Goal: Task Accomplishment & Management: Manage account settings

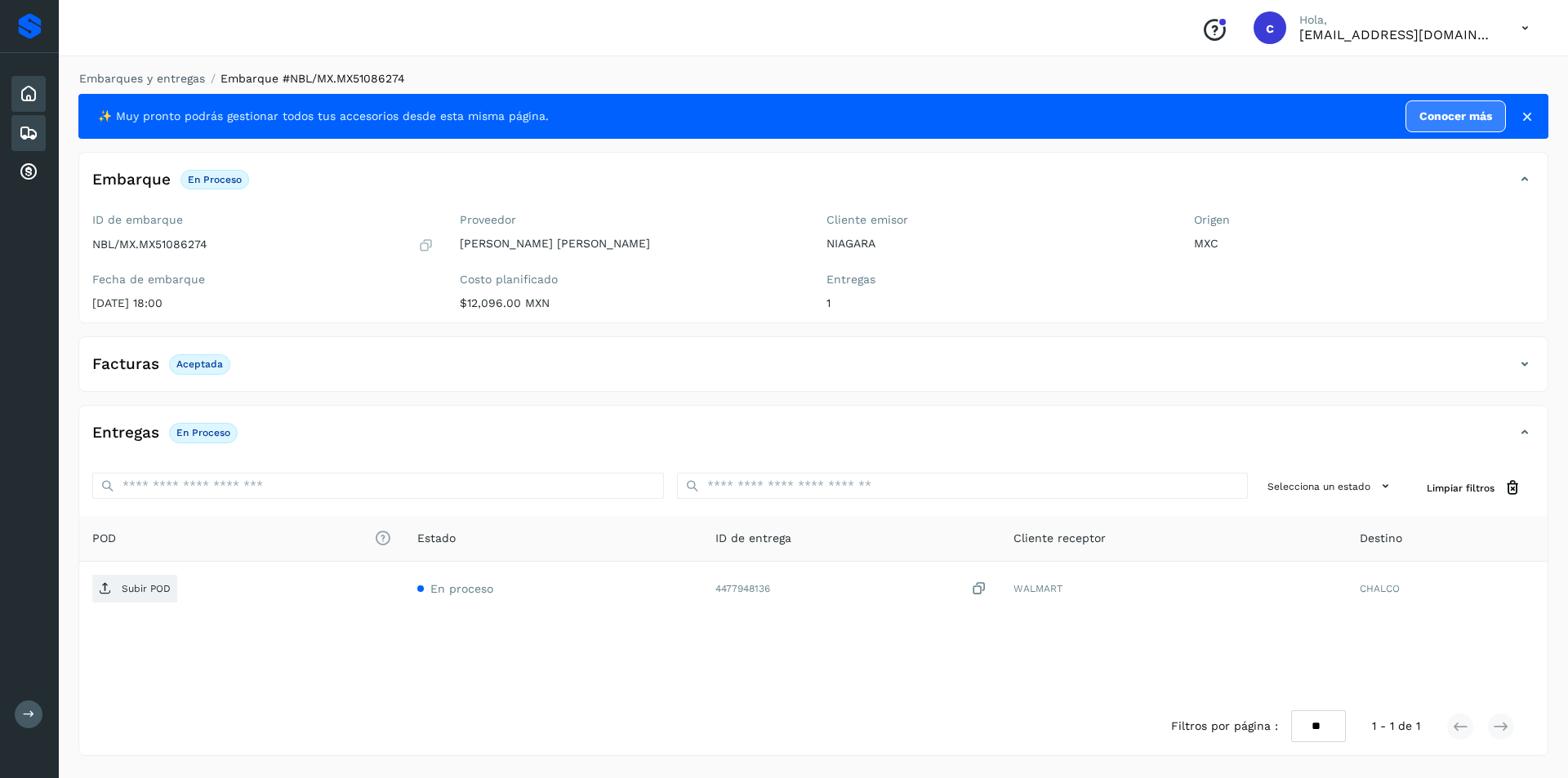
click at [32, 103] on icon at bounding box center [28, 93] width 19 height 19
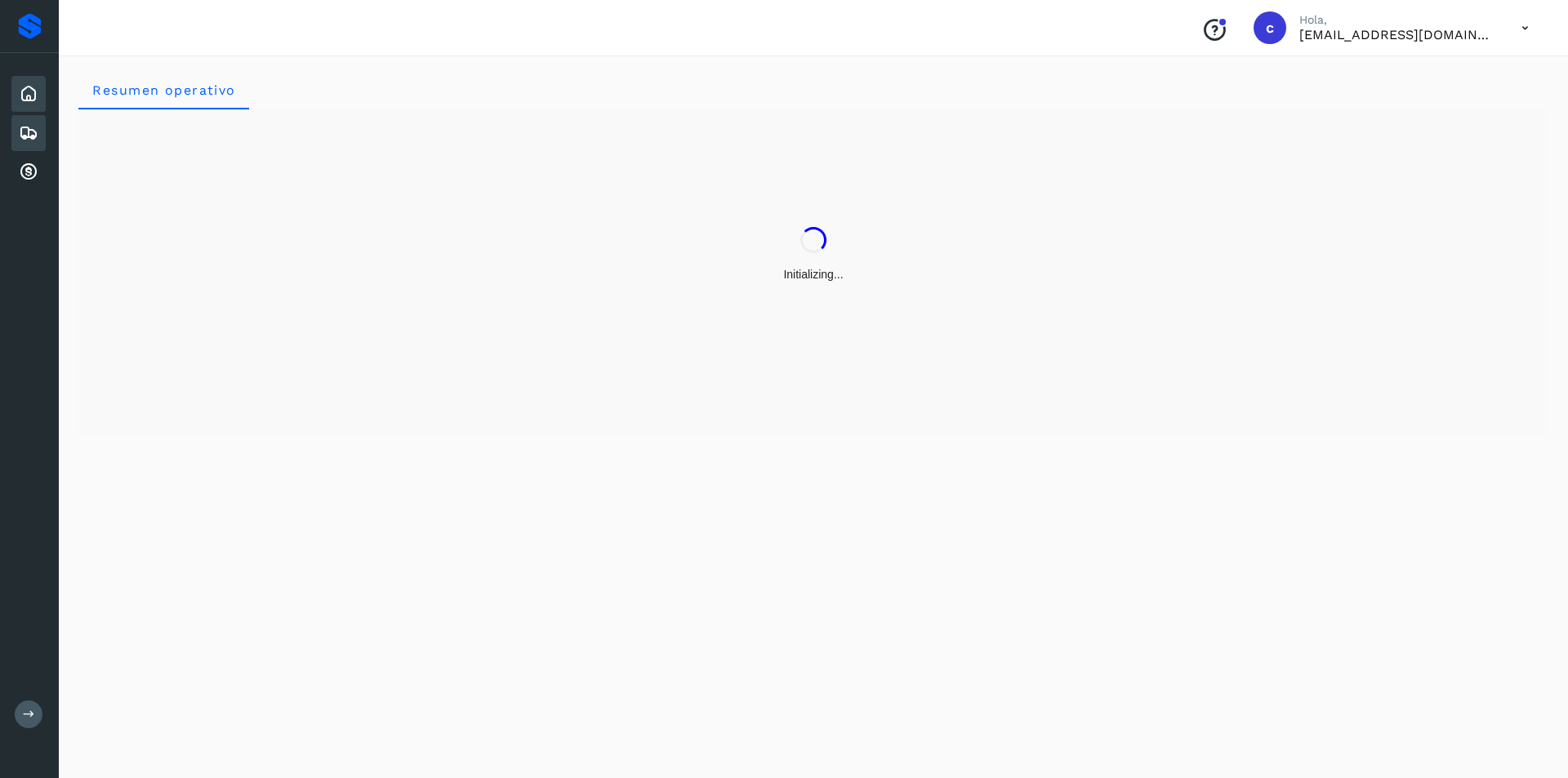
click at [14, 138] on div "Embarques" at bounding box center [28, 133] width 34 height 36
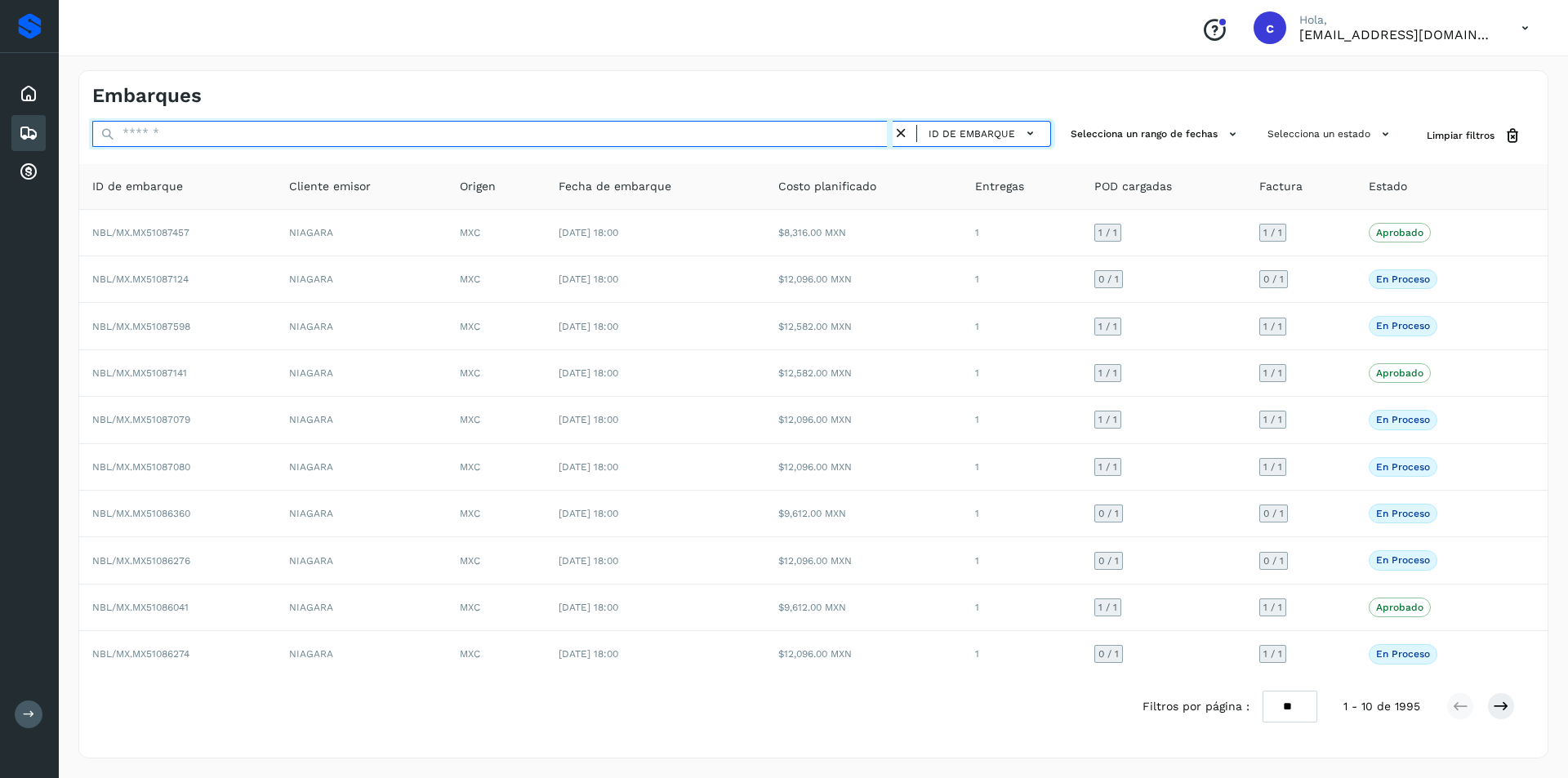
click at [875, 131] on input "text" at bounding box center [493, 134] width 800 height 26
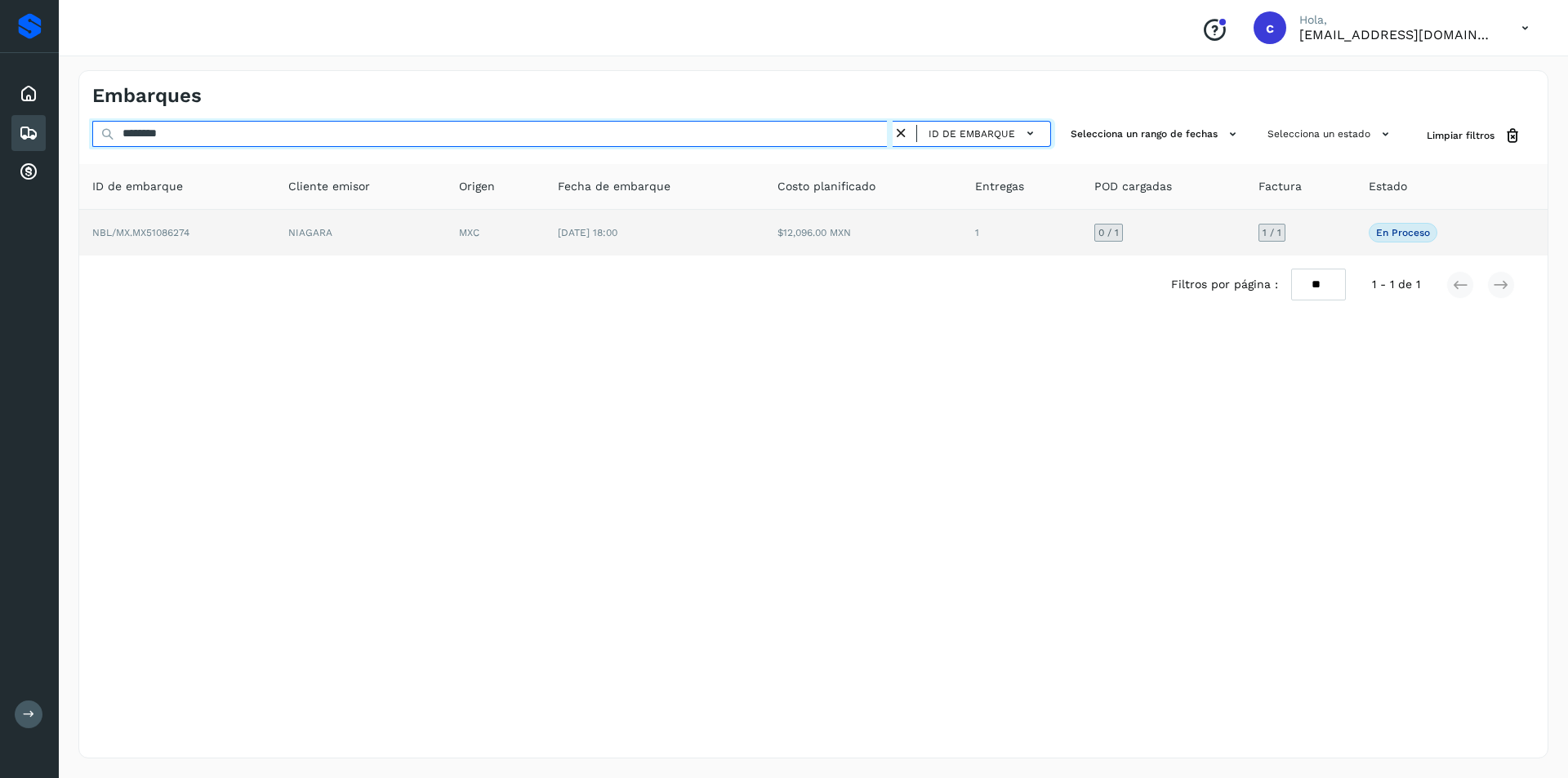
type input "********"
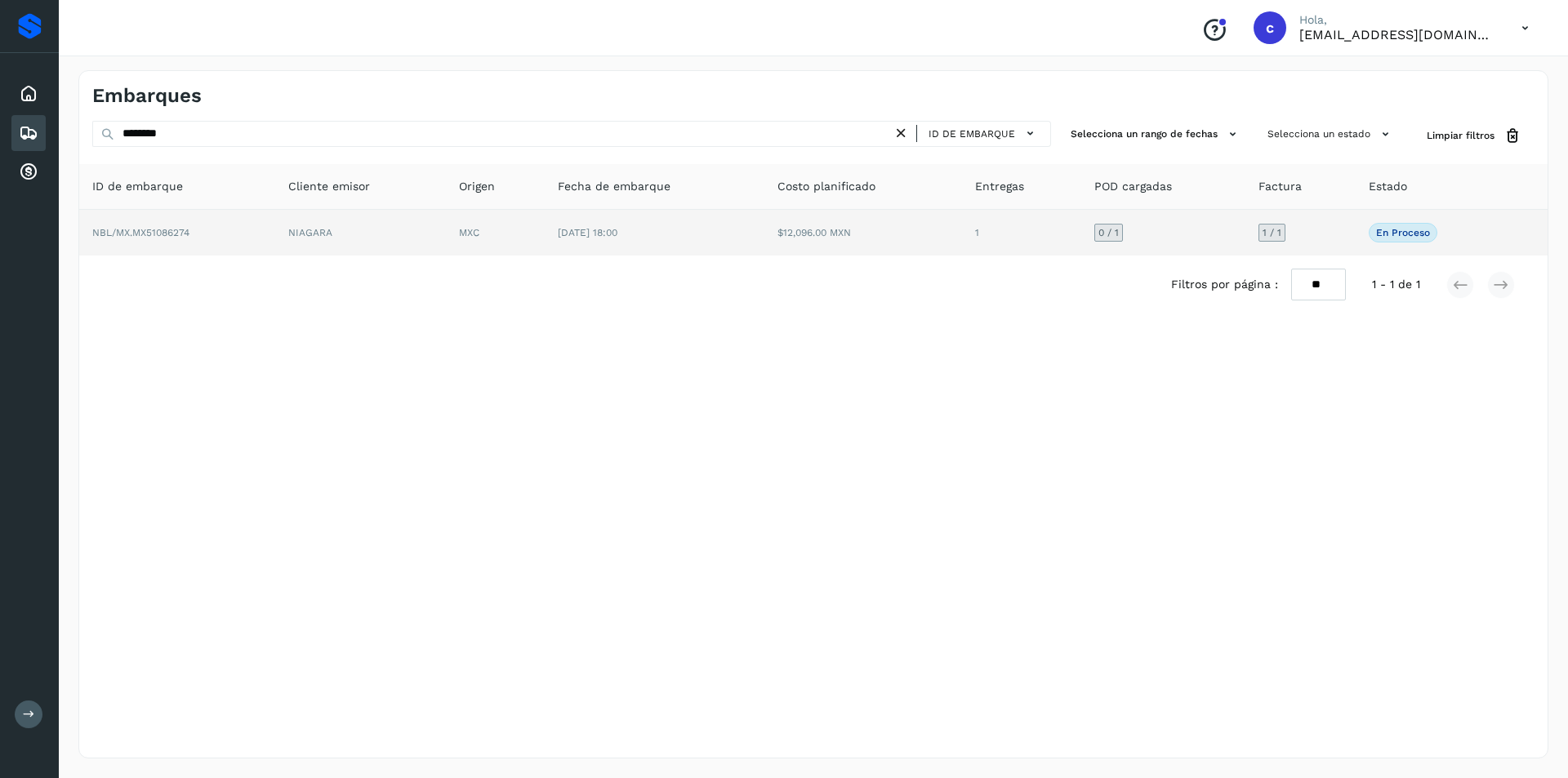
click at [888, 214] on td "$12,096.00 MXN" at bounding box center [862, 233] width 197 height 46
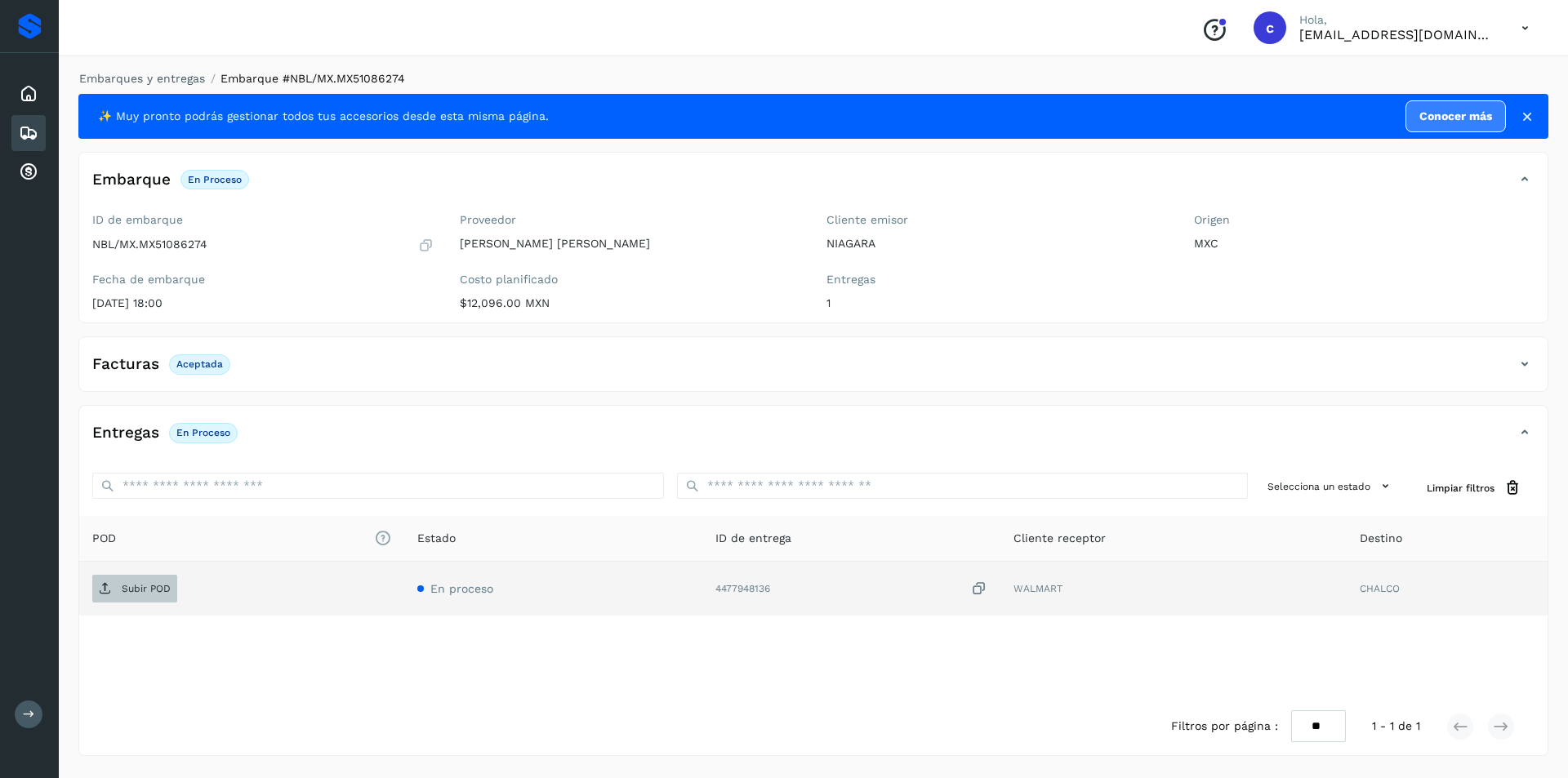
click at [160, 594] on p "Subir POD" at bounding box center [146, 588] width 49 height 11
click at [157, 592] on button "PDF" at bounding box center [133, 588] width 82 height 27
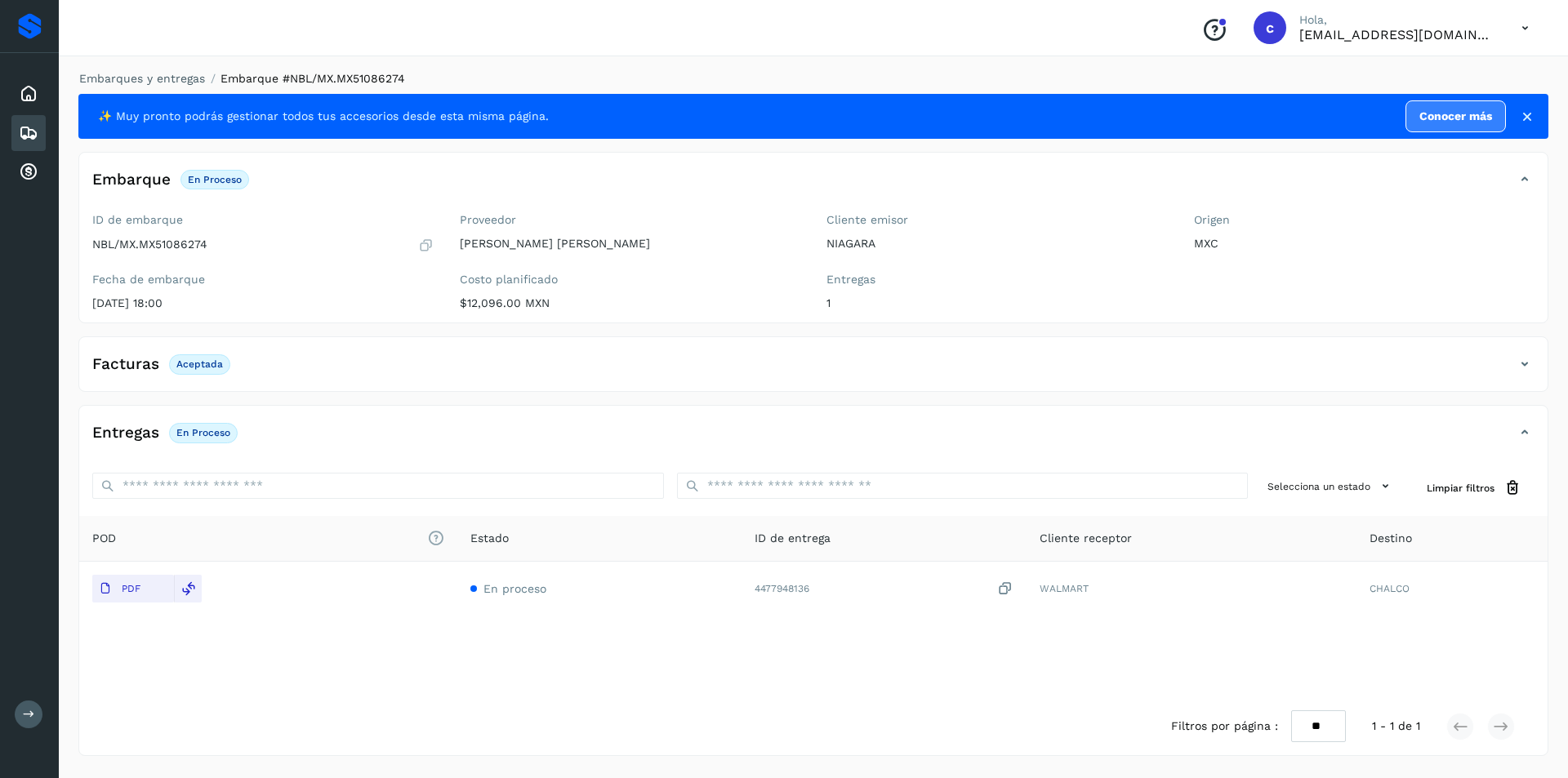
click at [22, 134] on icon at bounding box center [28, 133] width 19 height 19
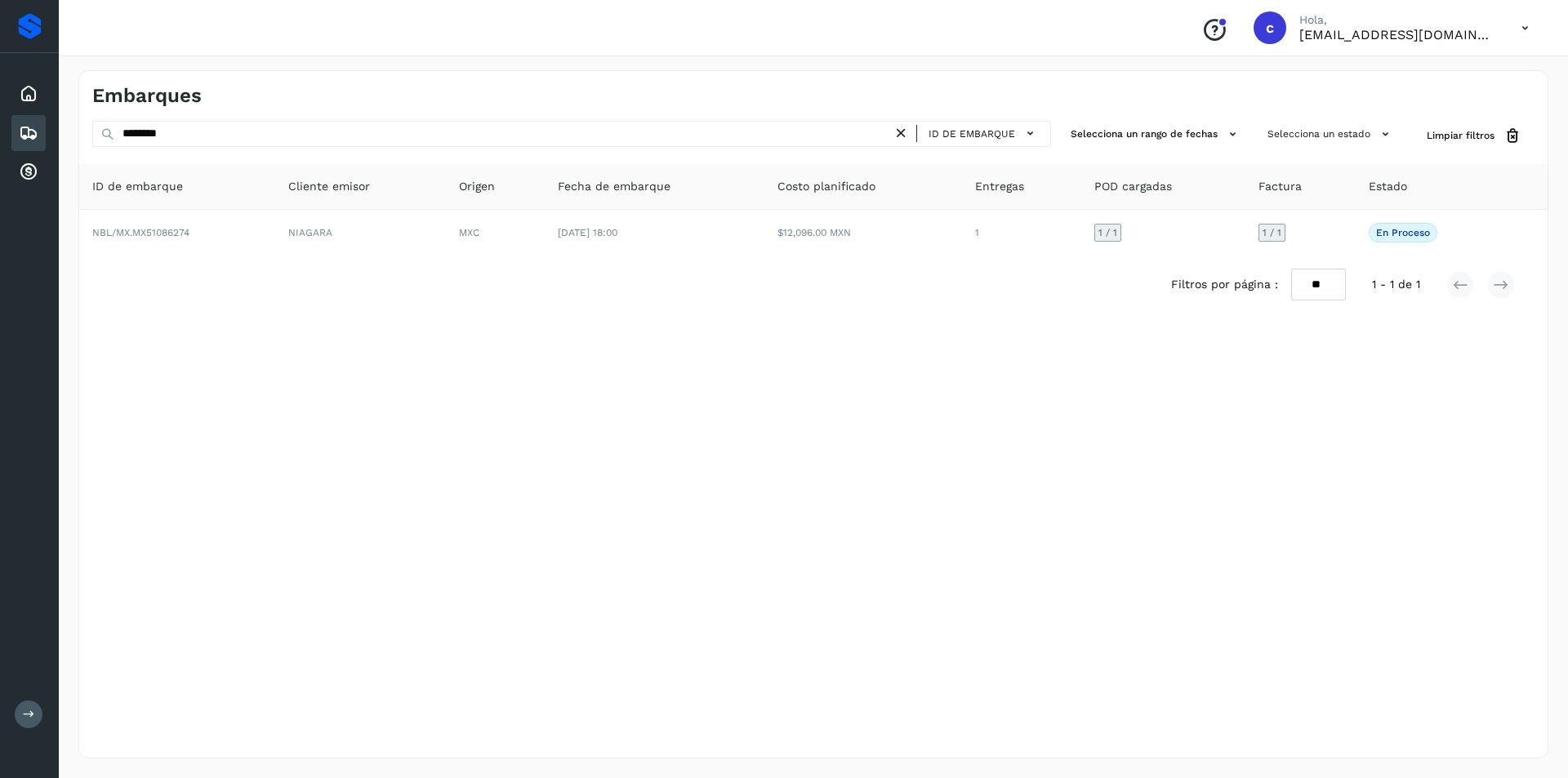
click at [898, 138] on icon at bounding box center [901, 133] width 17 height 17
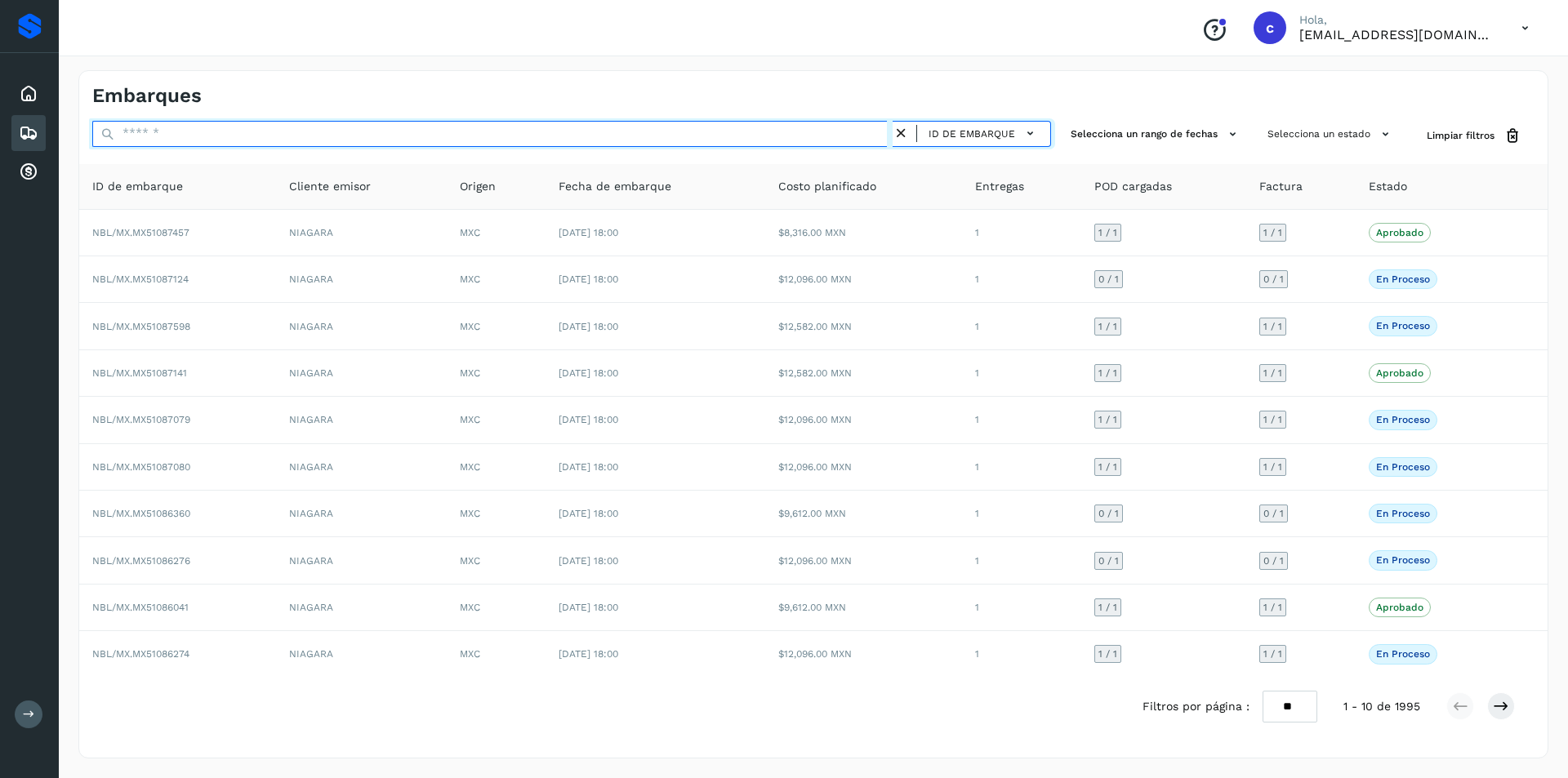
click at [838, 138] on input "text" at bounding box center [493, 134] width 800 height 26
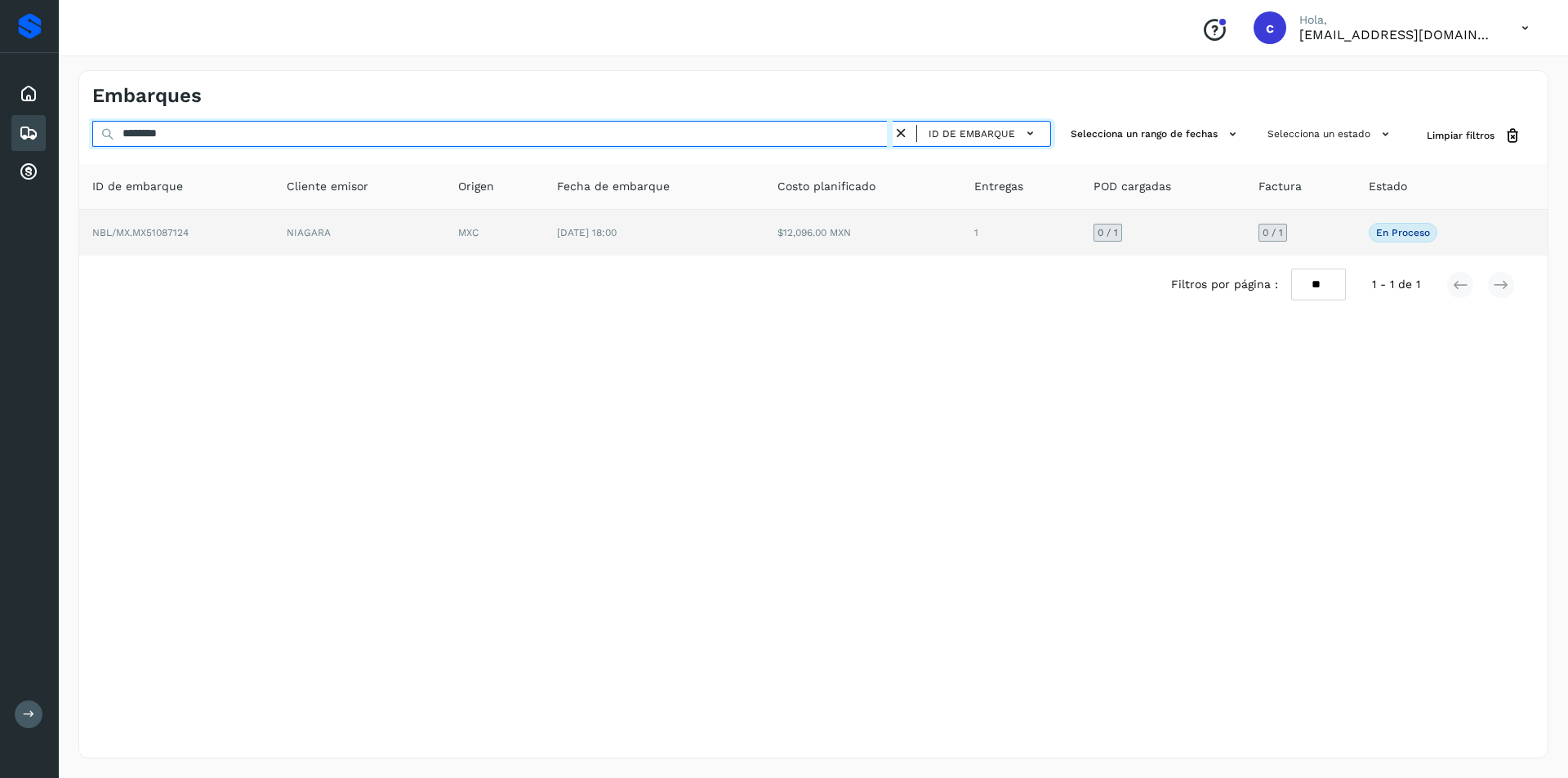
type input "********"
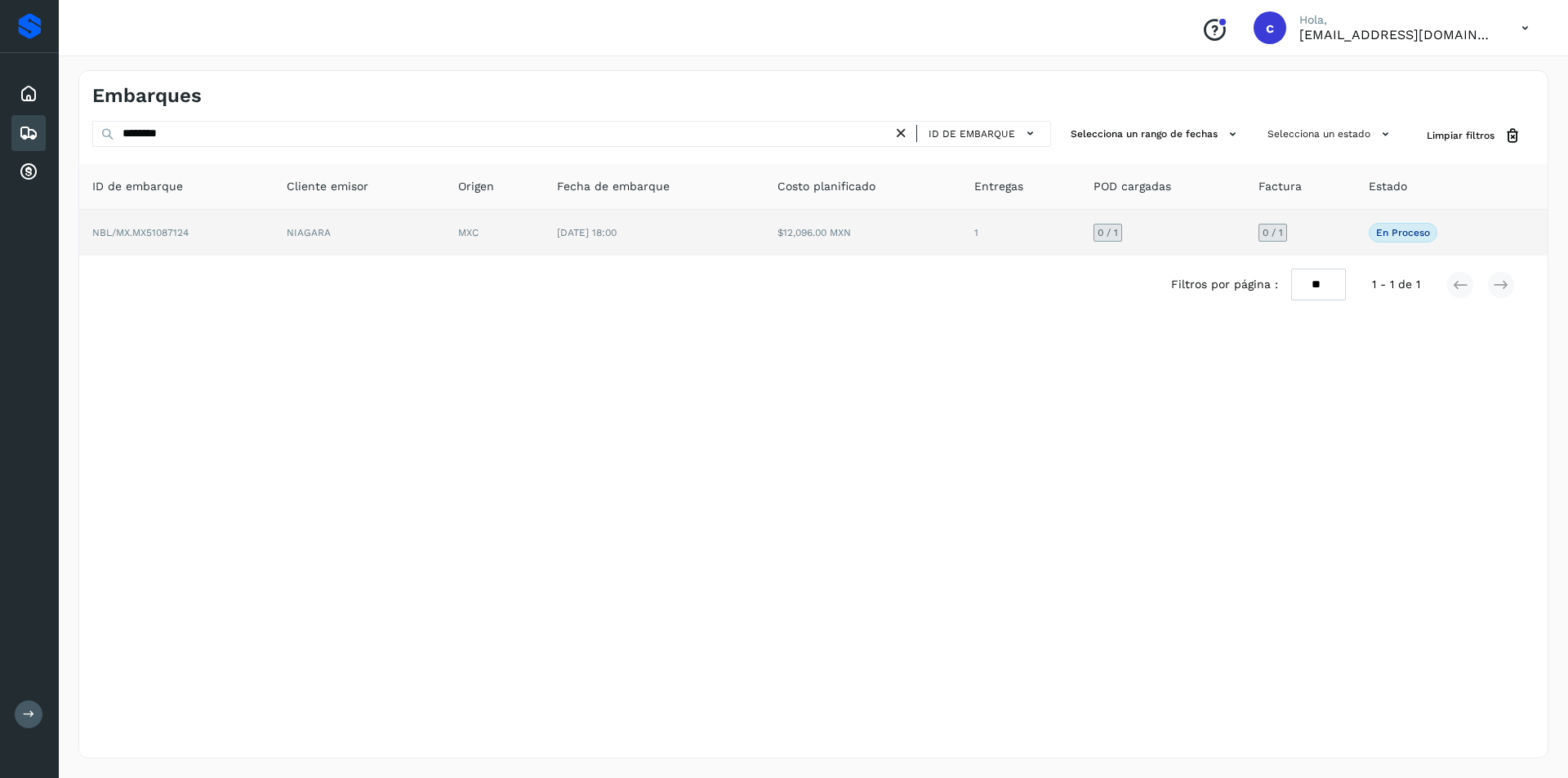
click at [738, 226] on td "[DATE] 18:00" at bounding box center [654, 233] width 220 height 46
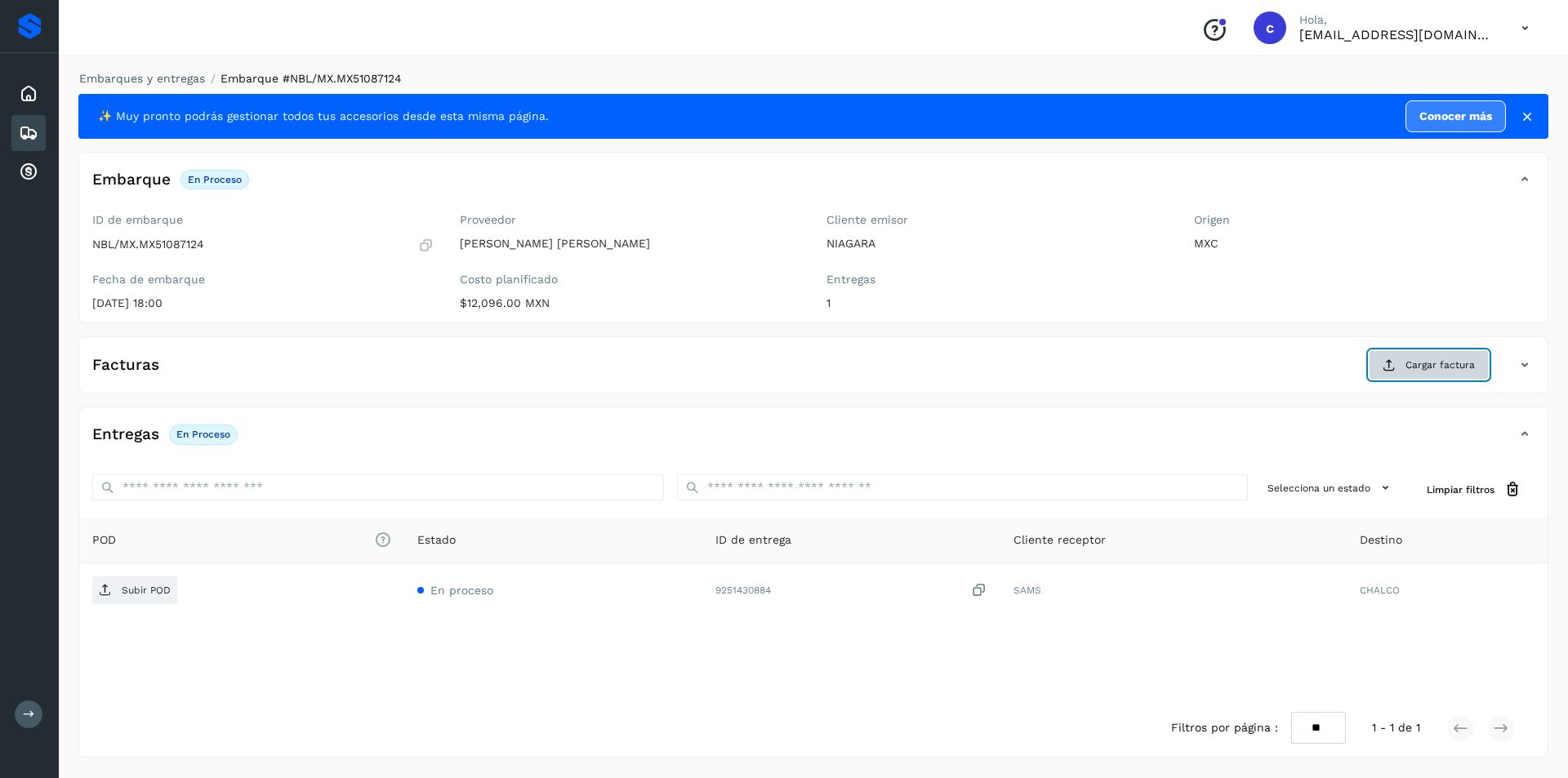
click at [1435, 363] on span "Cargar factura" at bounding box center [1439, 365] width 70 height 15
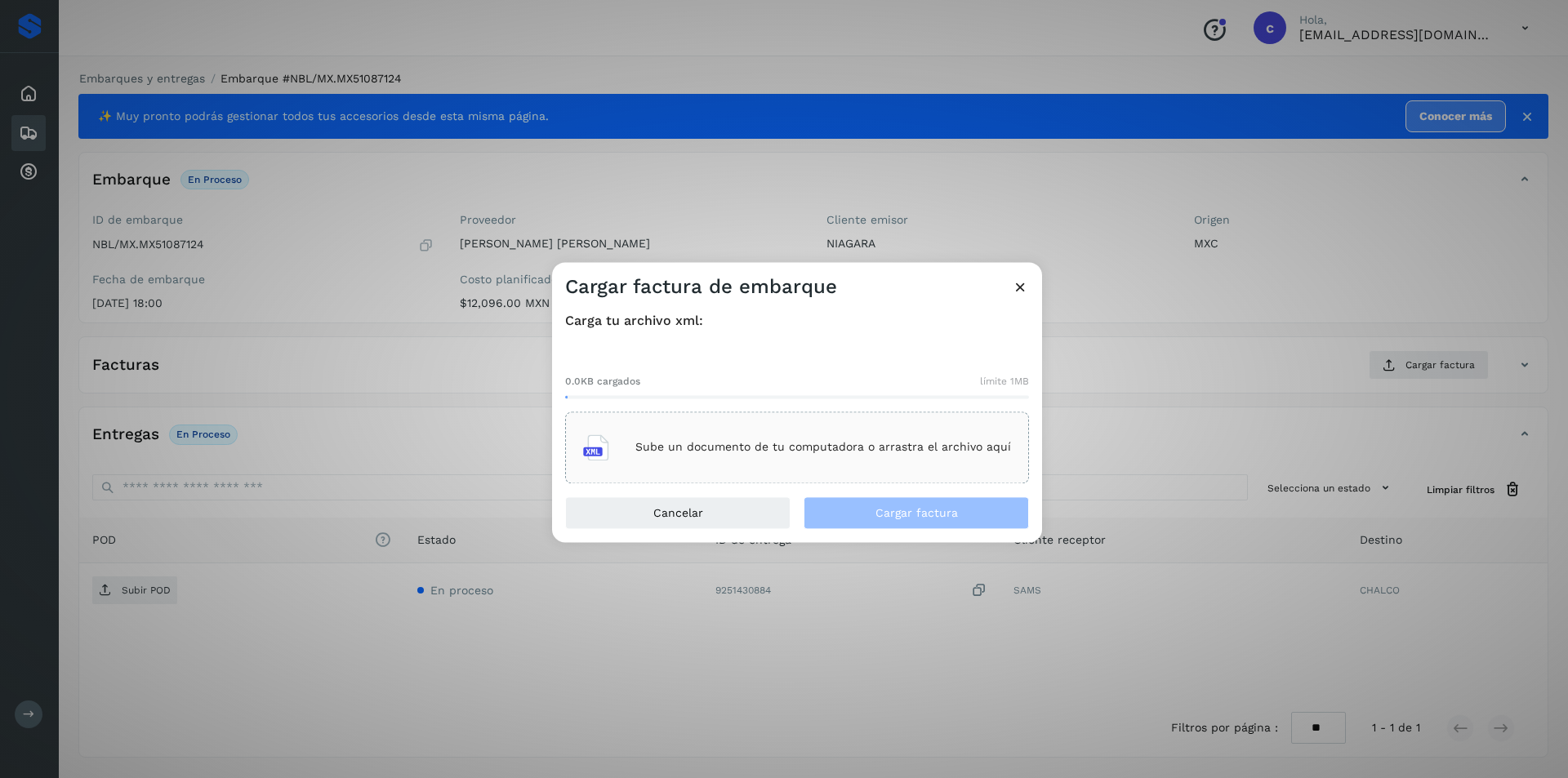
click at [796, 456] on div "Sube un documento de tu computadora o arrastra el archivo aquí" at bounding box center [796, 448] width 427 height 44
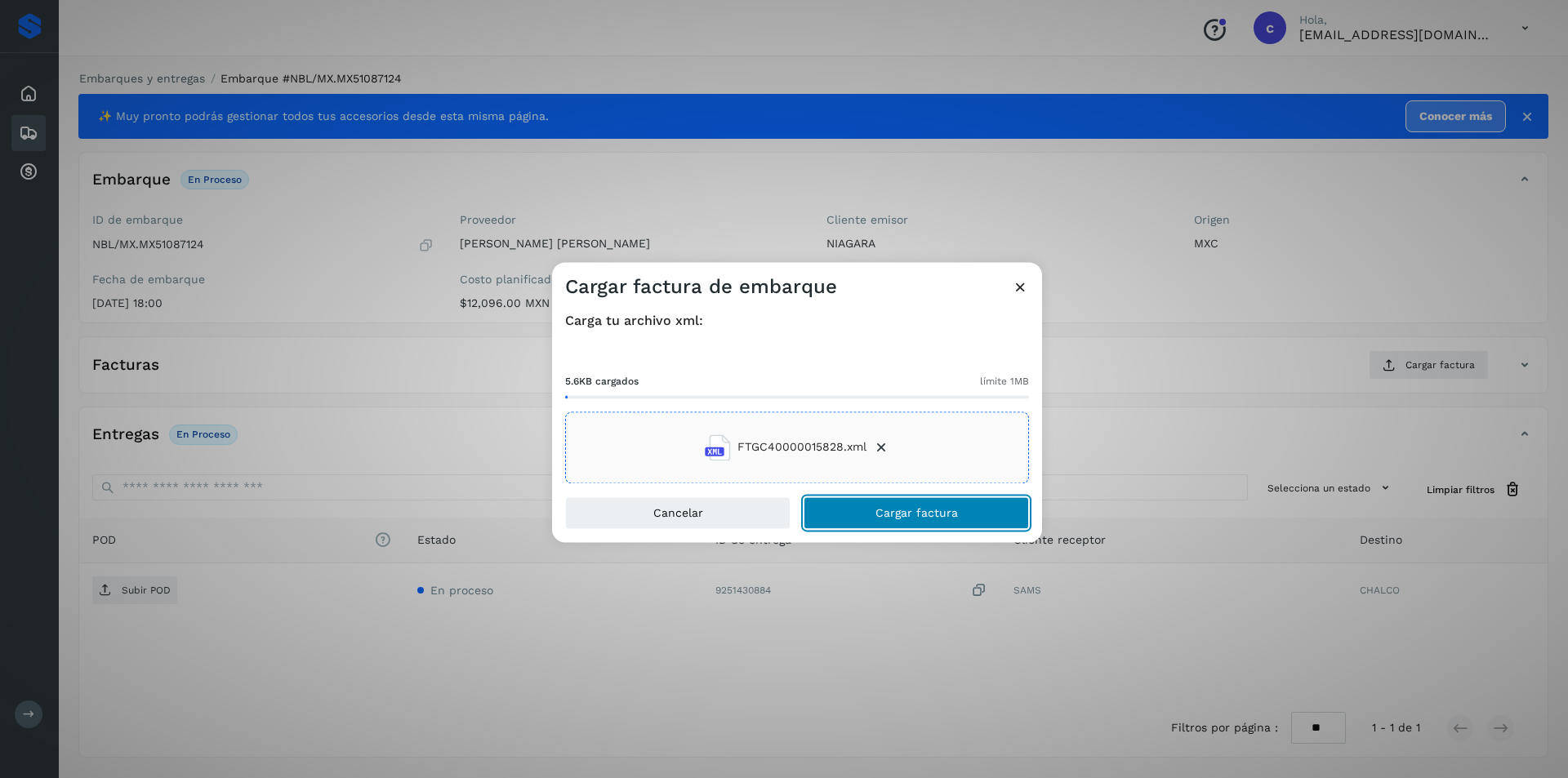
click at [873, 509] on button "Cargar factura" at bounding box center [917, 512] width 226 height 33
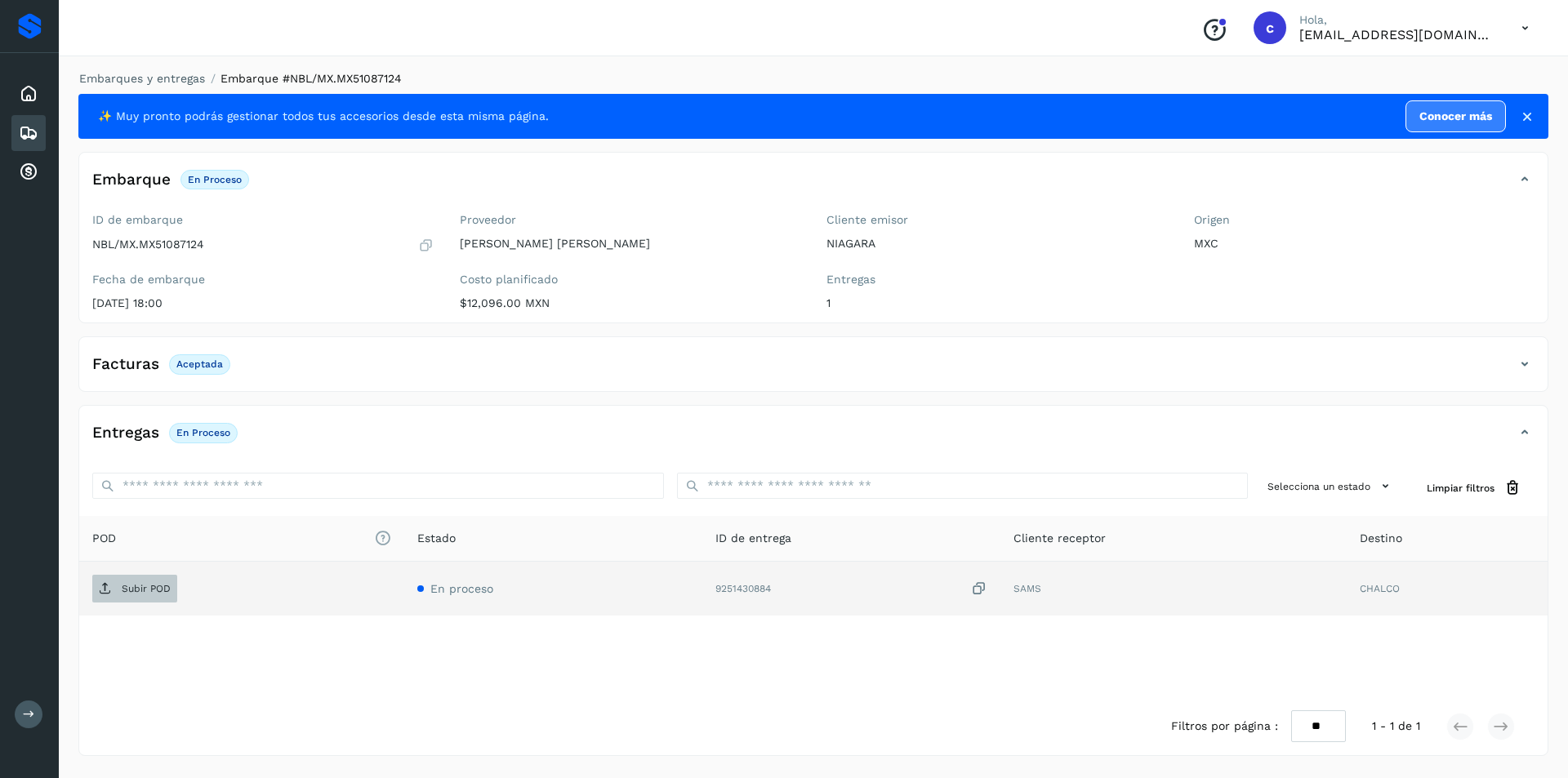
click at [167, 591] on p "Subir POD" at bounding box center [146, 588] width 49 height 11
click at [127, 573] on td "PDF" at bounding box center [268, 588] width 378 height 54
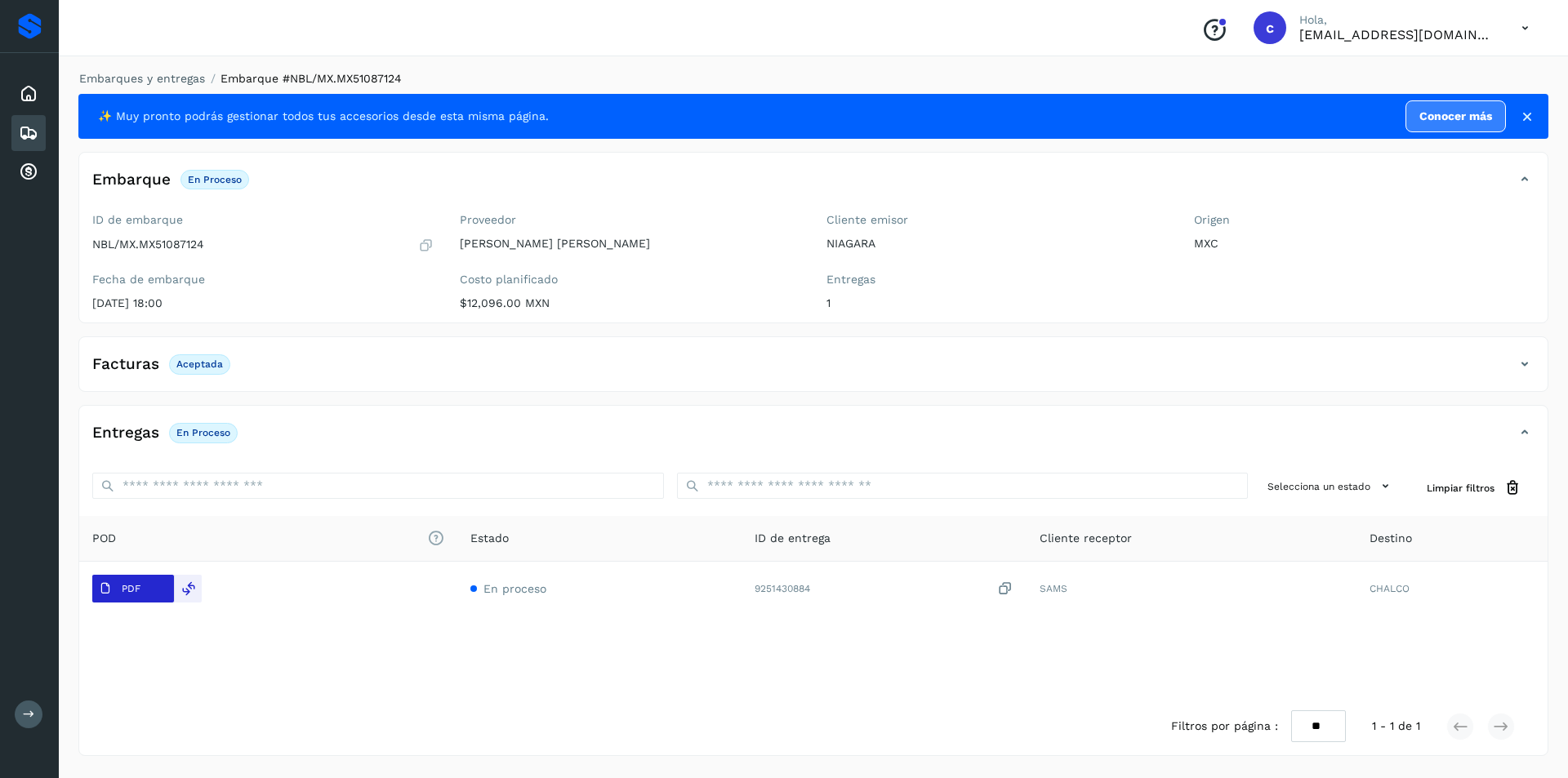
click at [104, 598] on span "PDF" at bounding box center [120, 589] width 55 height 26
click at [36, 128] on icon at bounding box center [28, 133] width 19 height 19
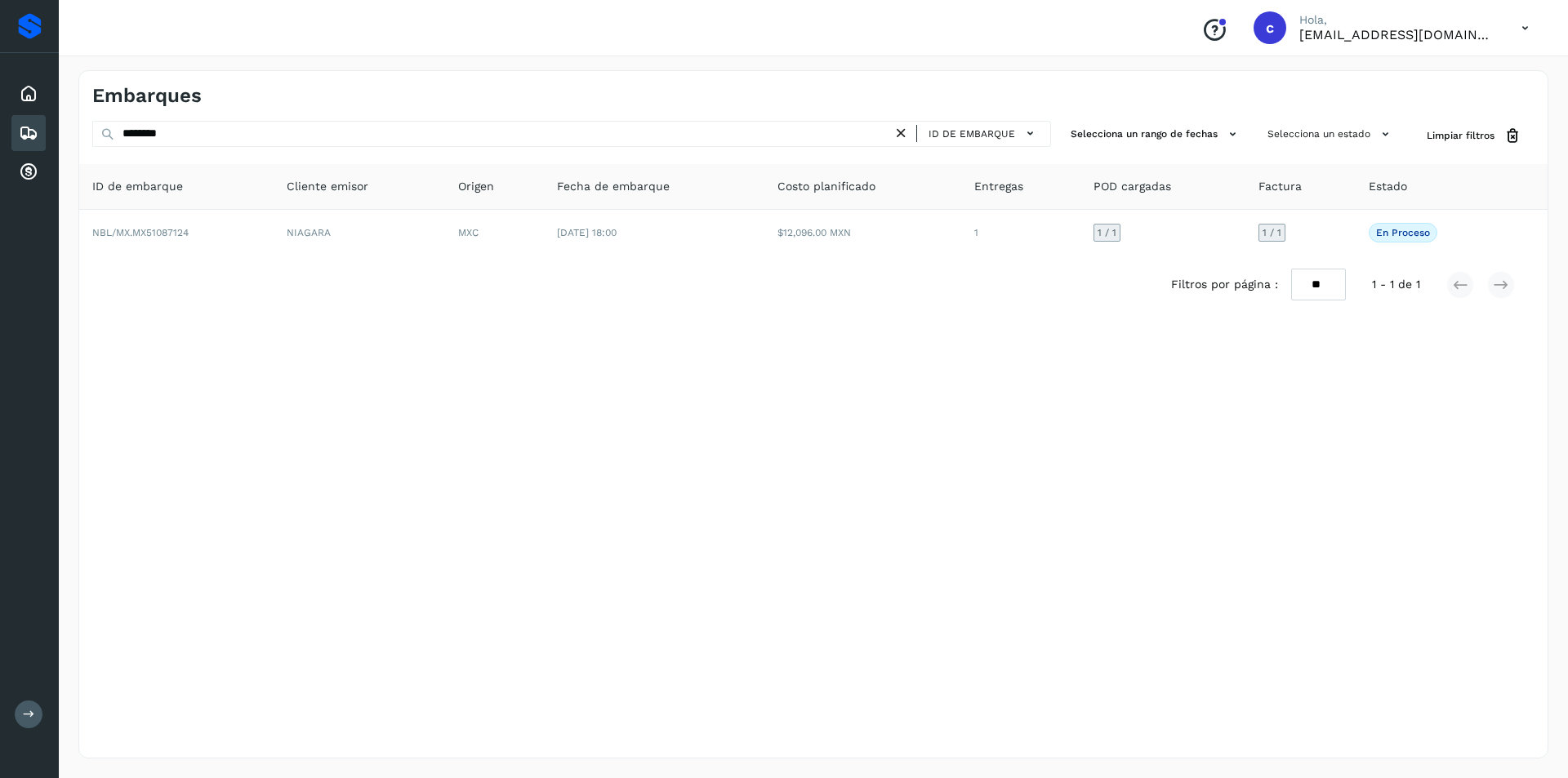
click at [910, 136] on icon at bounding box center [901, 133] width 17 height 17
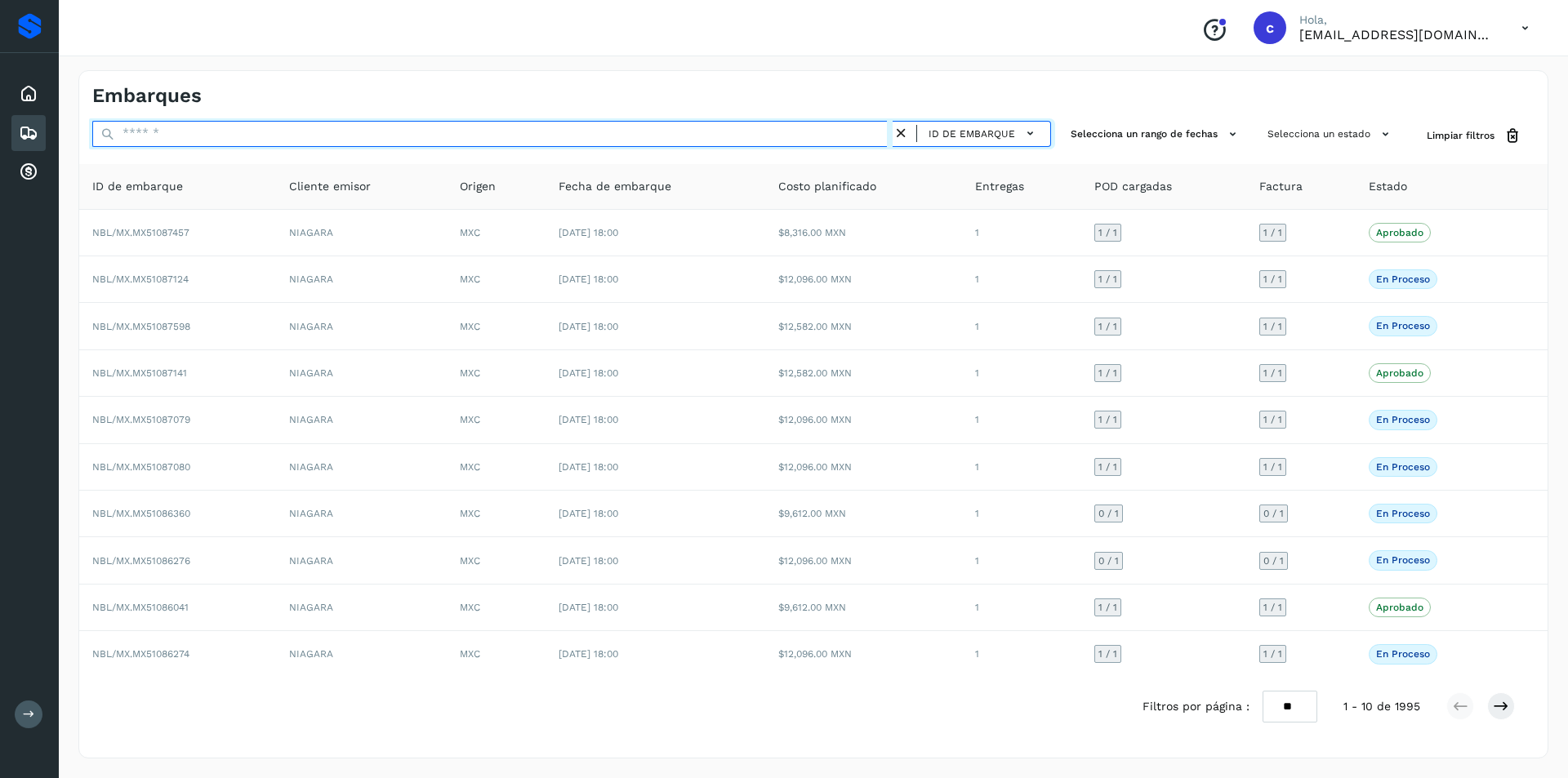
click at [754, 127] on input "text" at bounding box center [493, 134] width 800 height 26
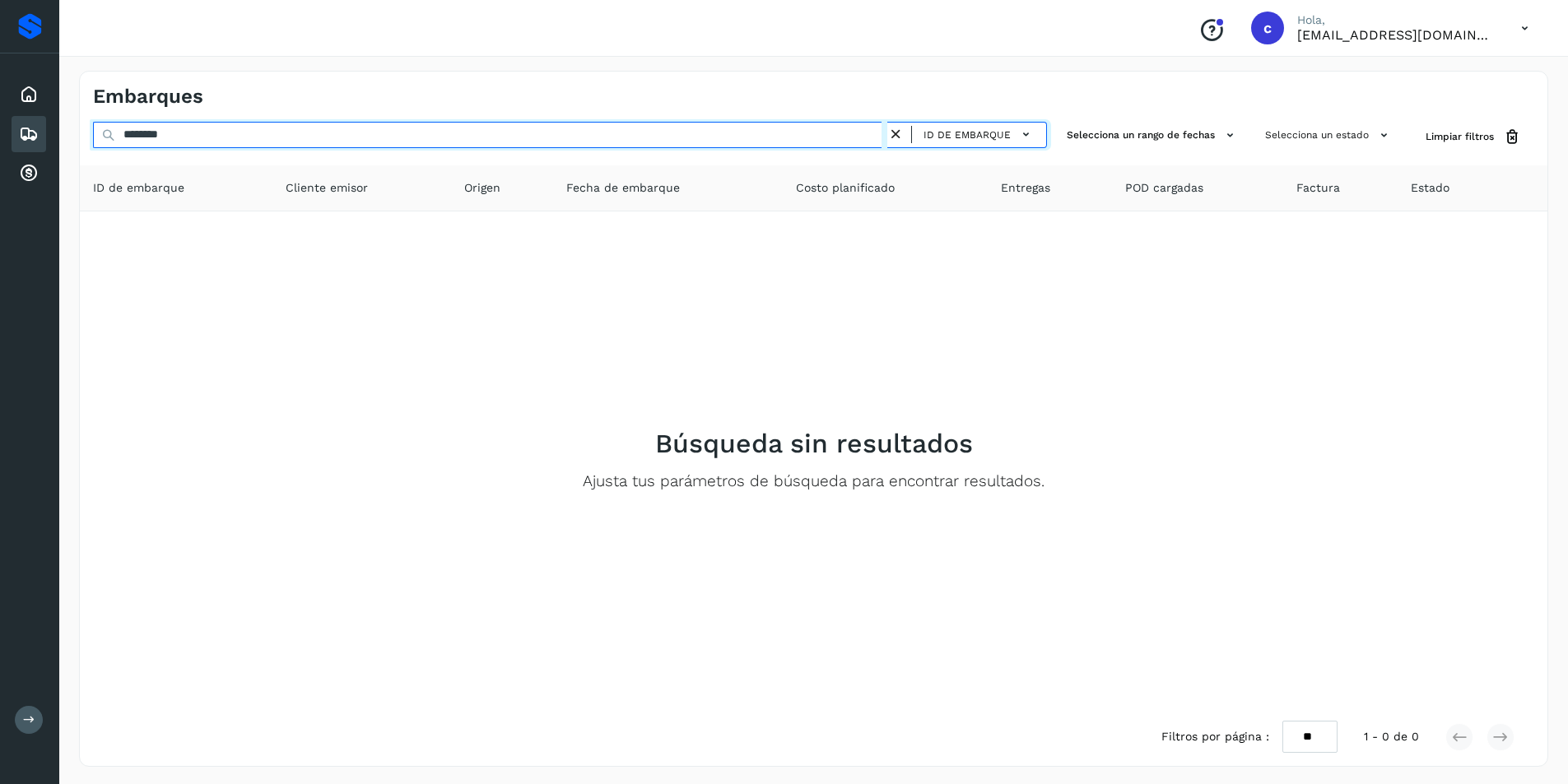
type input "********"
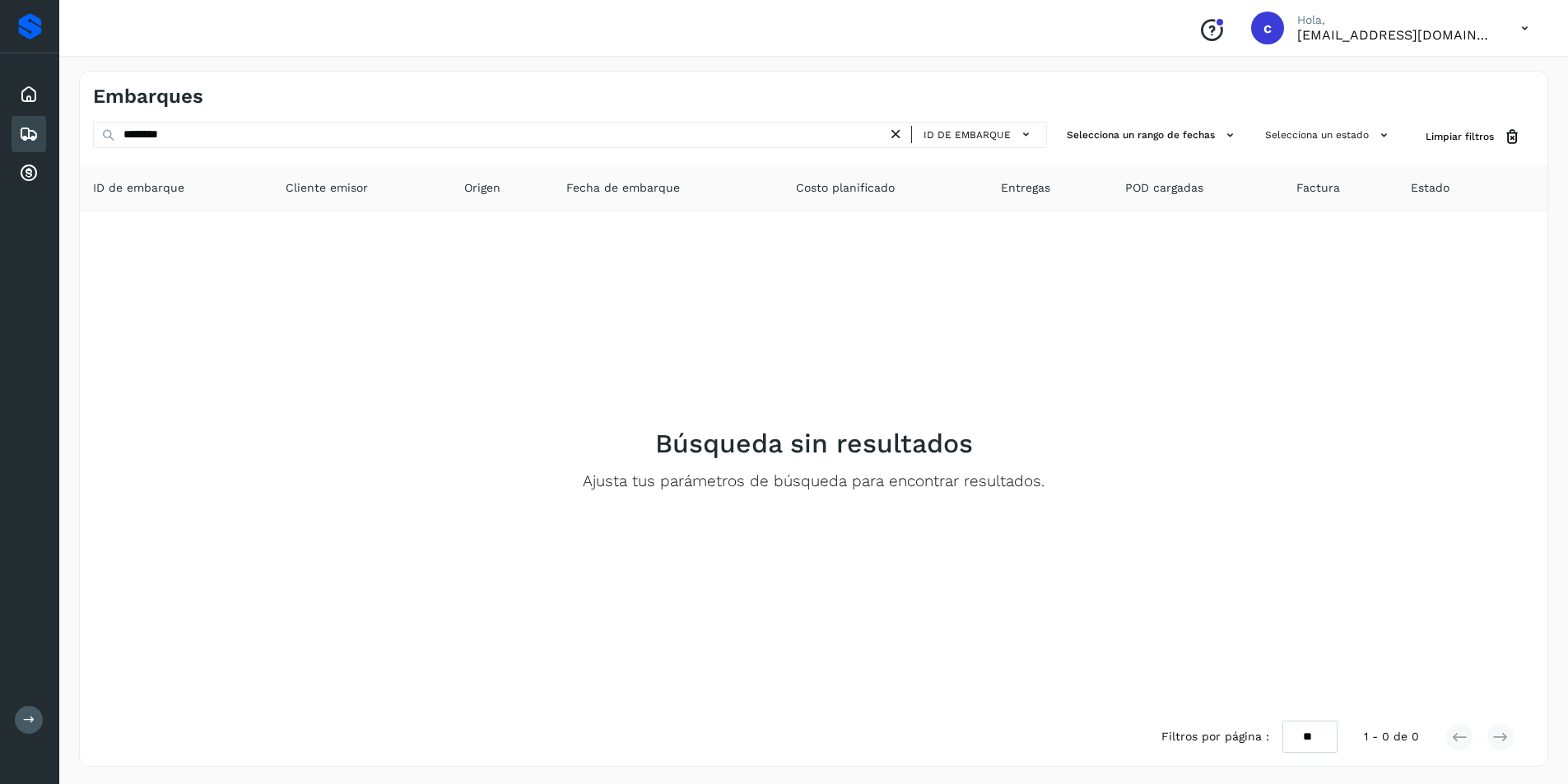
click at [898, 139] on icon at bounding box center [895, 134] width 17 height 17
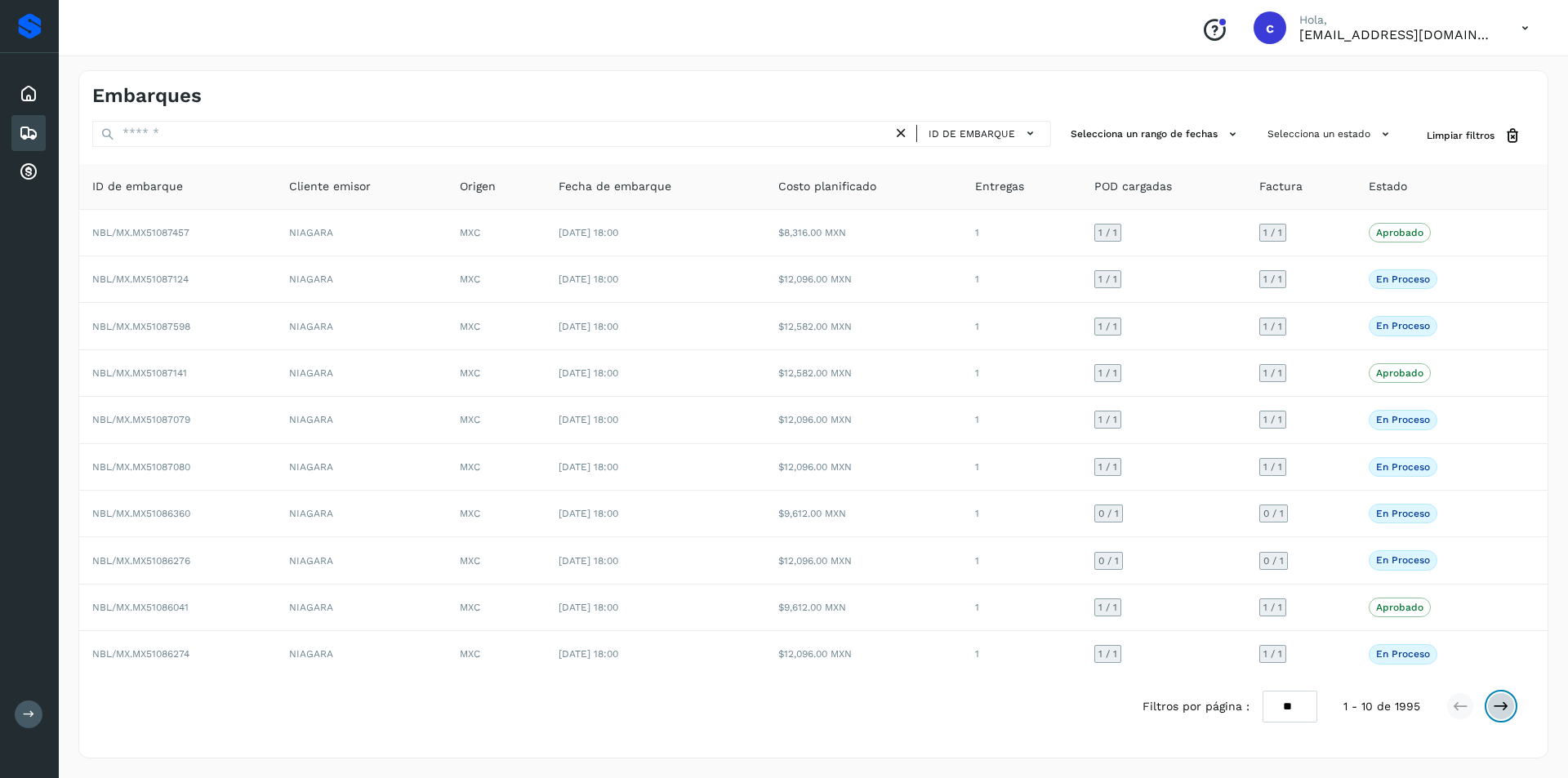
click at [1492, 697] on button at bounding box center [1500, 706] width 27 height 27
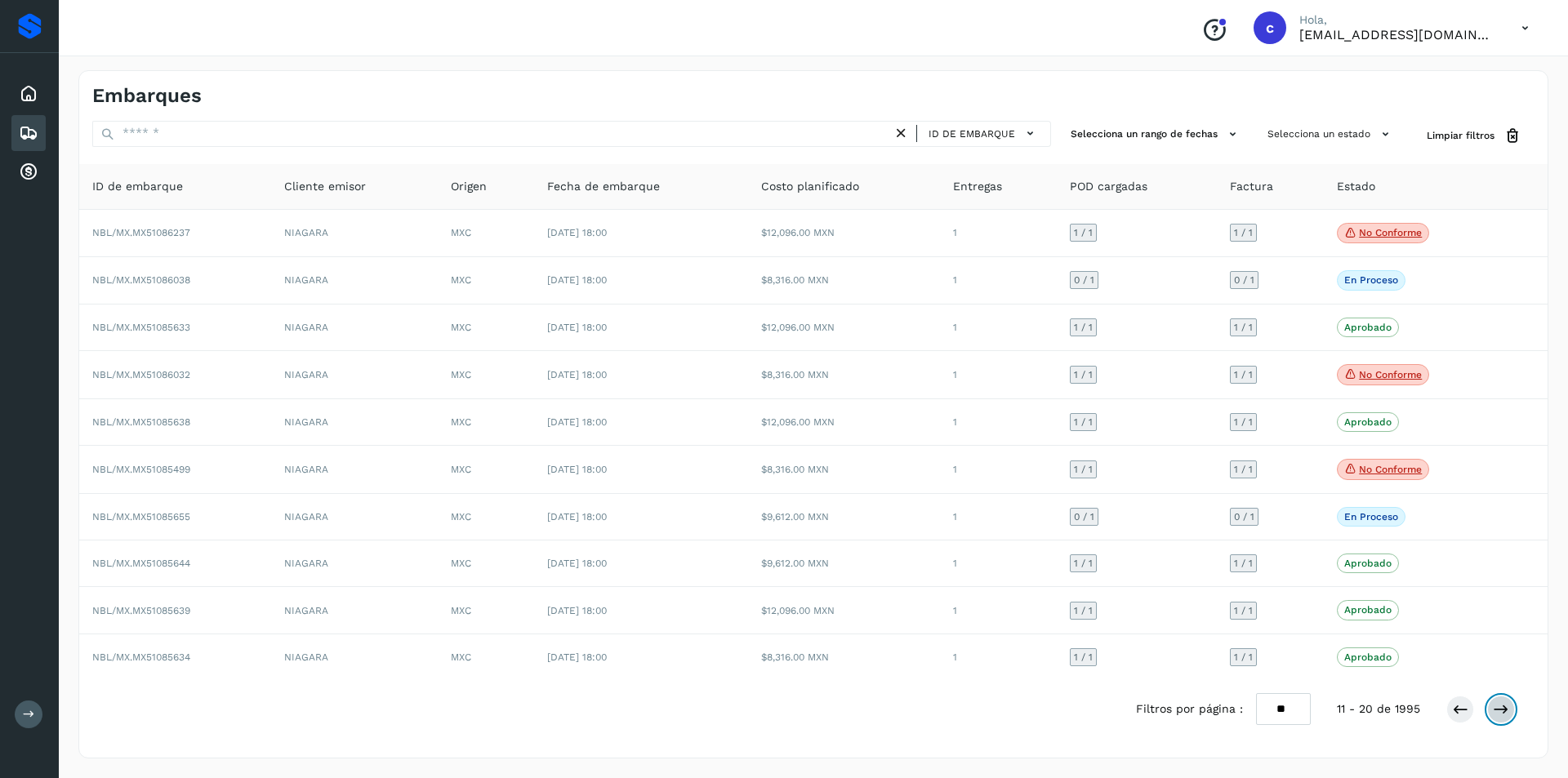
click at [1510, 711] on button at bounding box center [1500, 708] width 27 height 27
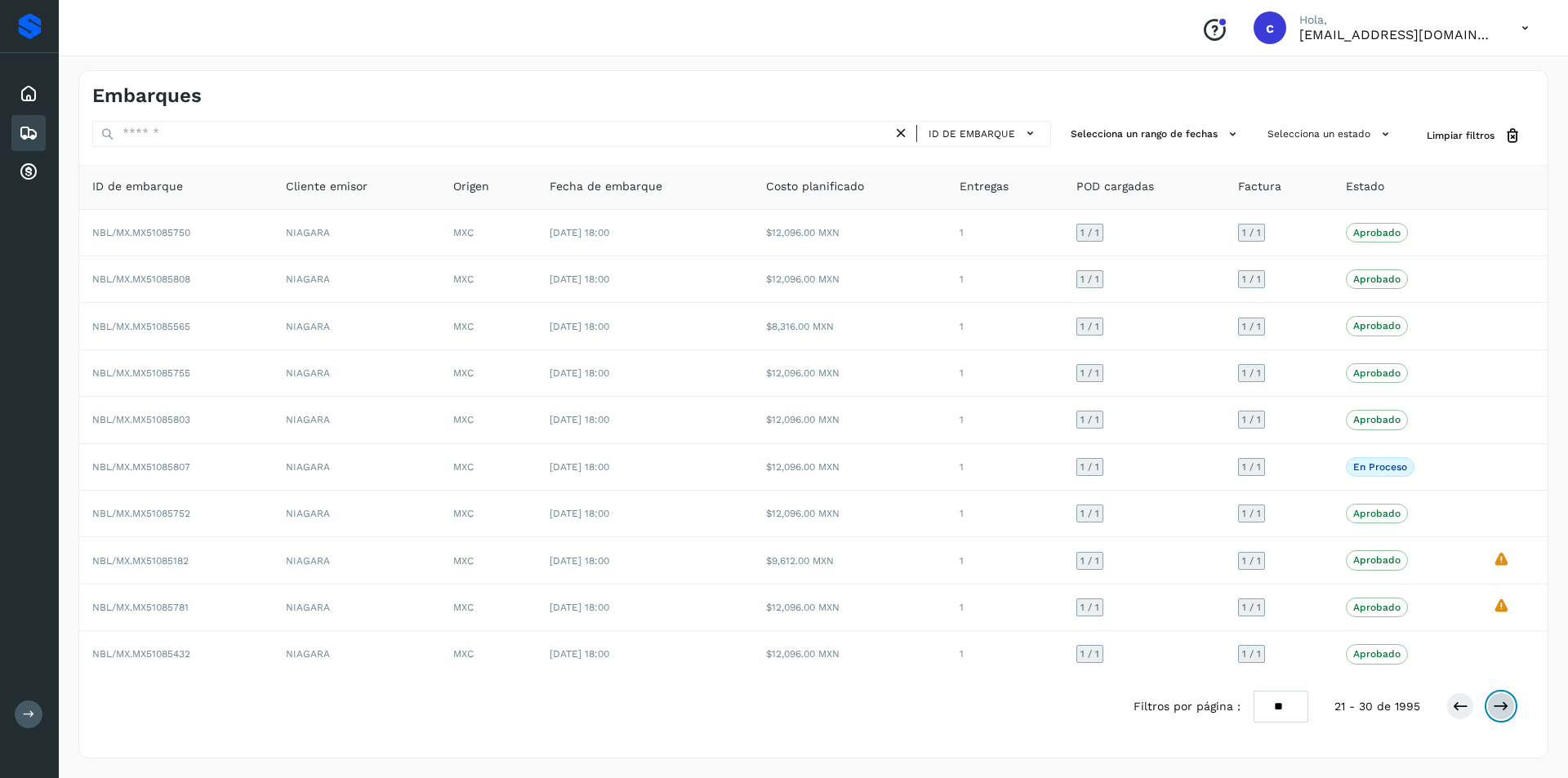
click at [1510, 711] on button at bounding box center [1500, 706] width 27 height 27
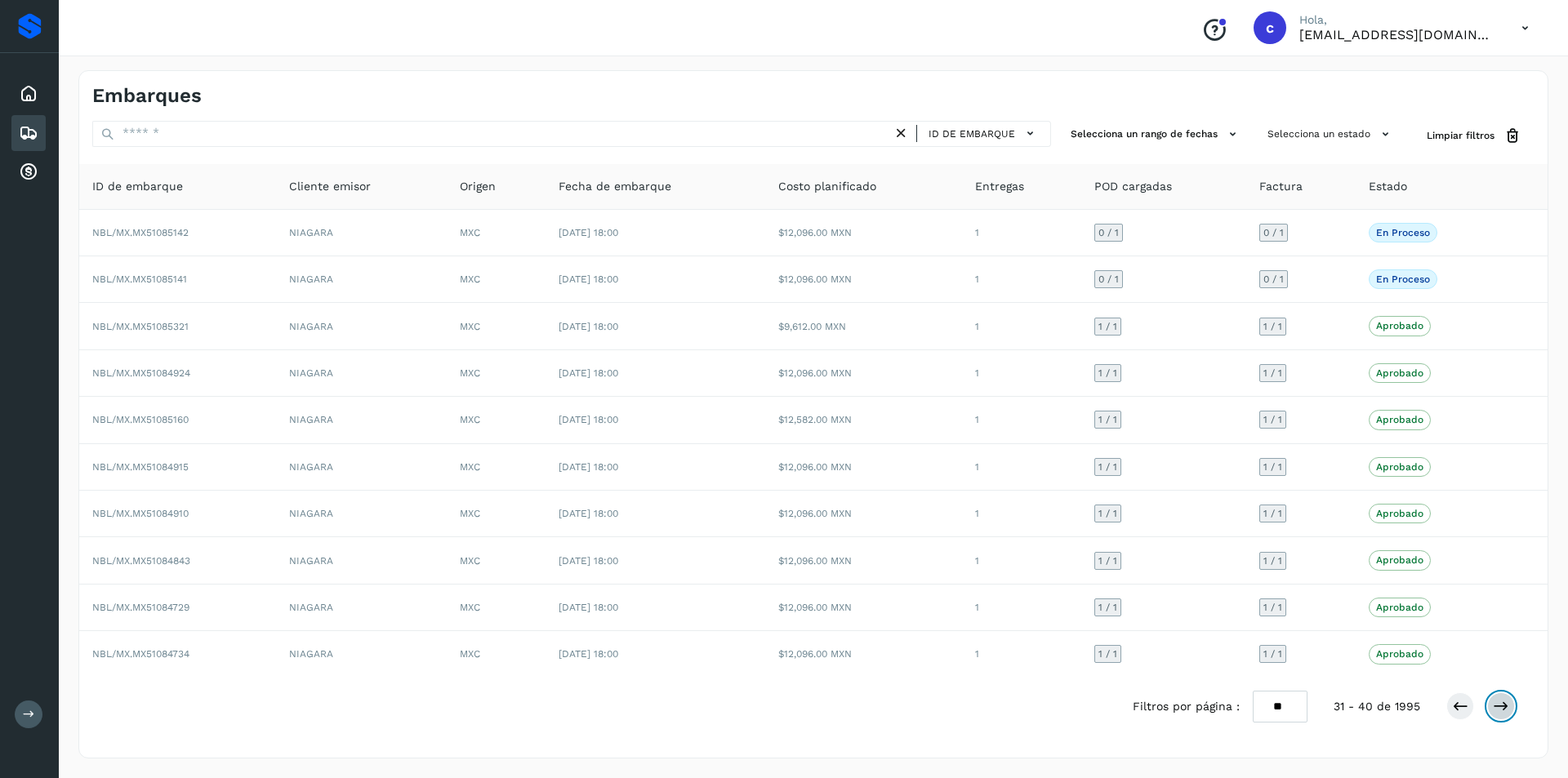
click at [1510, 711] on button at bounding box center [1500, 706] width 27 height 27
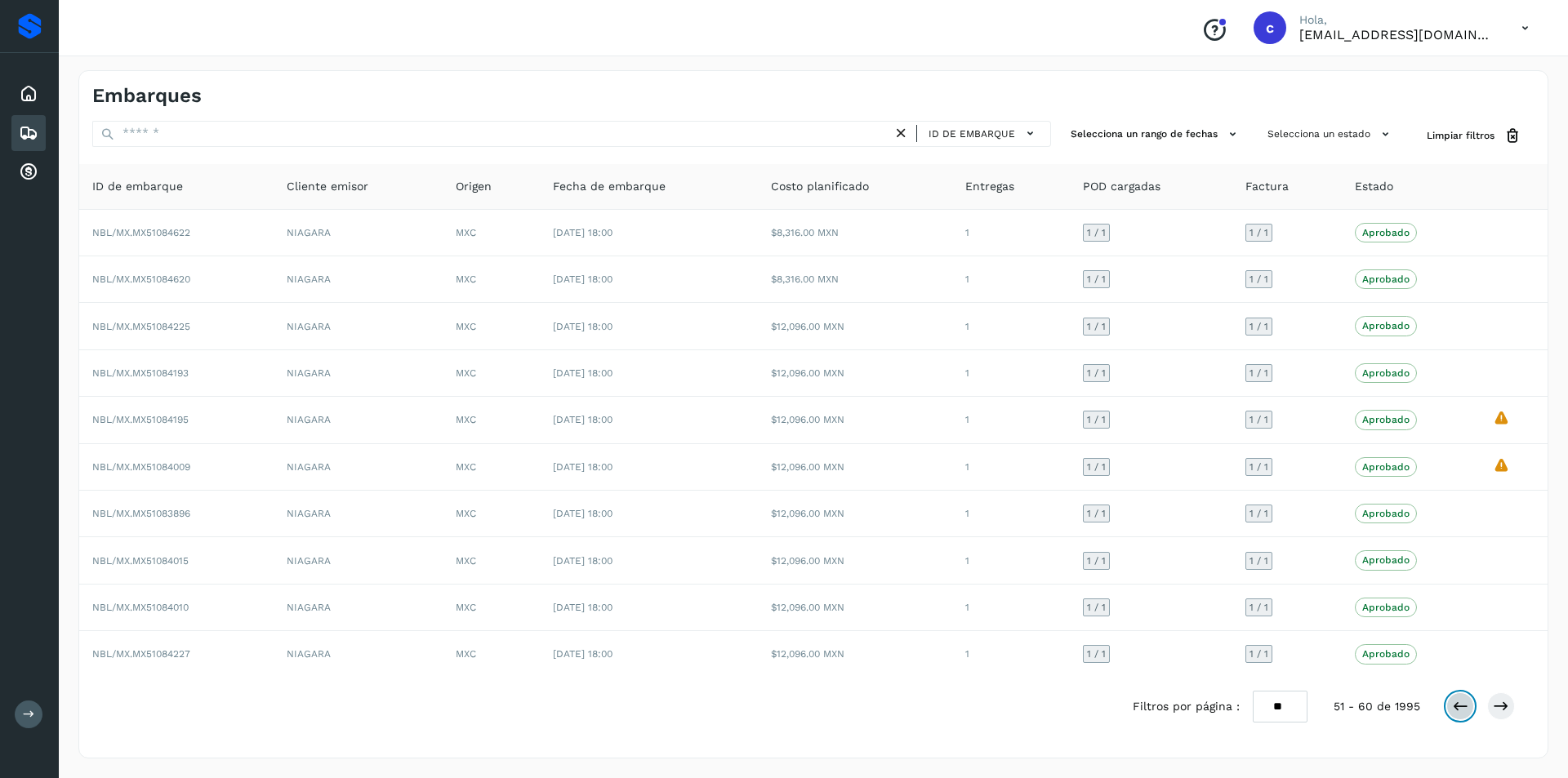
click at [1451, 711] on button at bounding box center [1460, 706] width 27 height 27
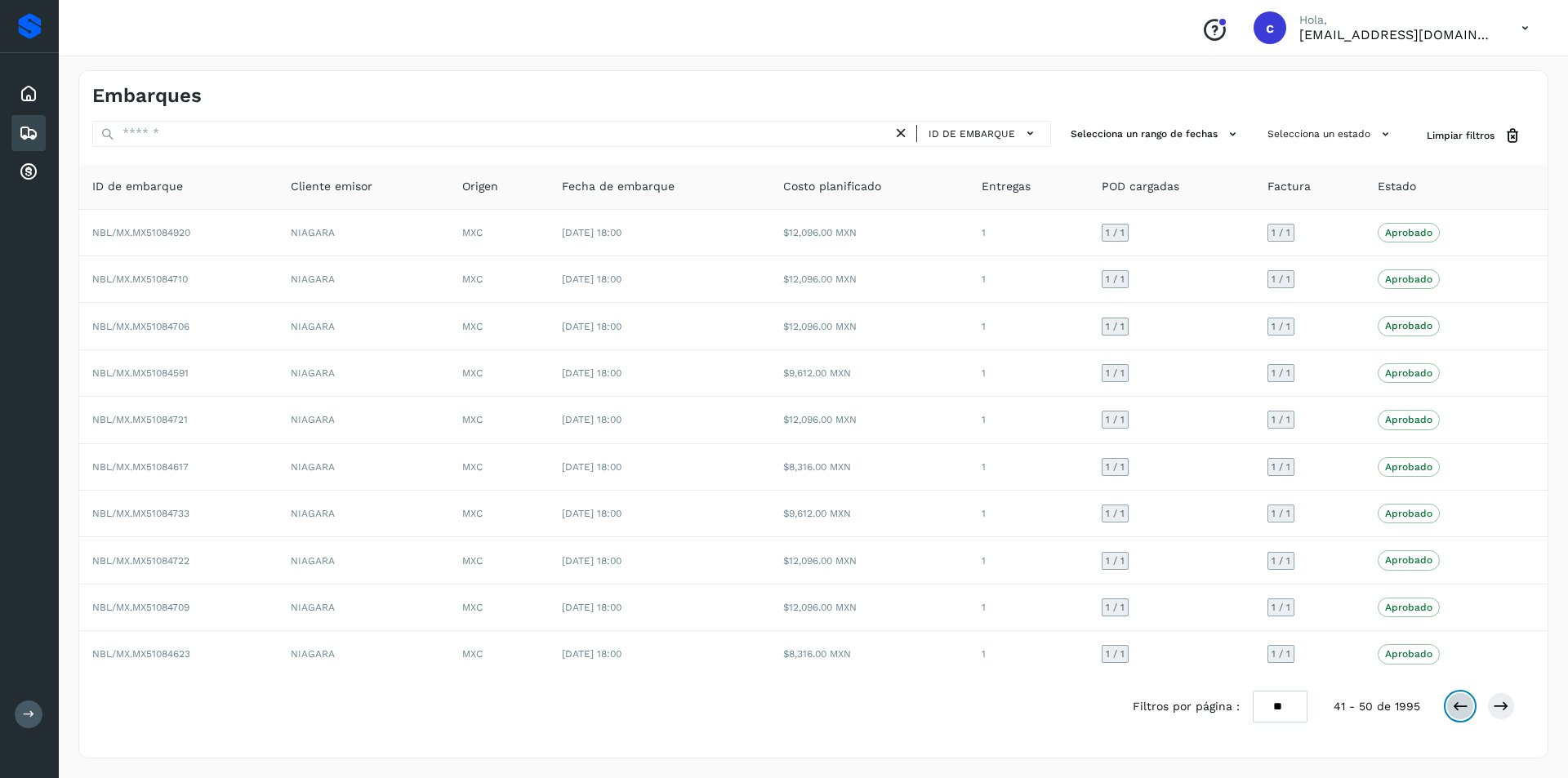
click at [1451, 711] on button at bounding box center [1460, 706] width 27 height 27
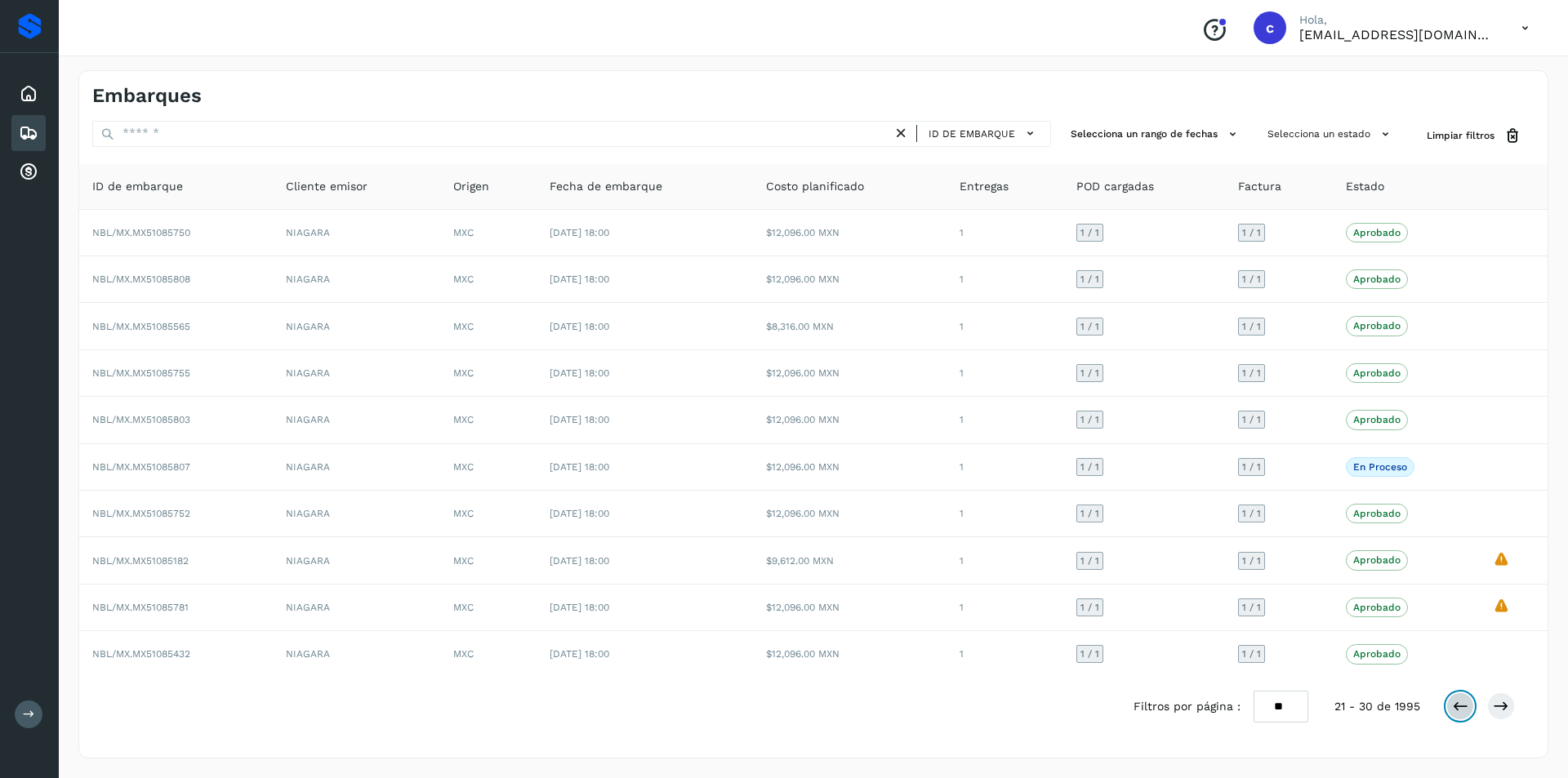
click at [1451, 711] on button at bounding box center [1460, 706] width 27 height 27
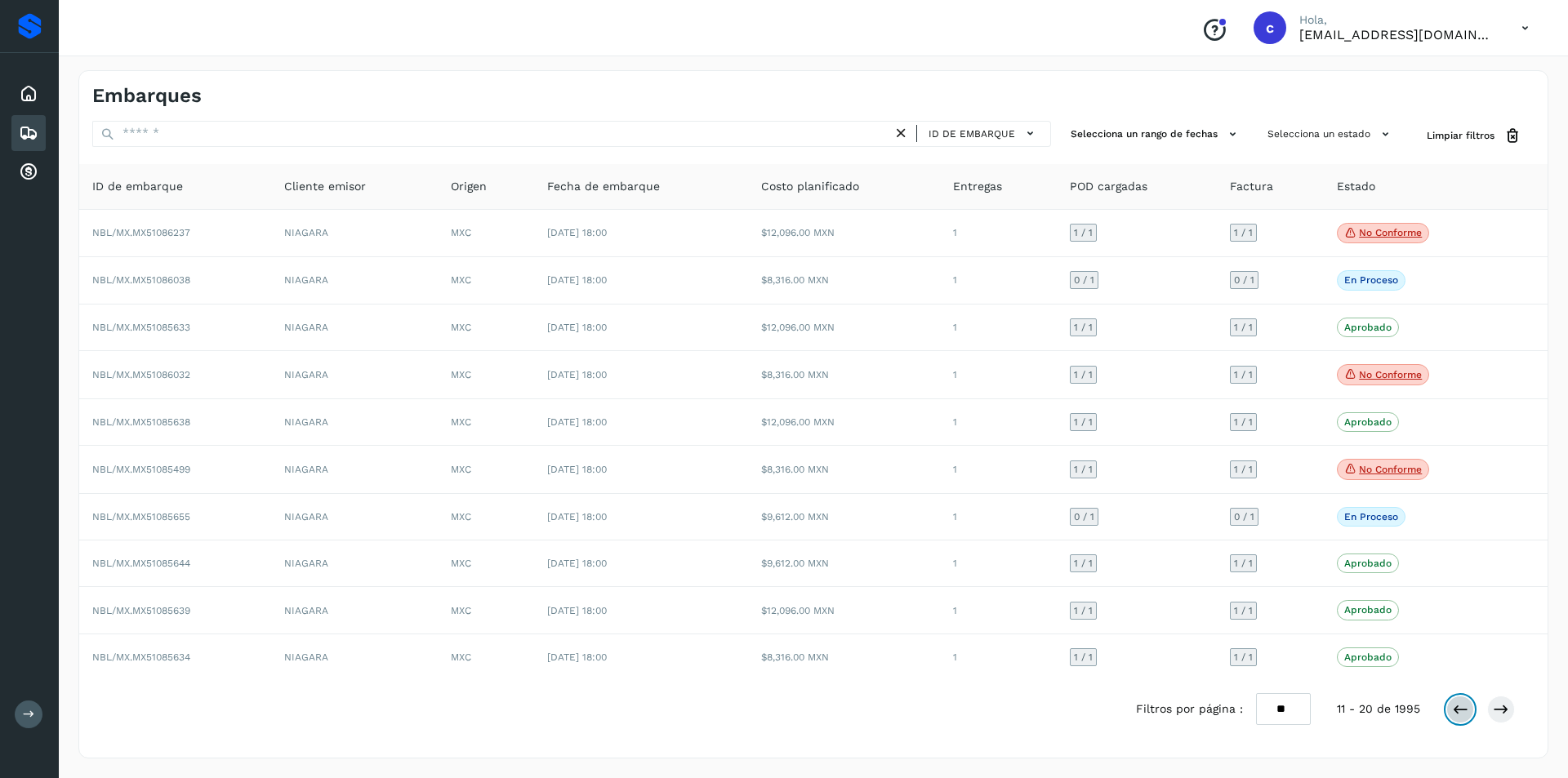
click at [1451, 711] on button at bounding box center [1460, 708] width 27 height 27
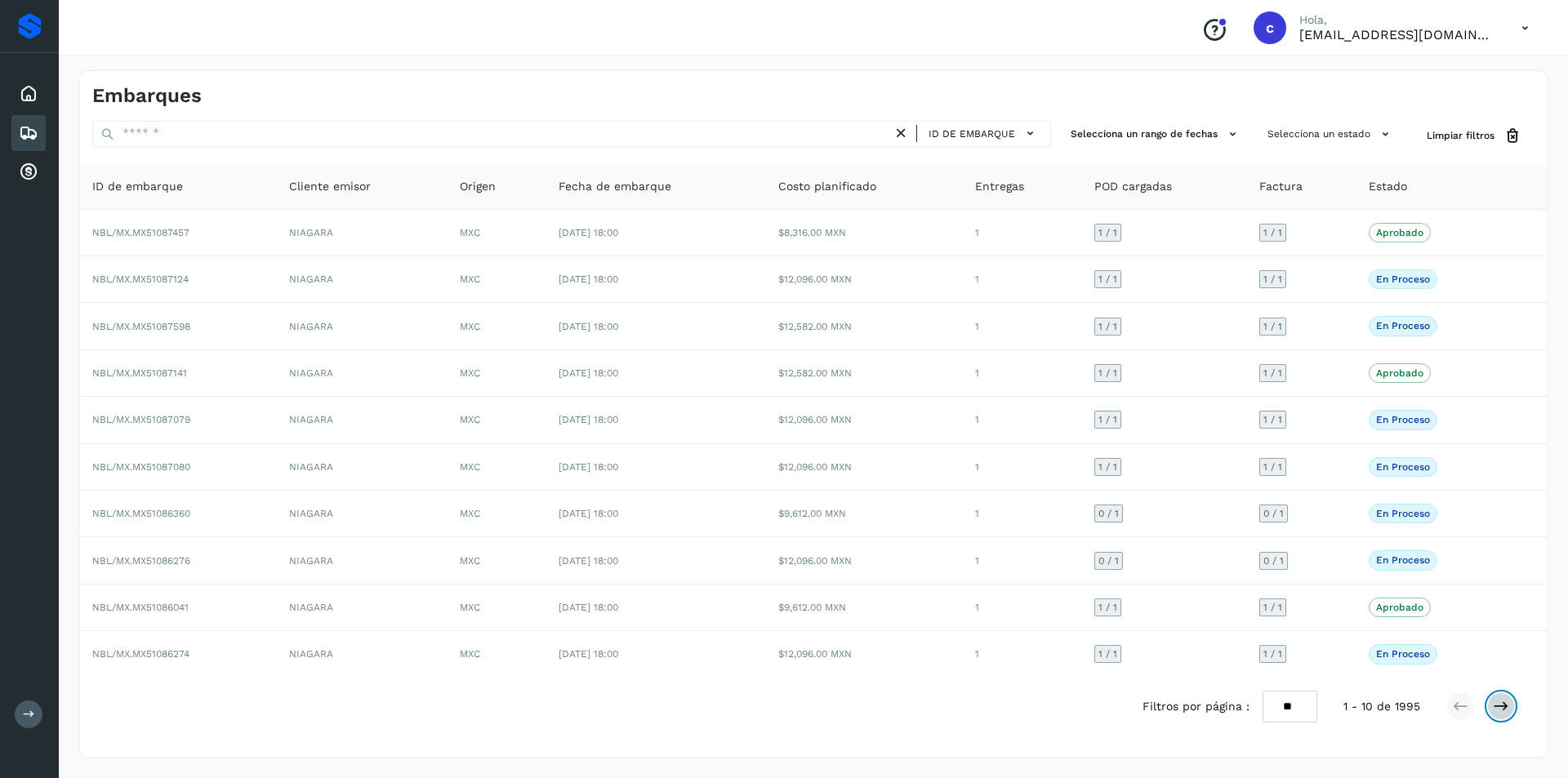
click at [1495, 703] on icon at bounding box center [1501, 706] width 17 height 17
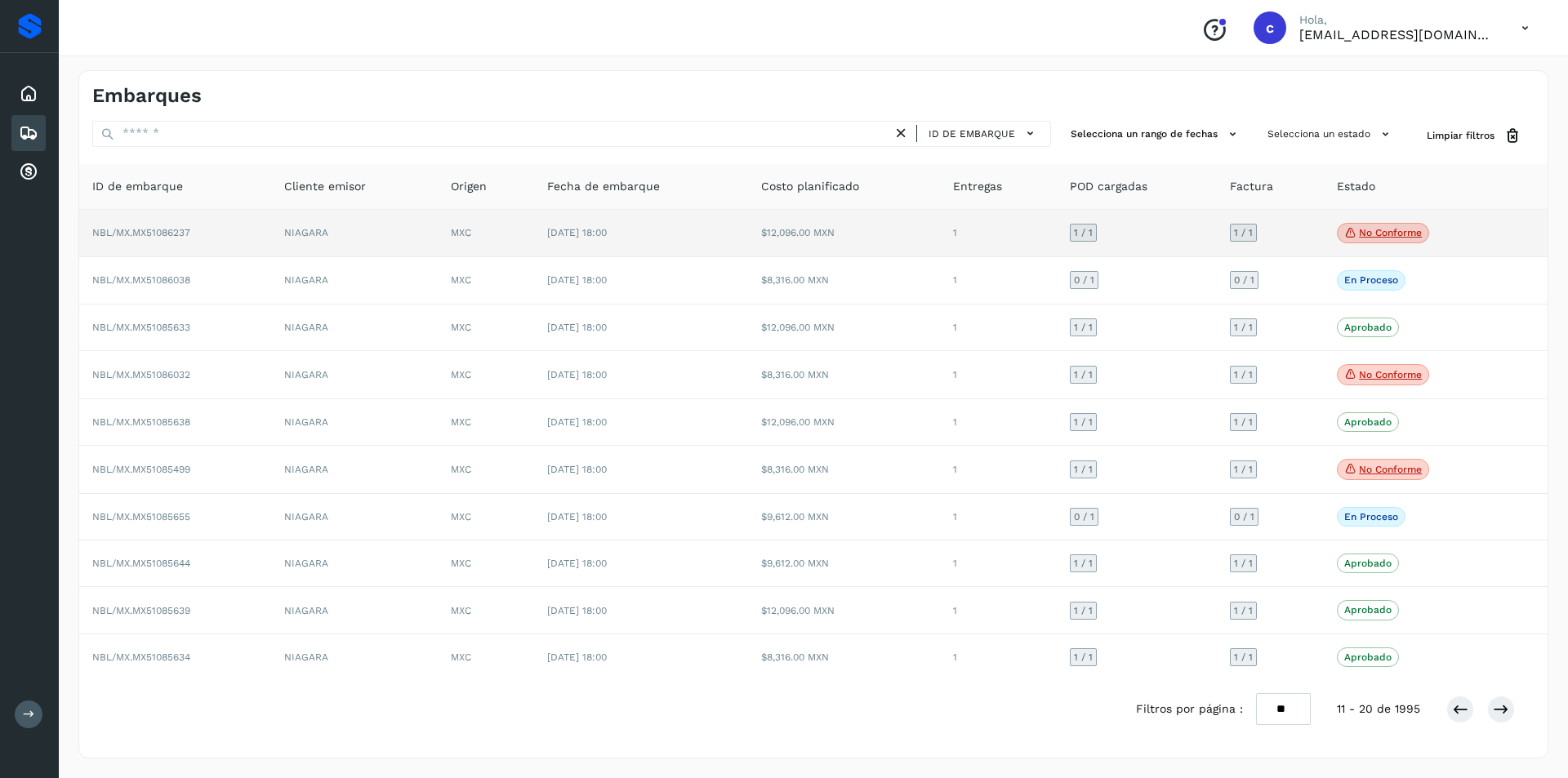
click at [1383, 227] on p "No conforme" at bounding box center [1390, 233] width 63 height 11
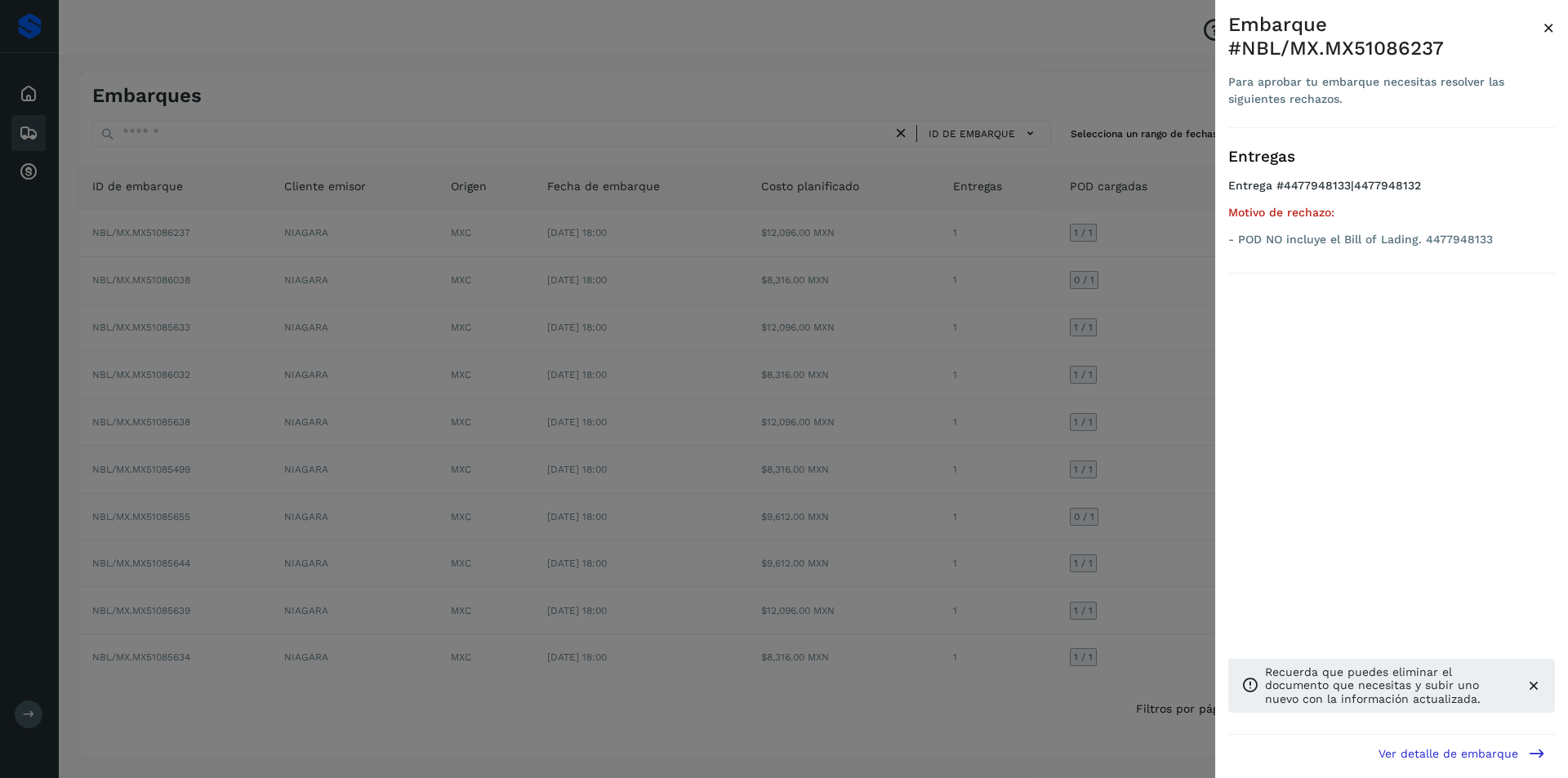
click at [1079, 286] on div at bounding box center [784, 389] width 1568 height 778
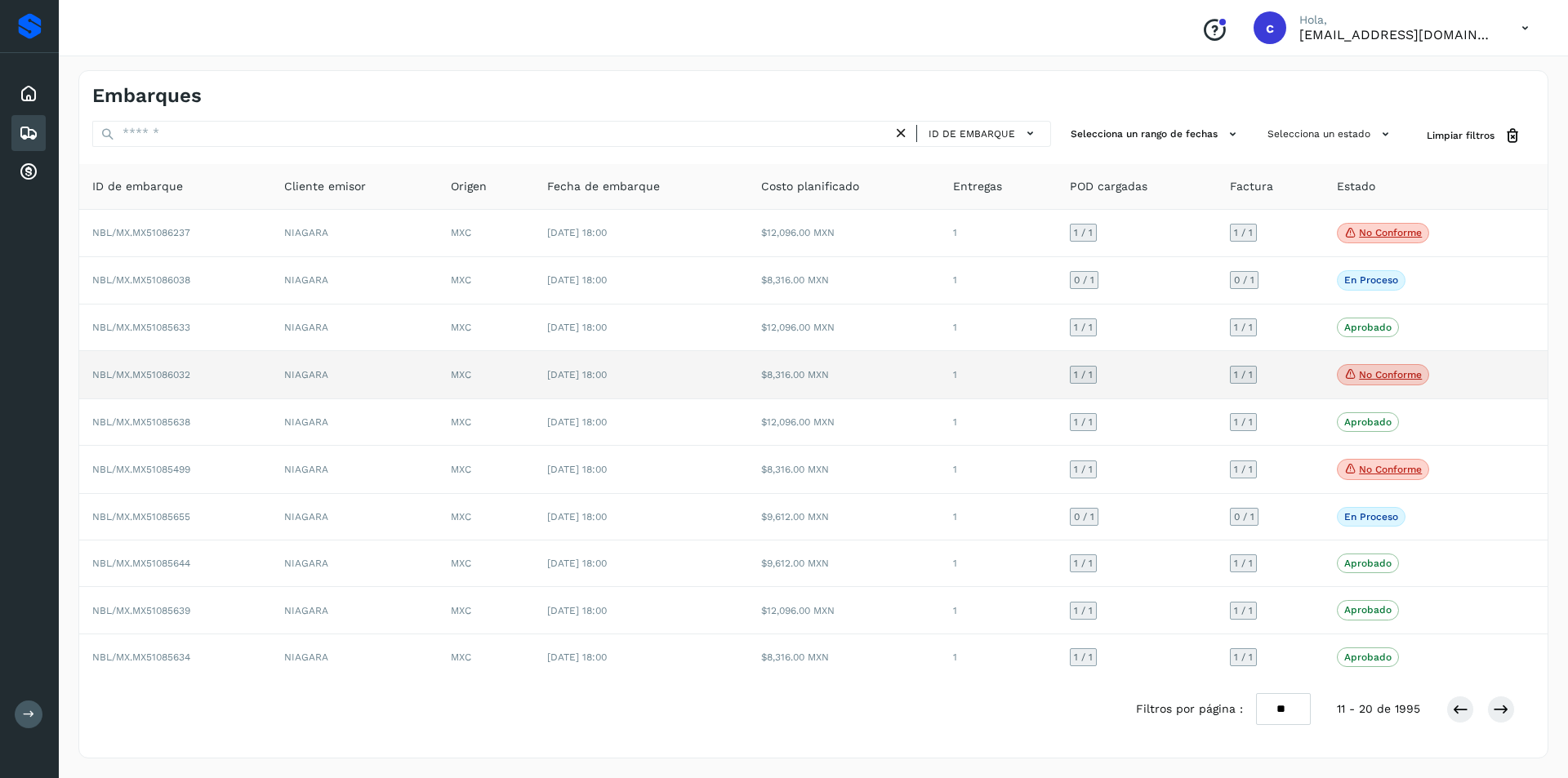
click at [1396, 367] on span "No conforme" at bounding box center [1383, 374] width 93 height 21
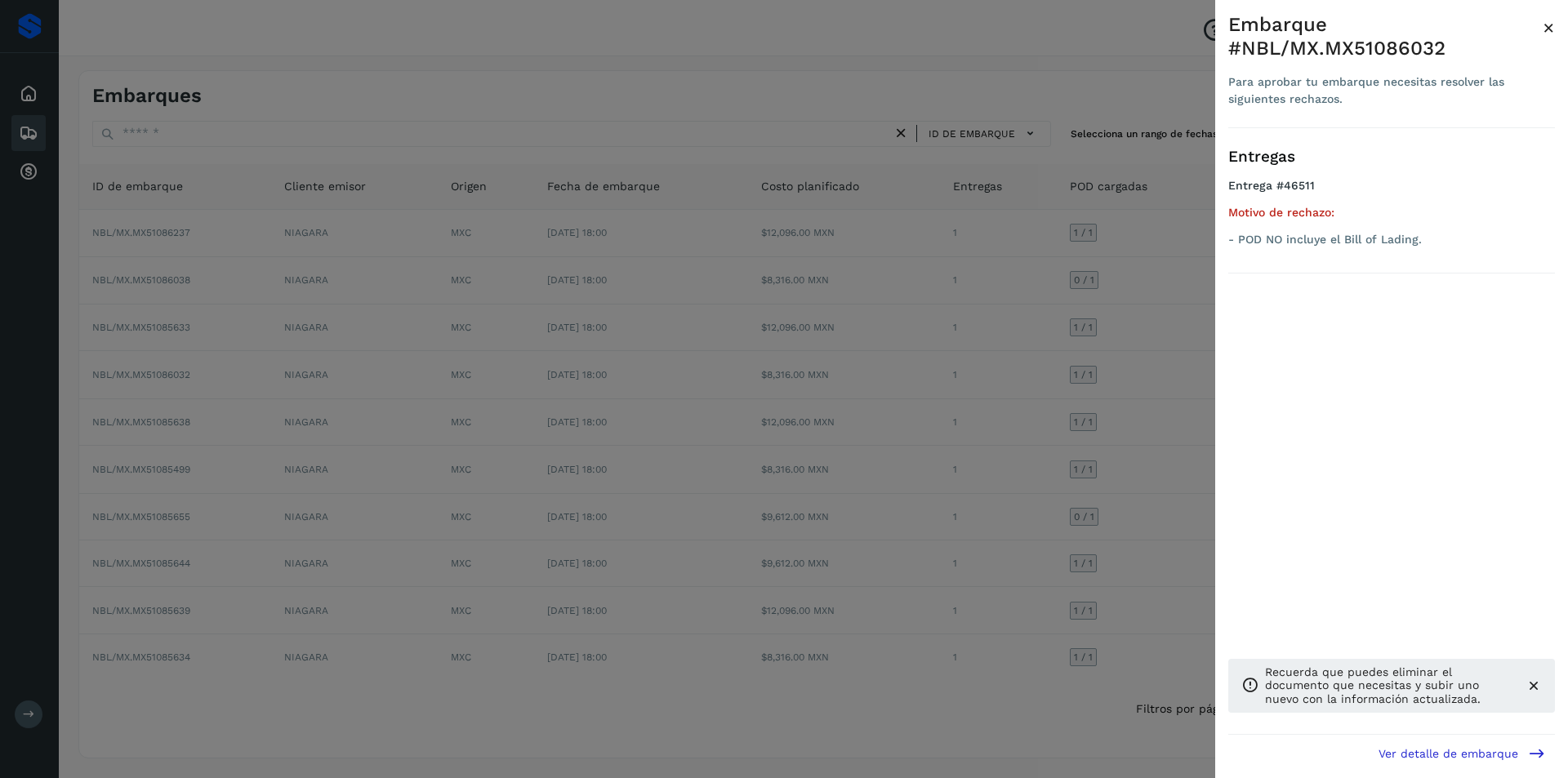
click at [968, 363] on div at bounding box center [784, 389] width 1568 height 778
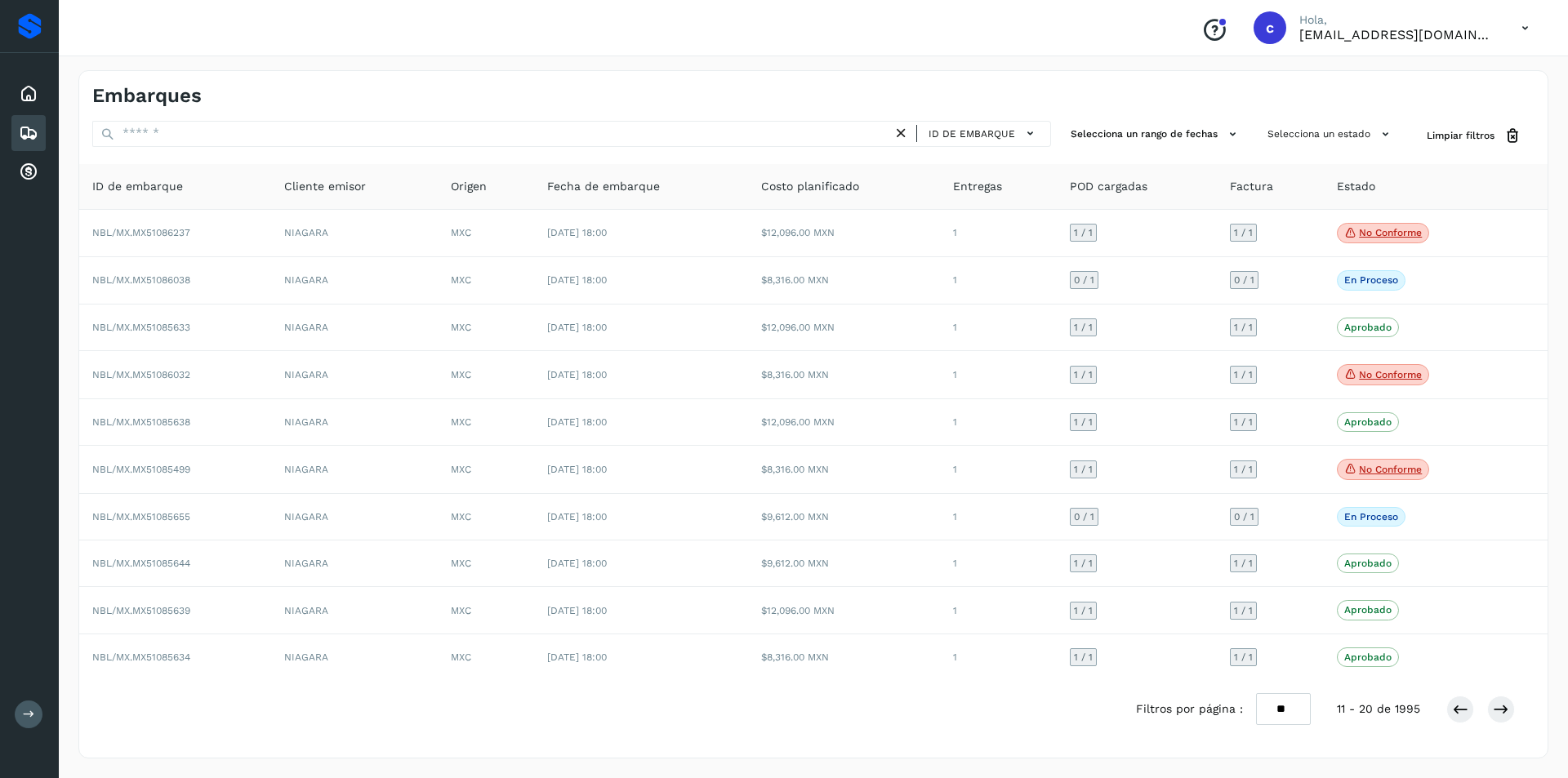
click at [1374, 467] on p "No conforme" at bounding box center [1390, 469] width 63 height 11
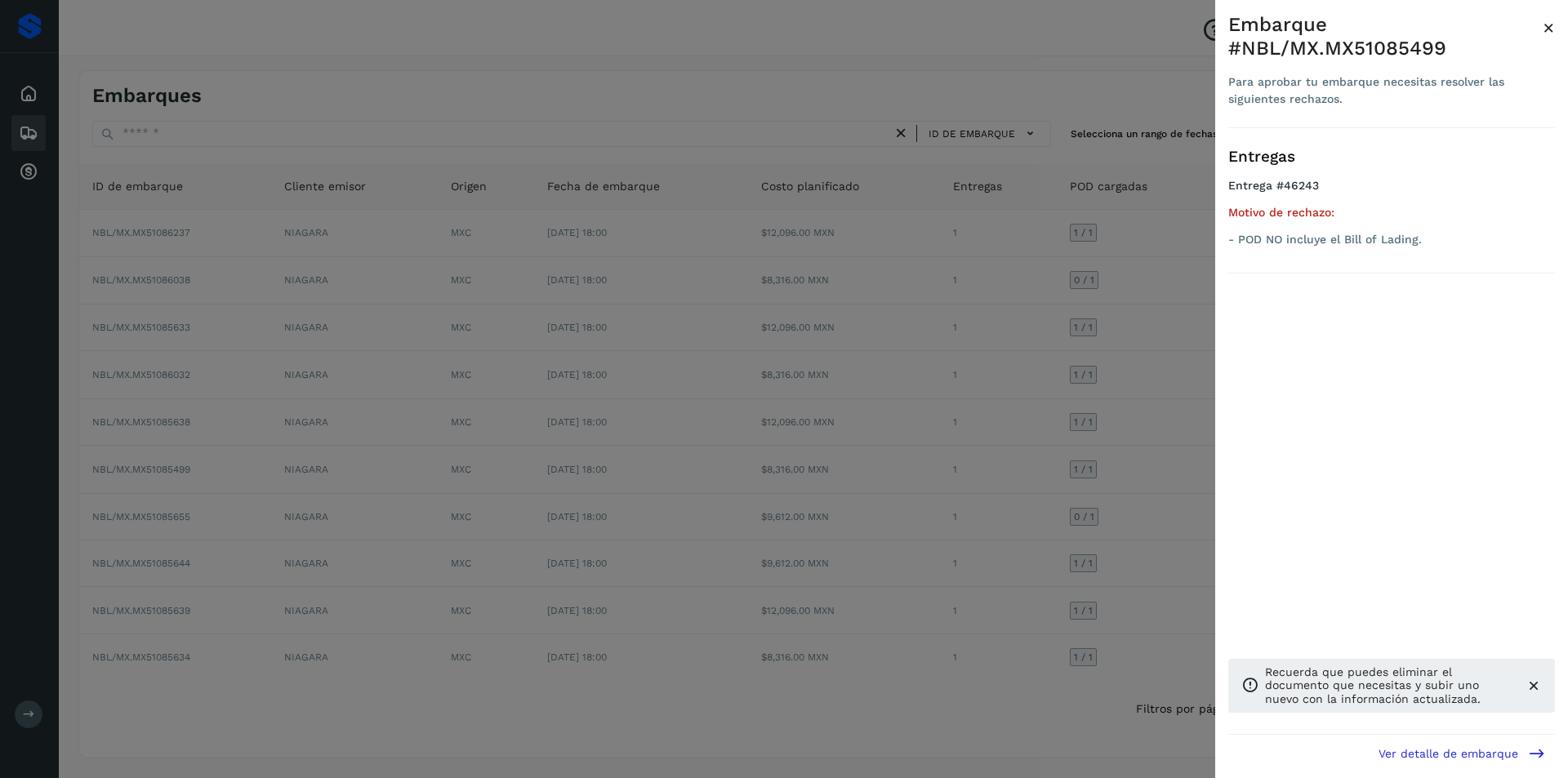
click at [1057, 455] on div at bounding box center [784, 389] width 1568 height 778
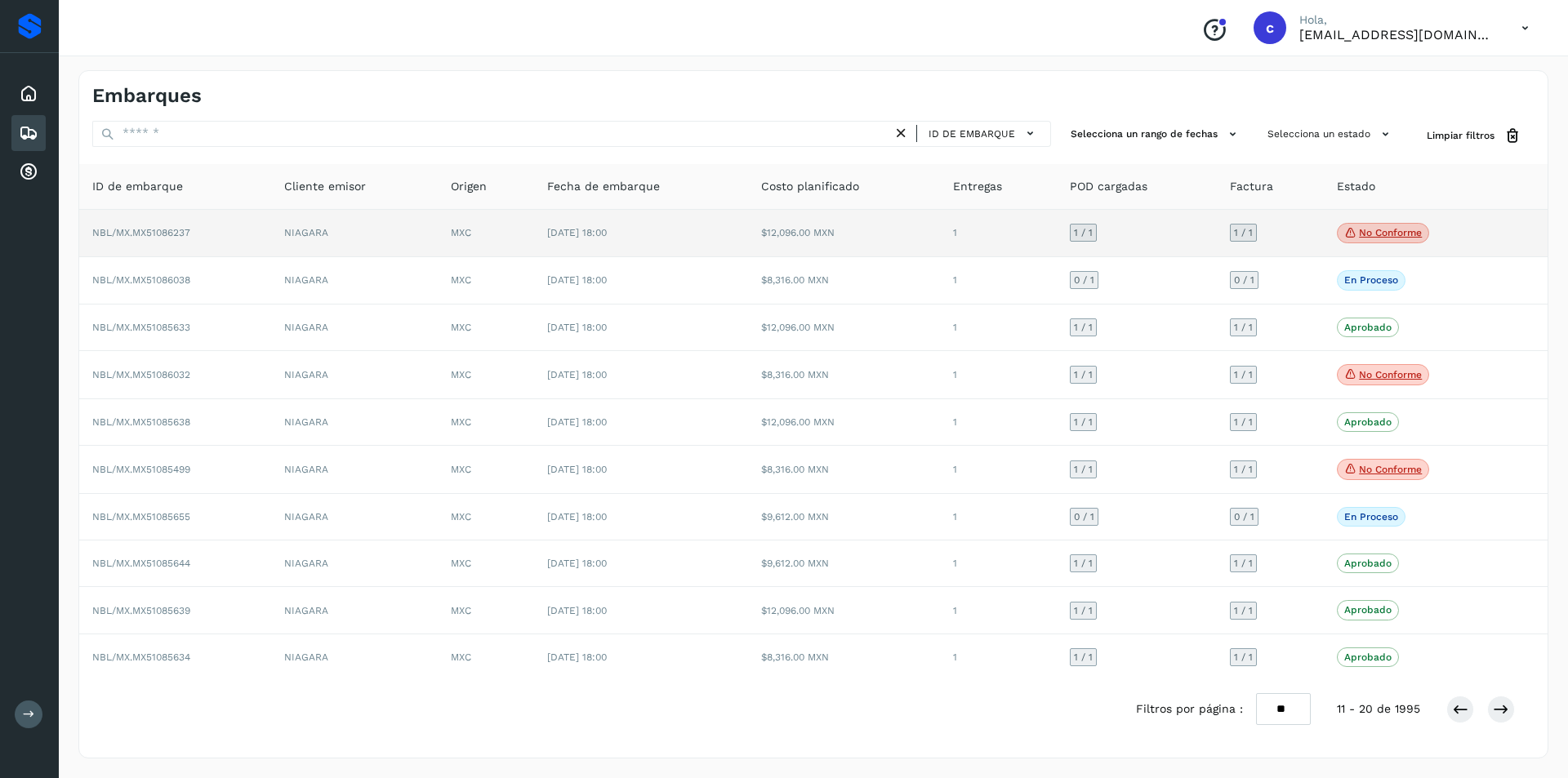
click at [1394, 236] on p "No conforme" at bounding box center [1390, 233] width 63 height 11
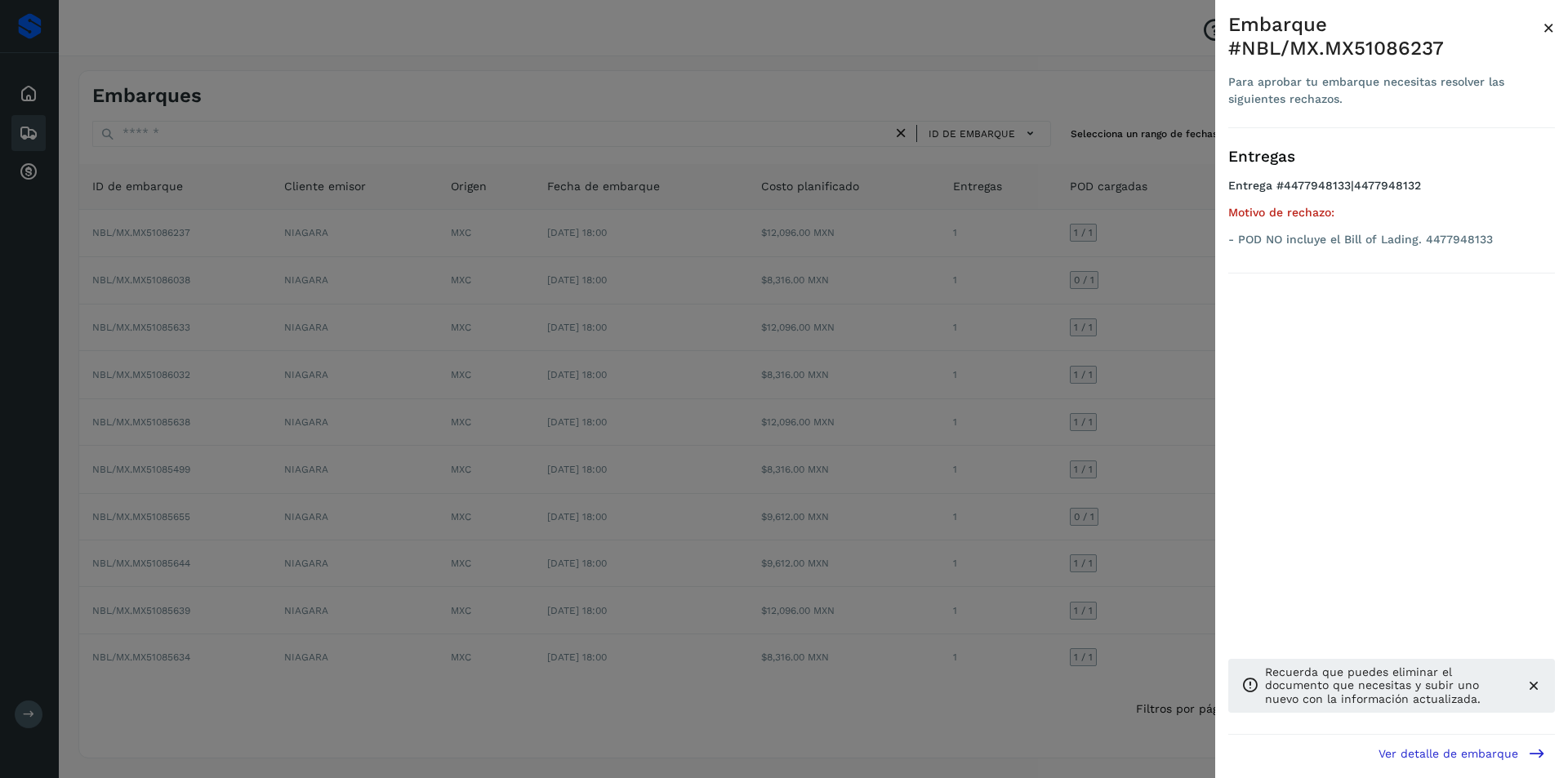
click at [894, 291] on div at bounding box center [784, 389] width 1568 height 778
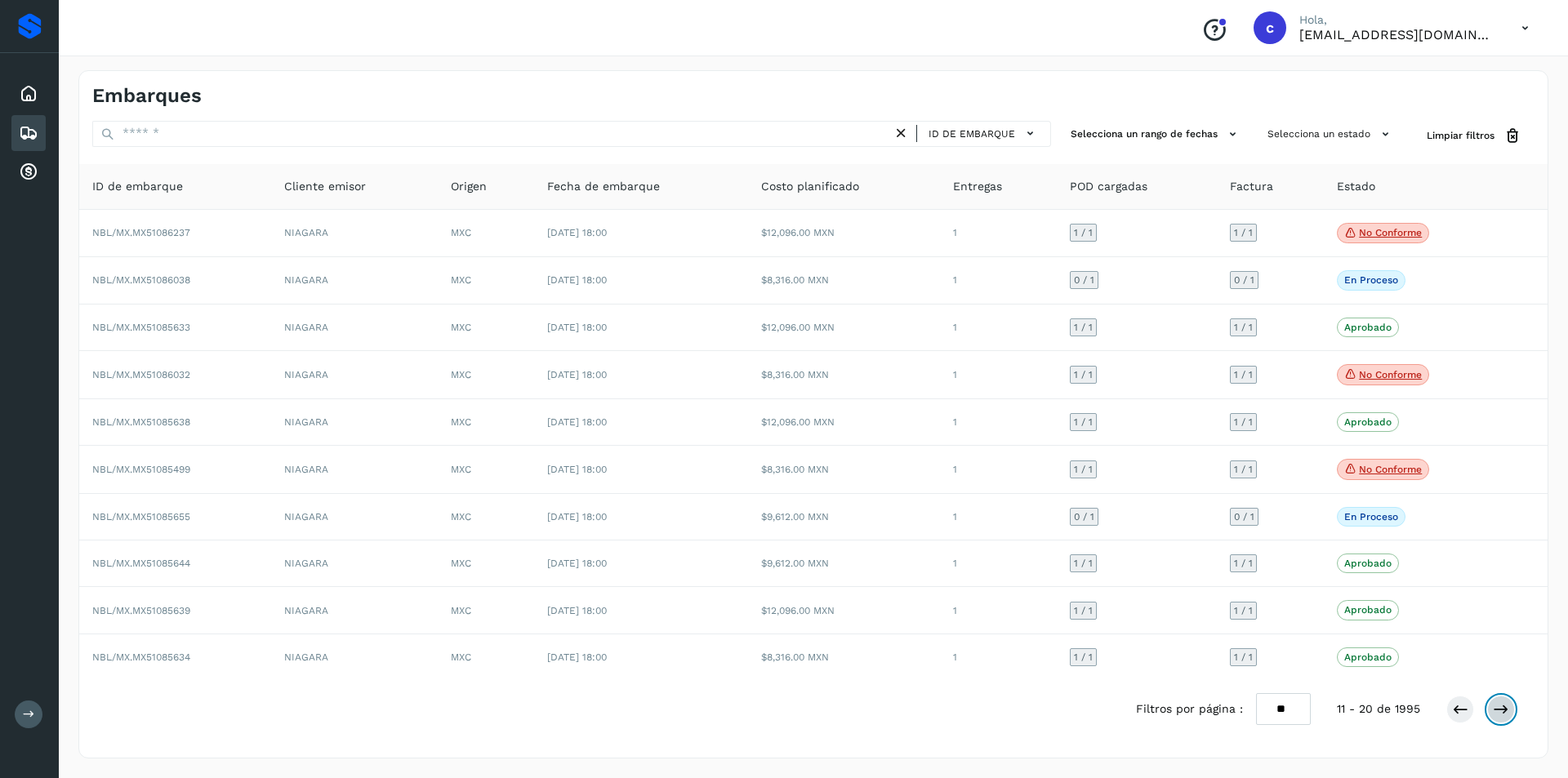
click at [1504, 705] on icon at bounding box center [1501, 709] width 17 height 17
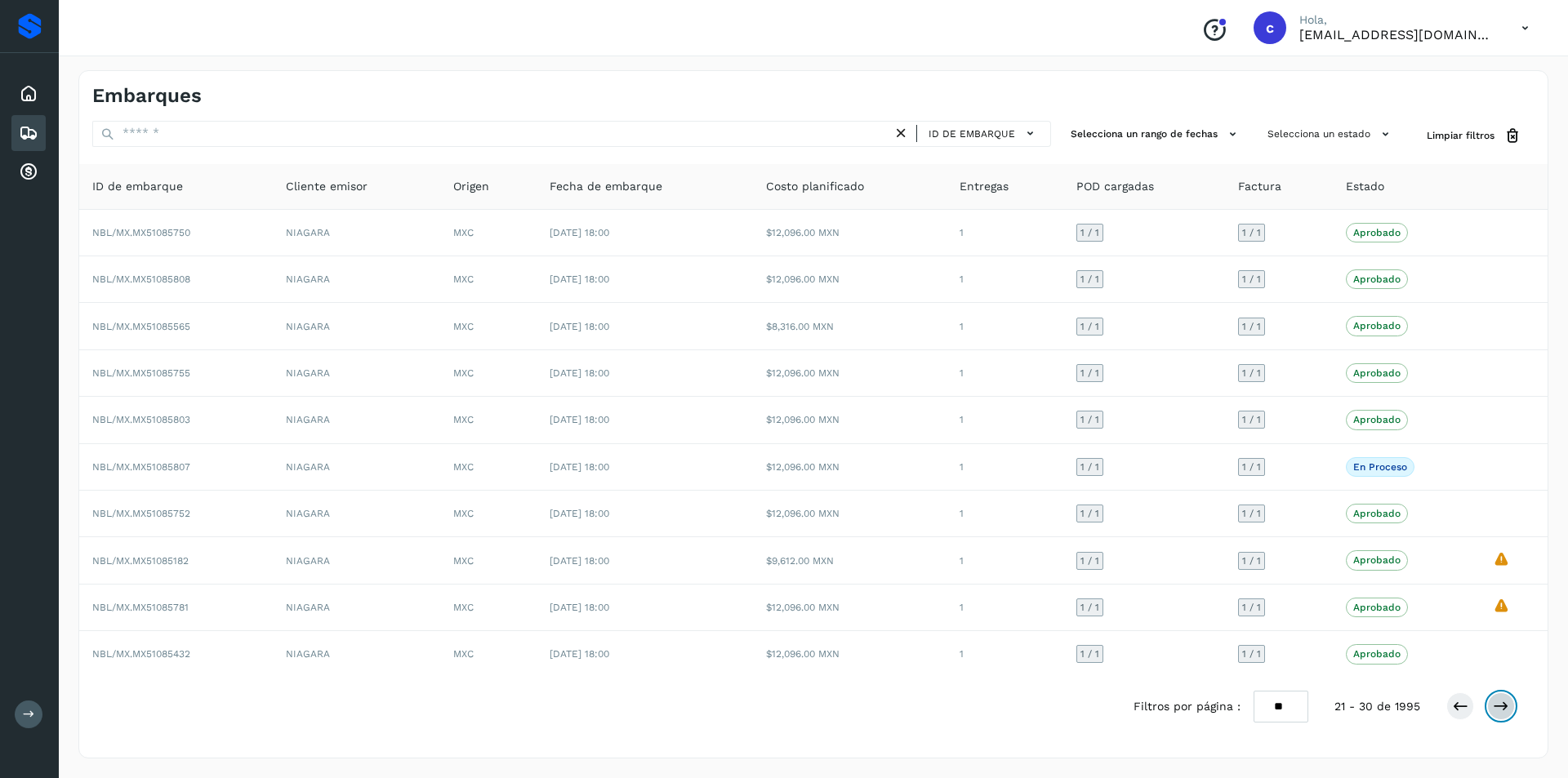
click at [1504, 705] on icon at bounding box center [1501, 706] width 17 height 17
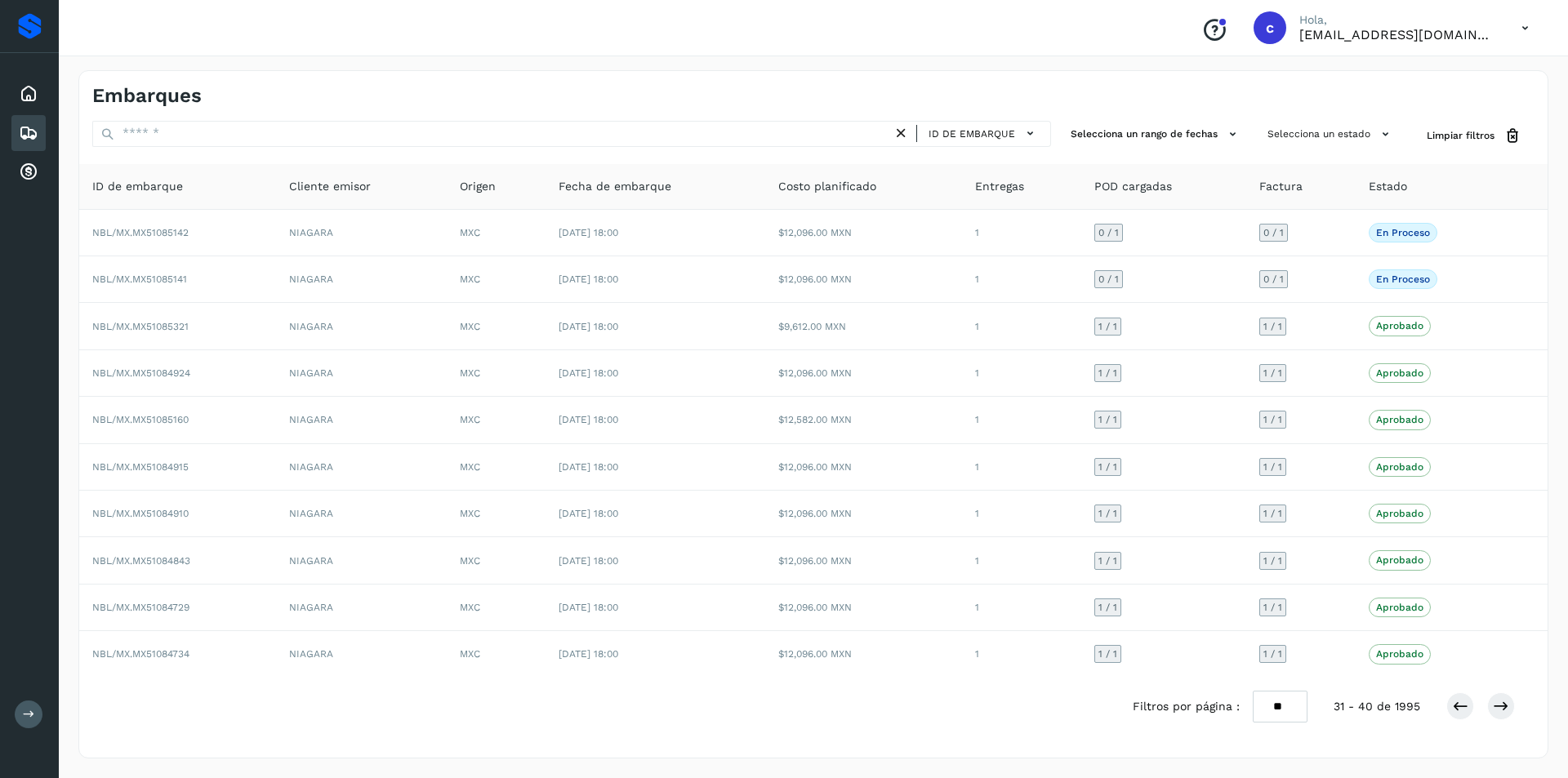
click at [1475, 708] on div at bounding box center [1481, 706] width 69 height 27
click at [1468, 707] on button at bounding box center [1460, 706] width 27 height 27
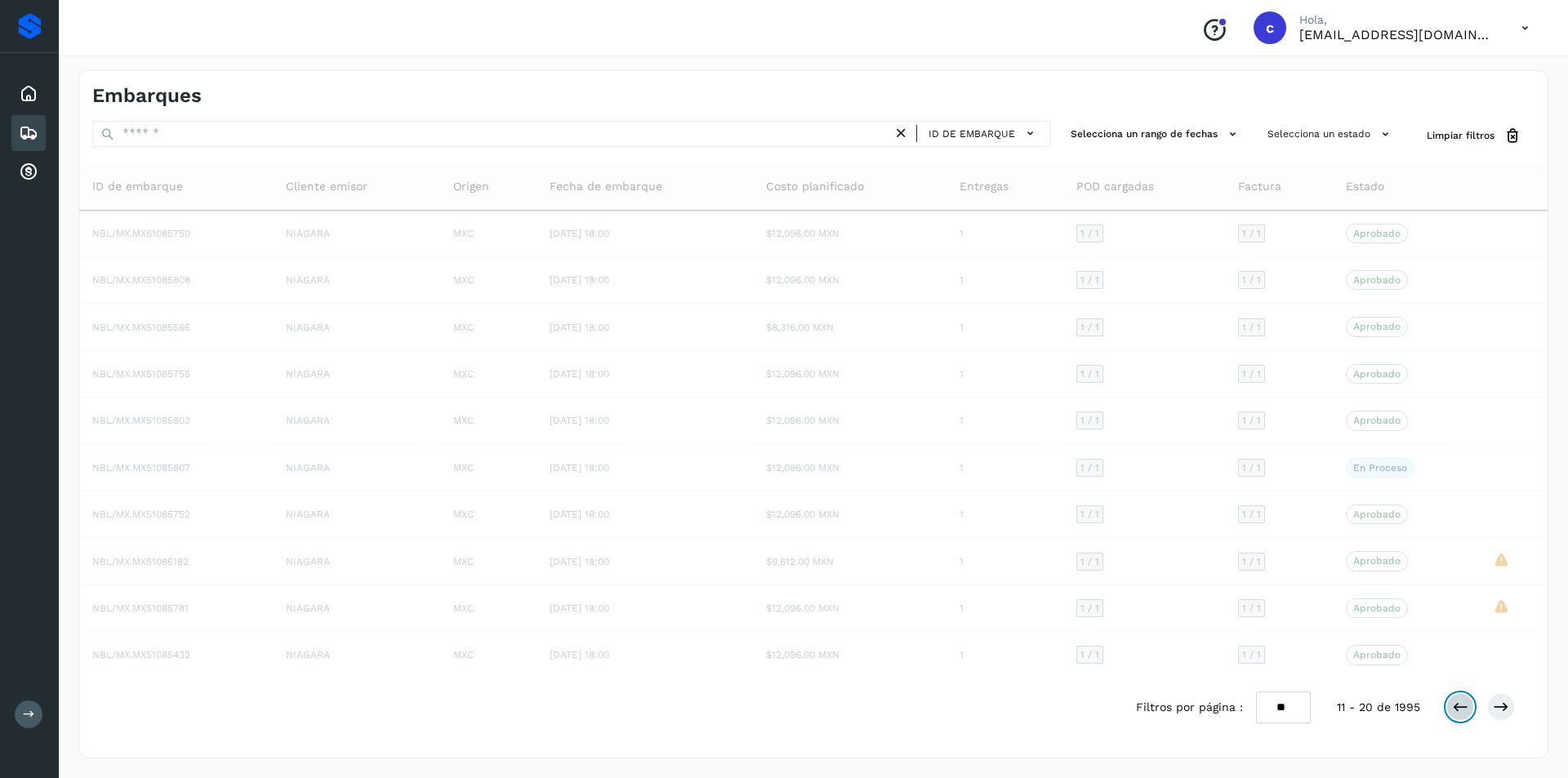
click at [1468, 707] on button at bounding box center [1460, 707] width 27 height 27
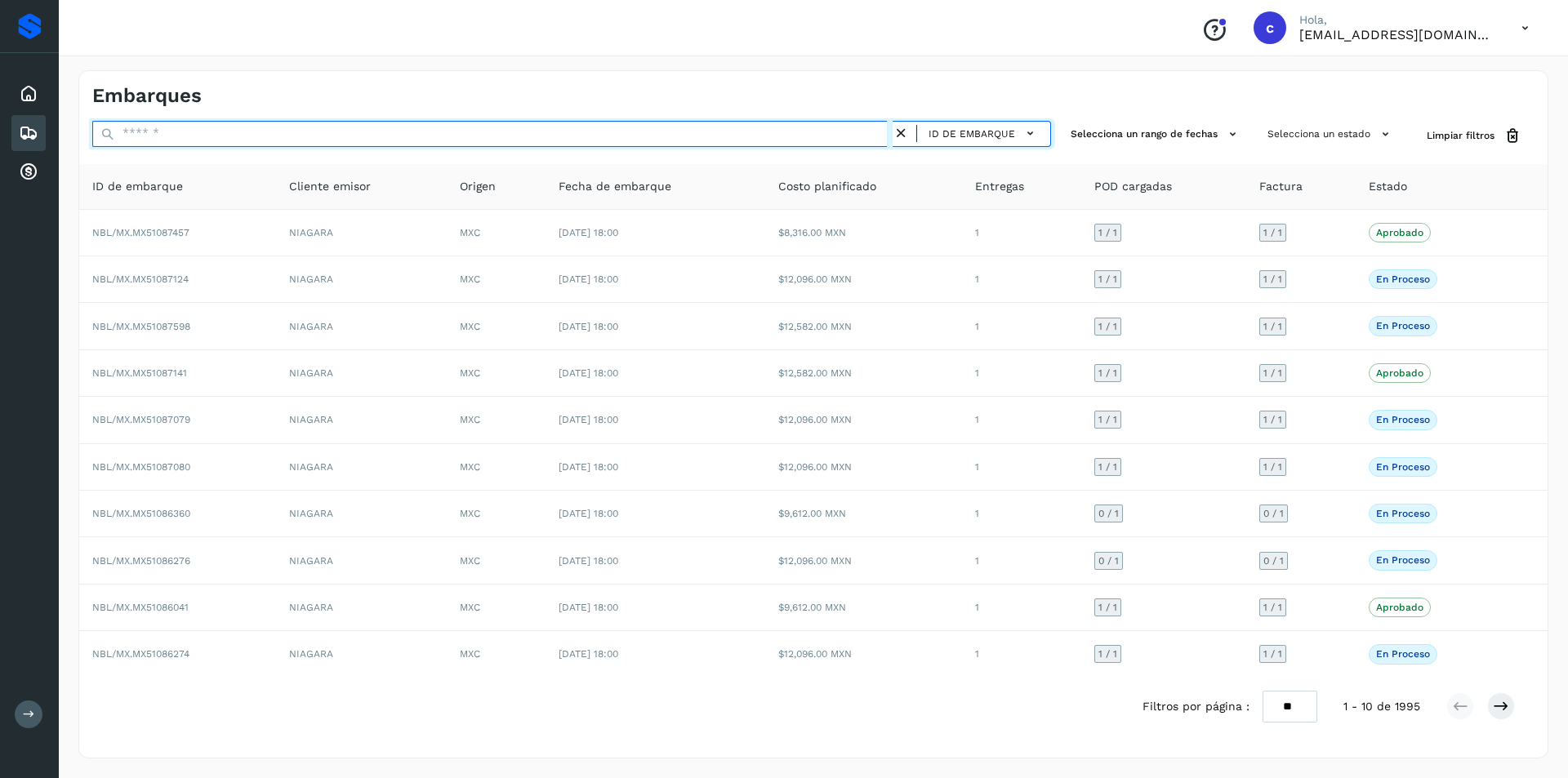
click at [729, 122] on input "text" at bounding box center [493, 134] width 800 height 26
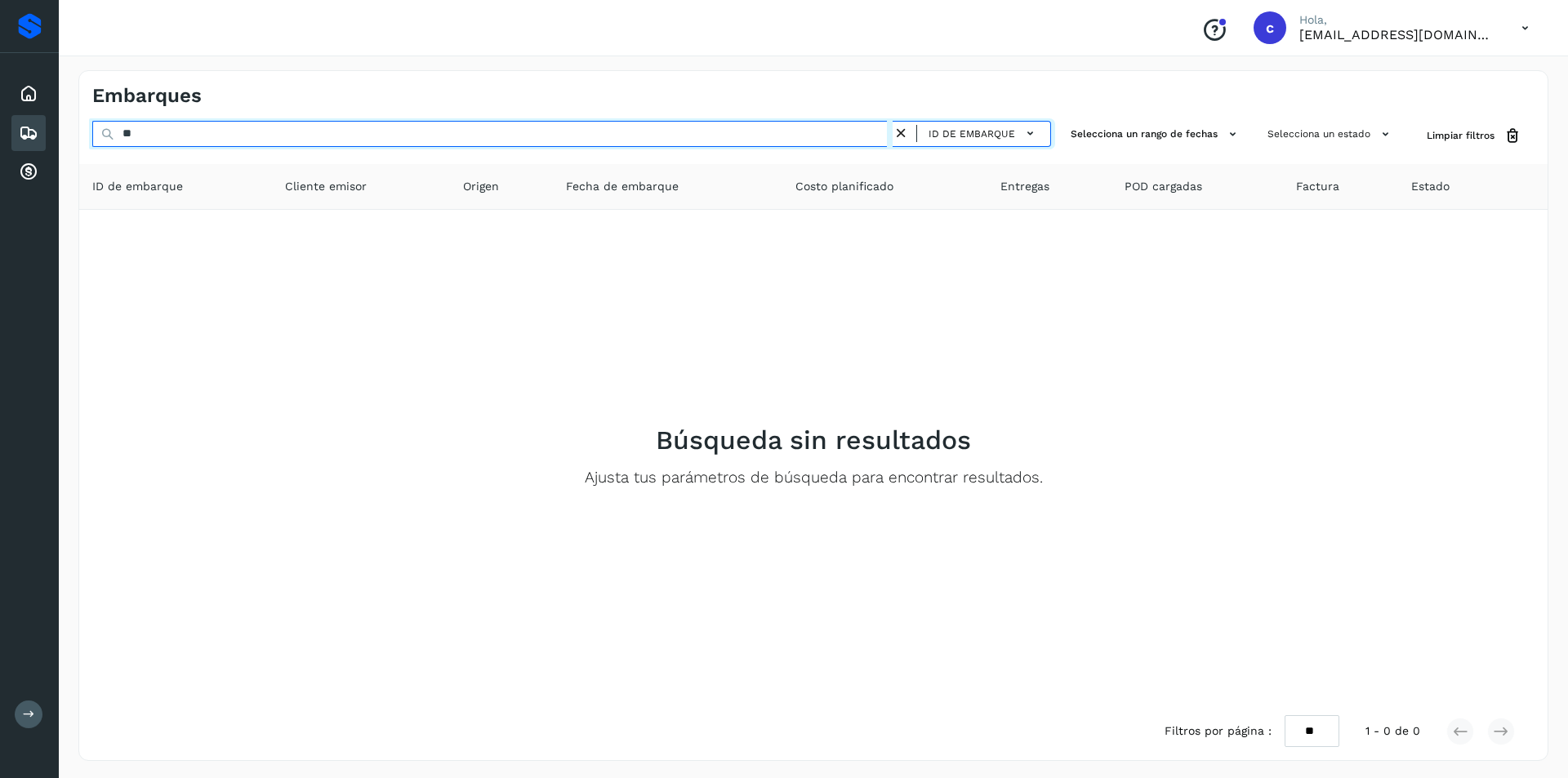
type input "*"
type input "********"
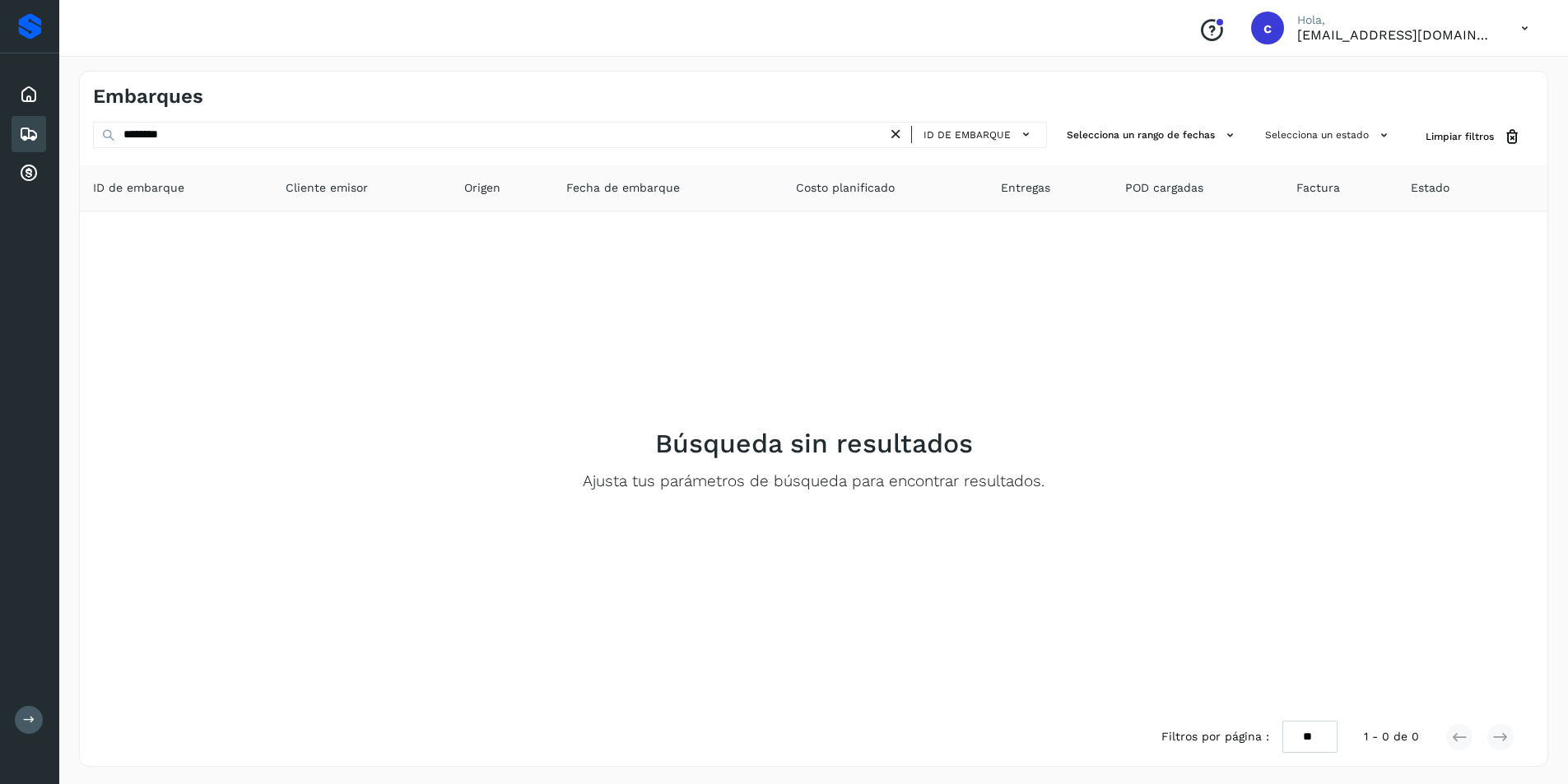
click at [893, 135] on icon at bounding box center [895, 134] width 17 height 17
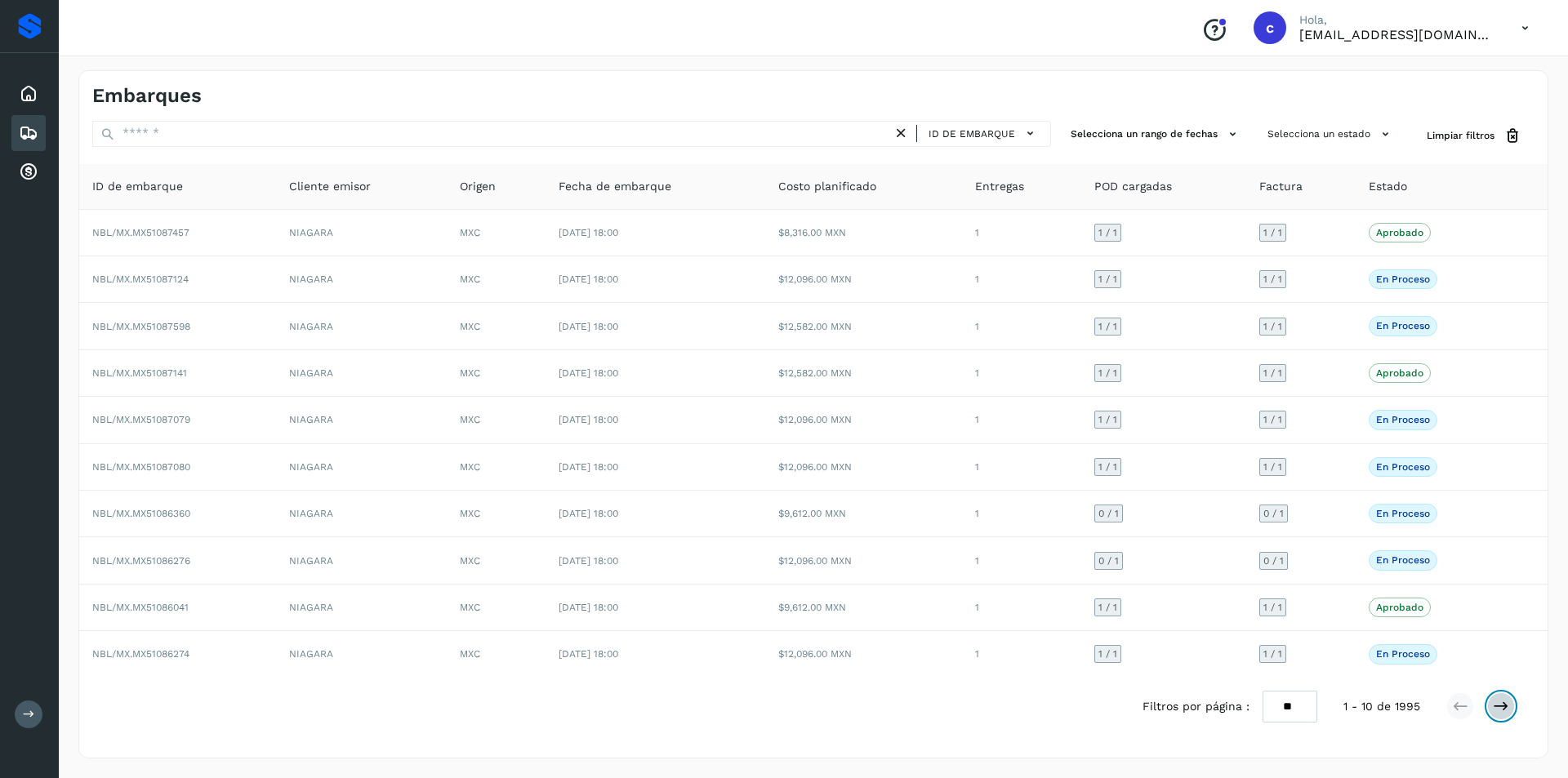
click at [1501, 703] on icon at bounding box center [1501, 706] width 17 height 17
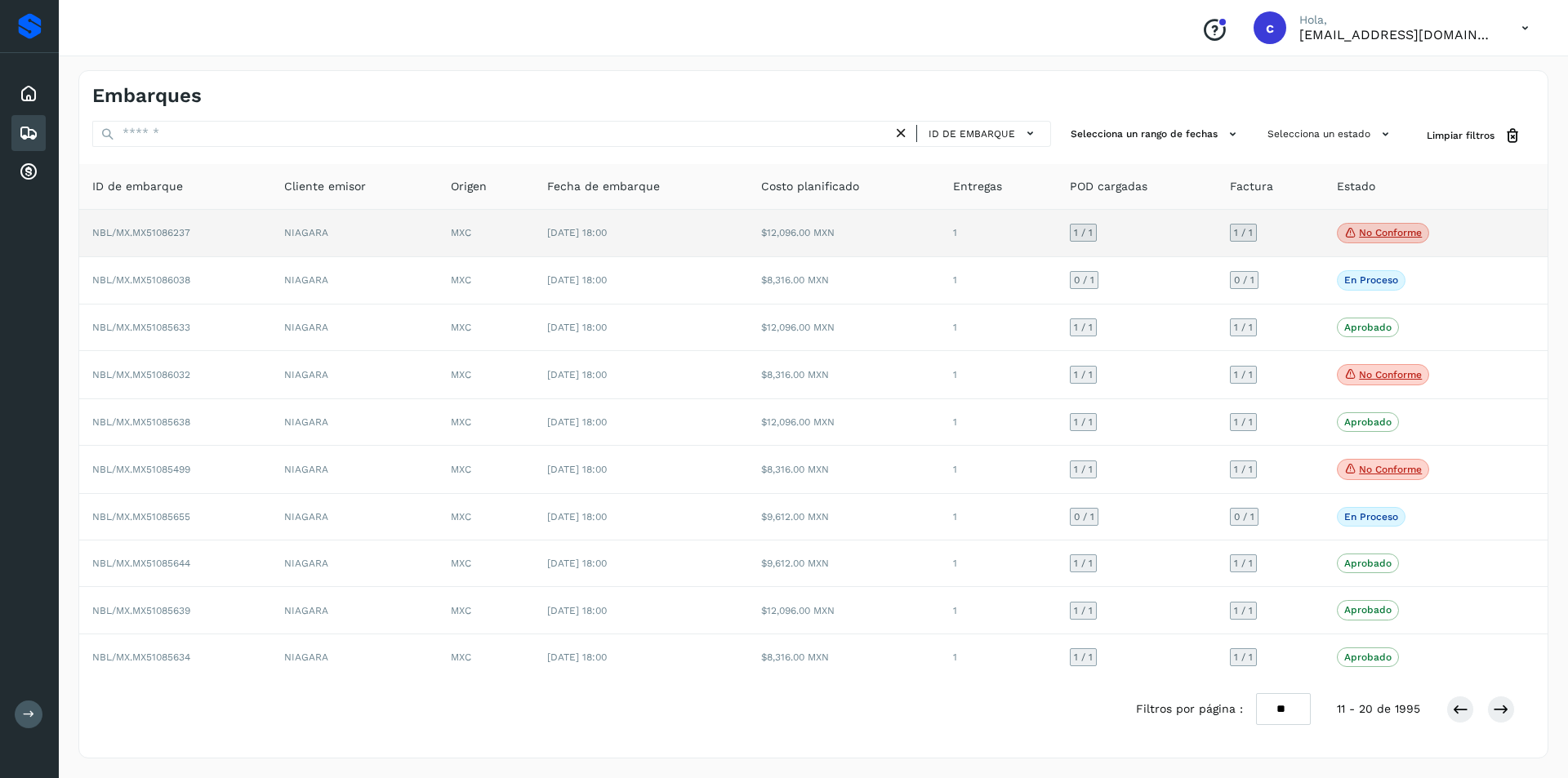
click at [1360, 227] on p "No conforme" at bounding box center [1390, 233] width 63 height 11
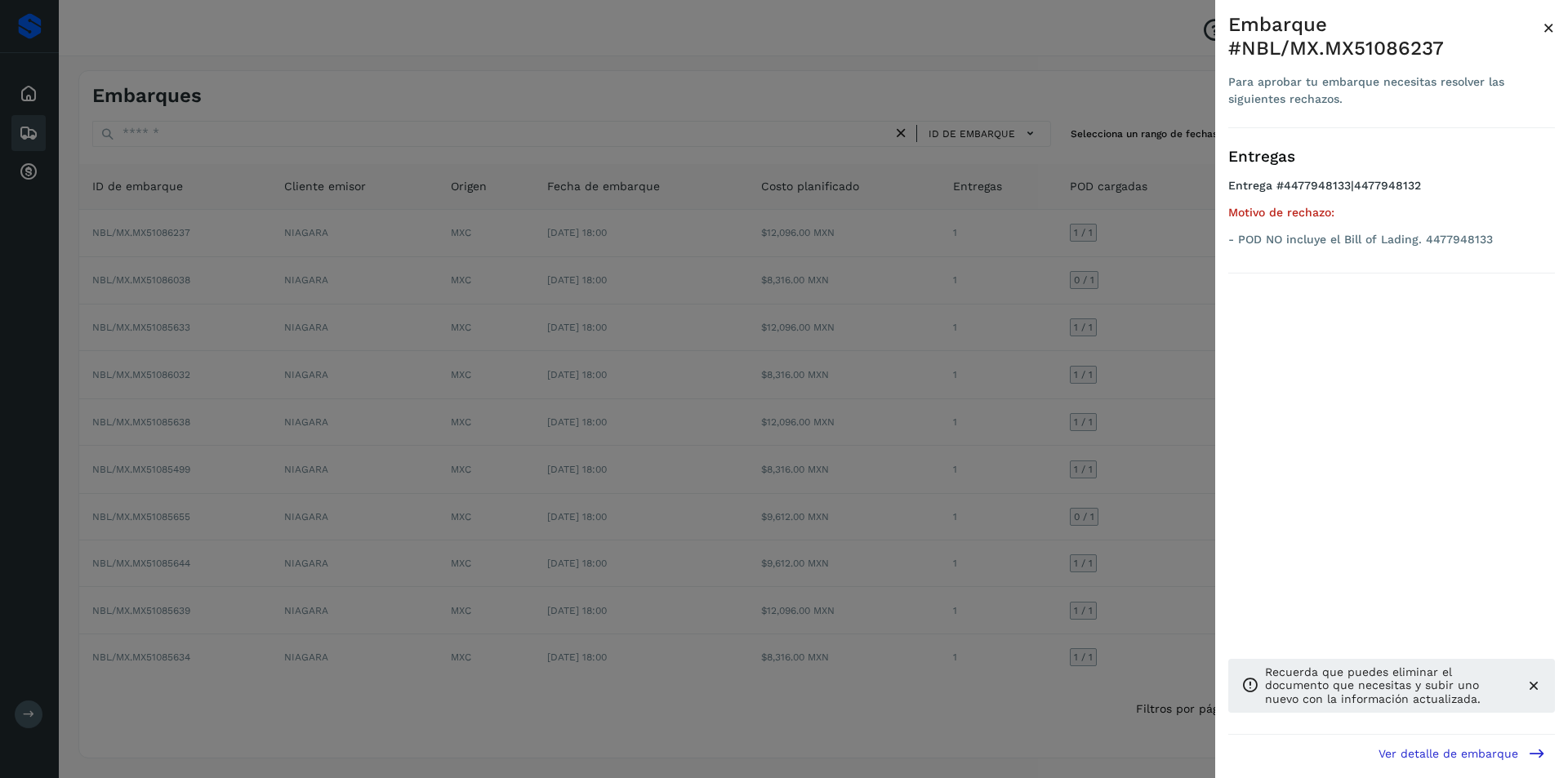
click at [990, 296] on div at bounding box center [784, 389] width 1568 height 778
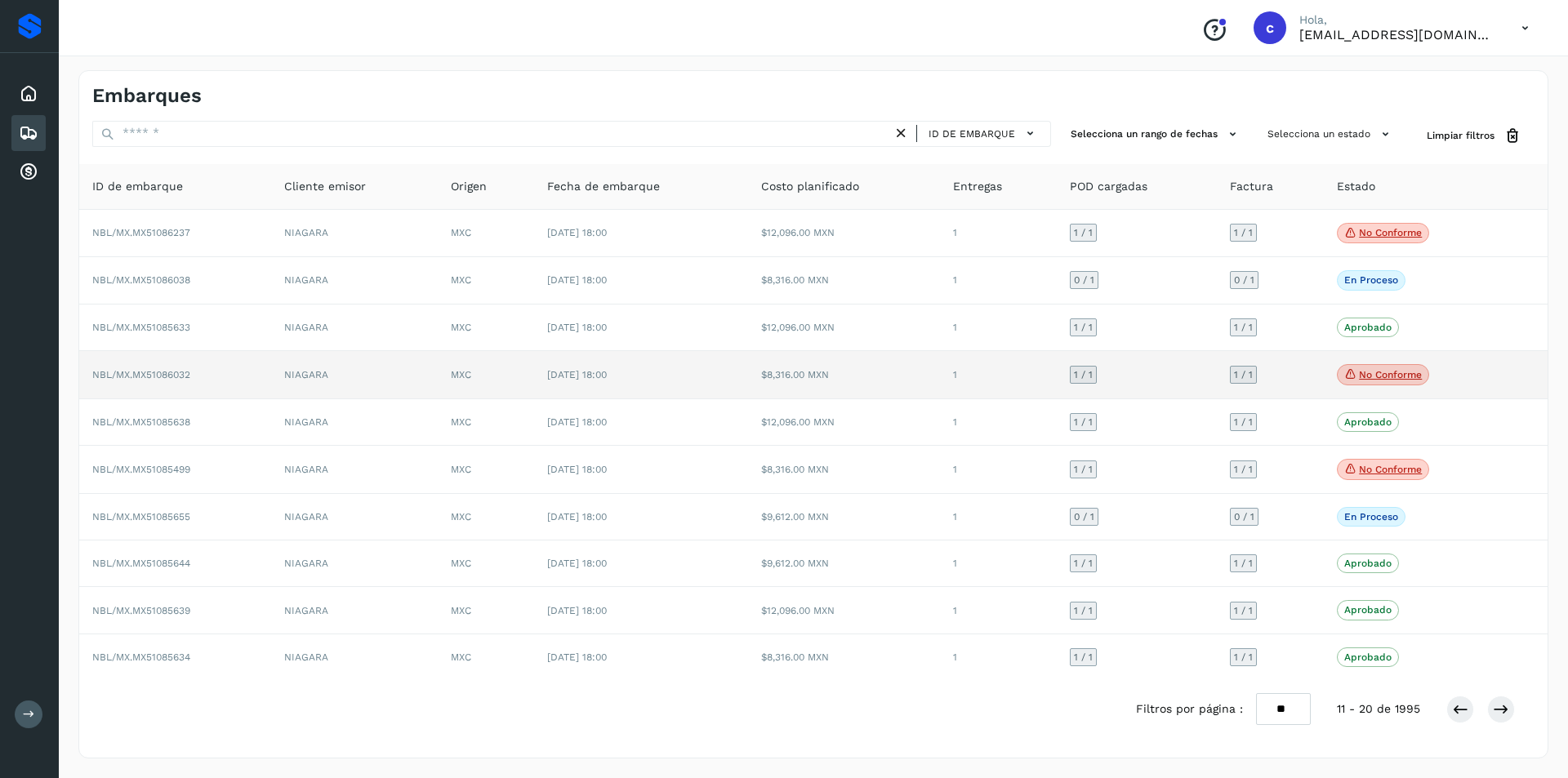
click at [1384, 373] on p "No conforme" at bounding box center [1390, 374] width 63 height 11
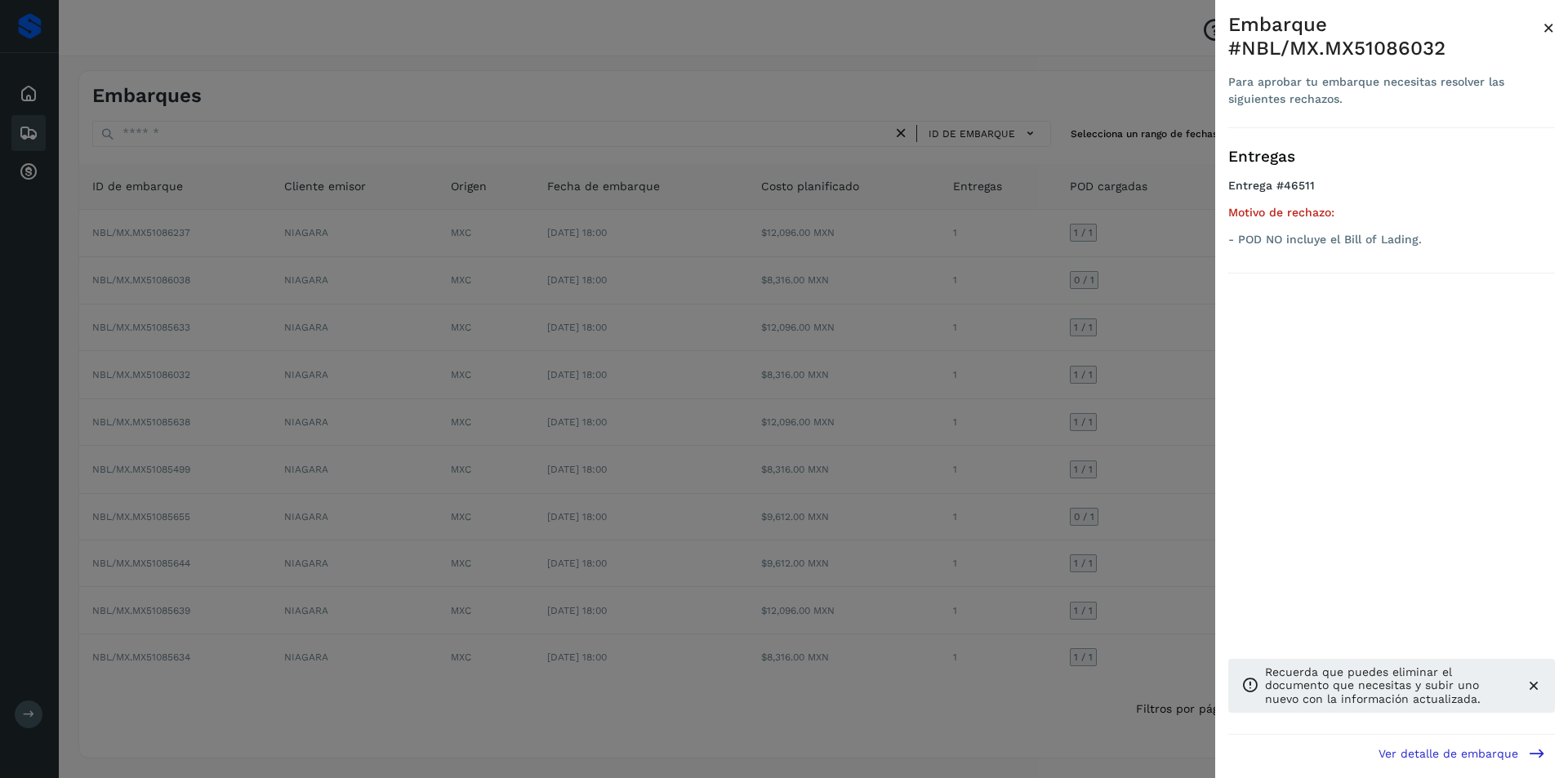
click at [970, 373] on div at bounding box center [784, 389] width 1568 height 778
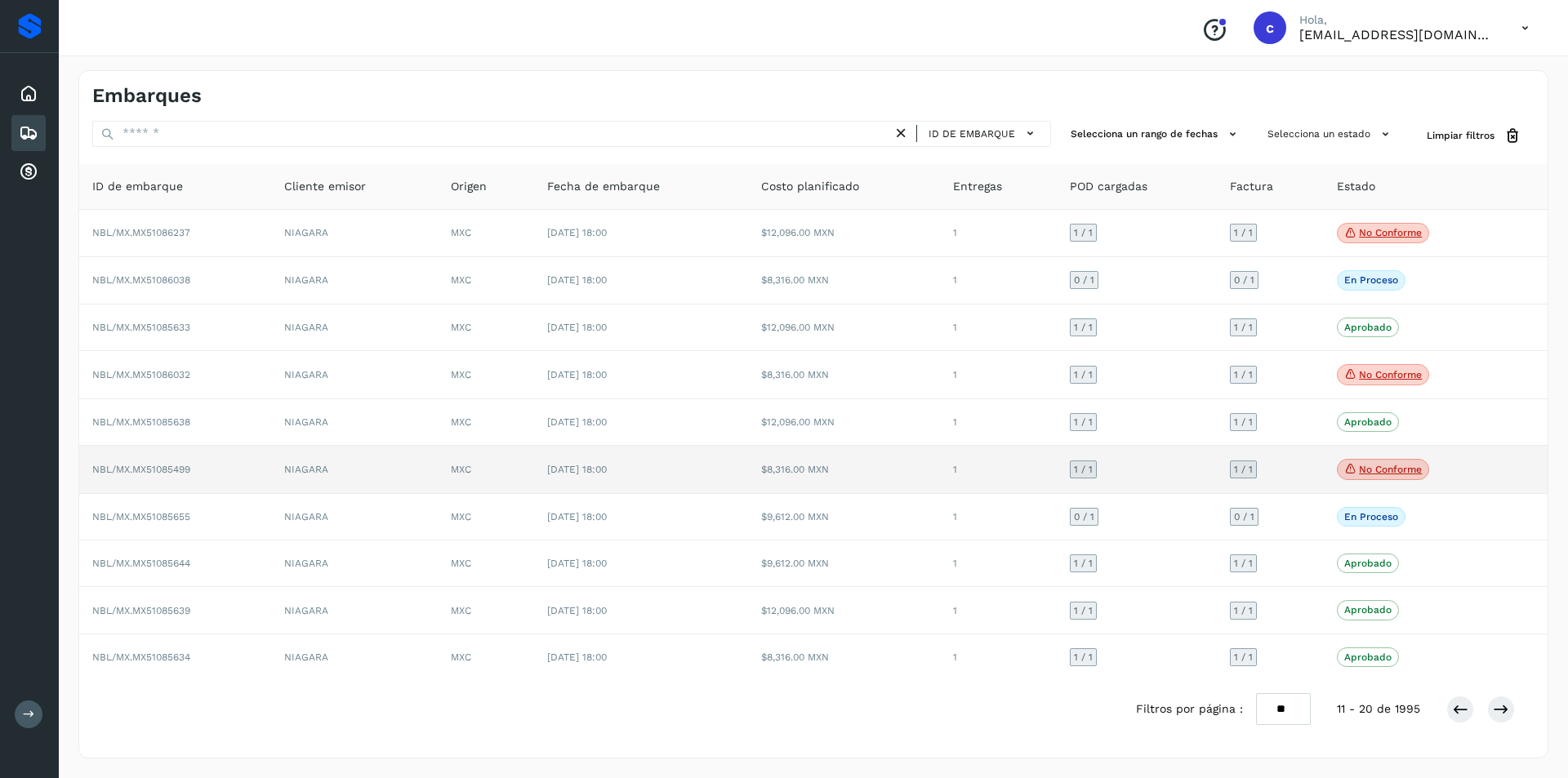
click at [1404, 464] on p "No conforme" at bounding box center [1390, 469] width 63 height 11
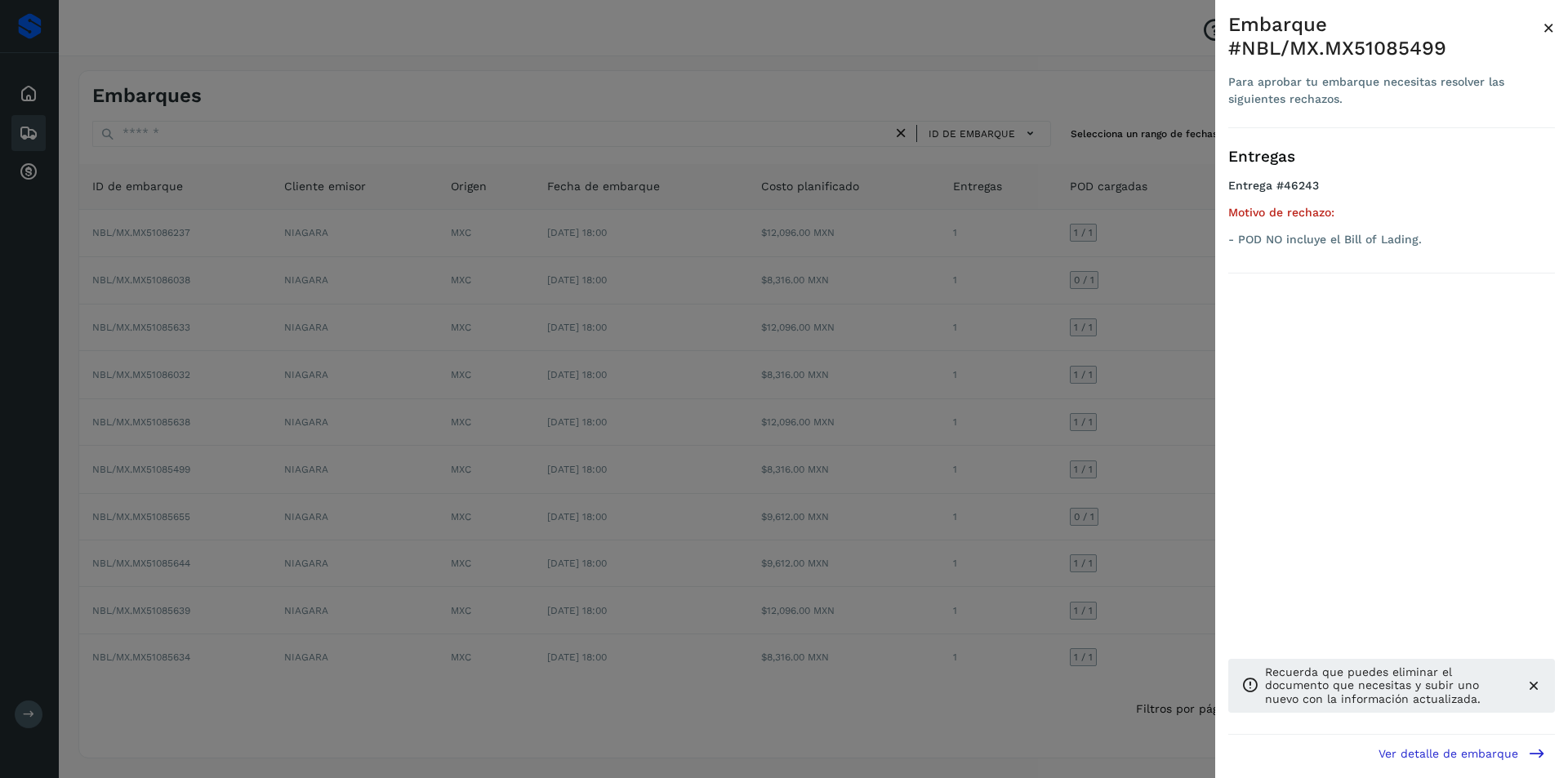
click at [1027, 451] on div at bounding box center [784, 389] width 1568 height 778
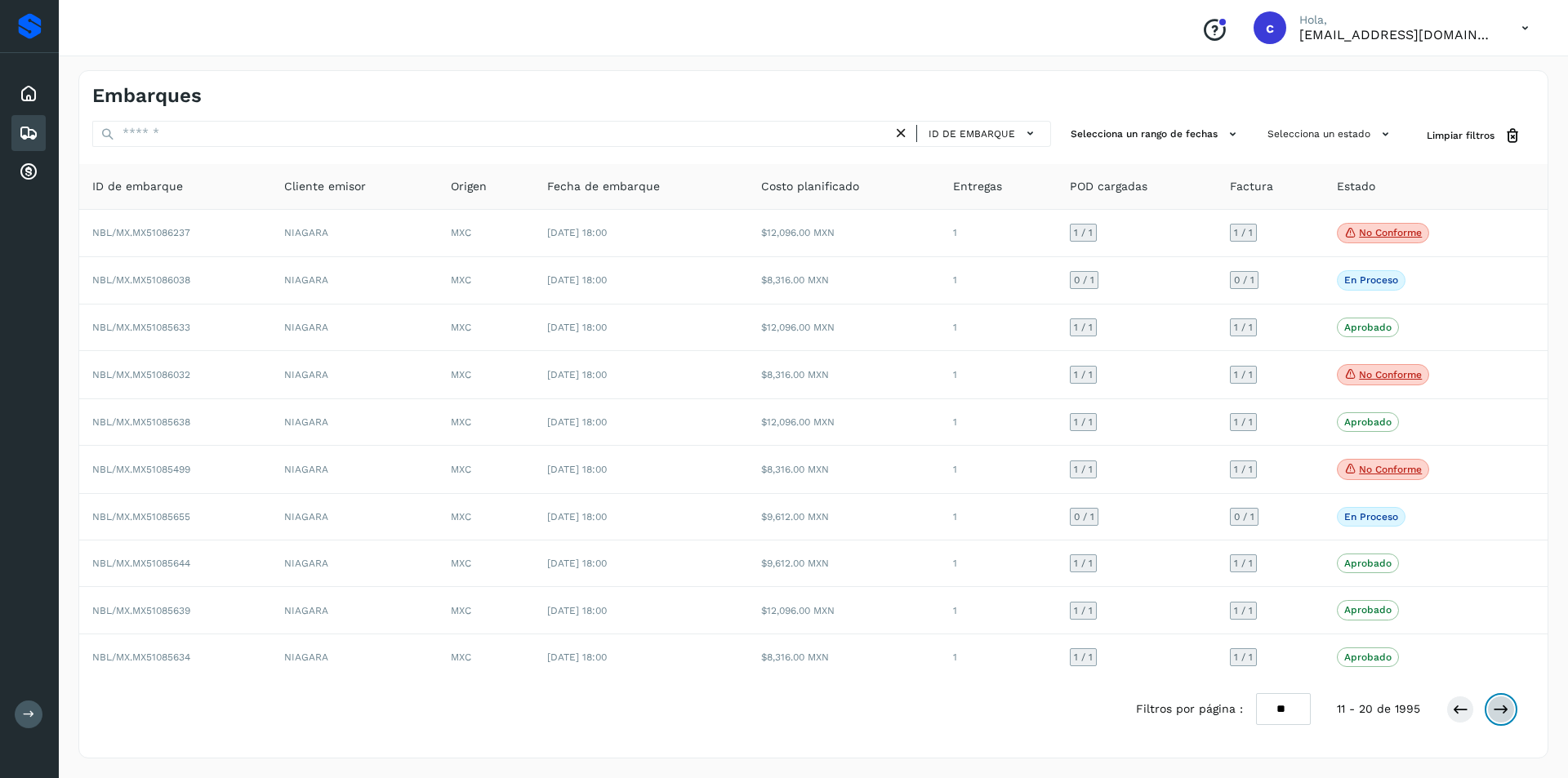
click at [1506, 708] on icon at bounding box center [1501, 709] width 17 height 17
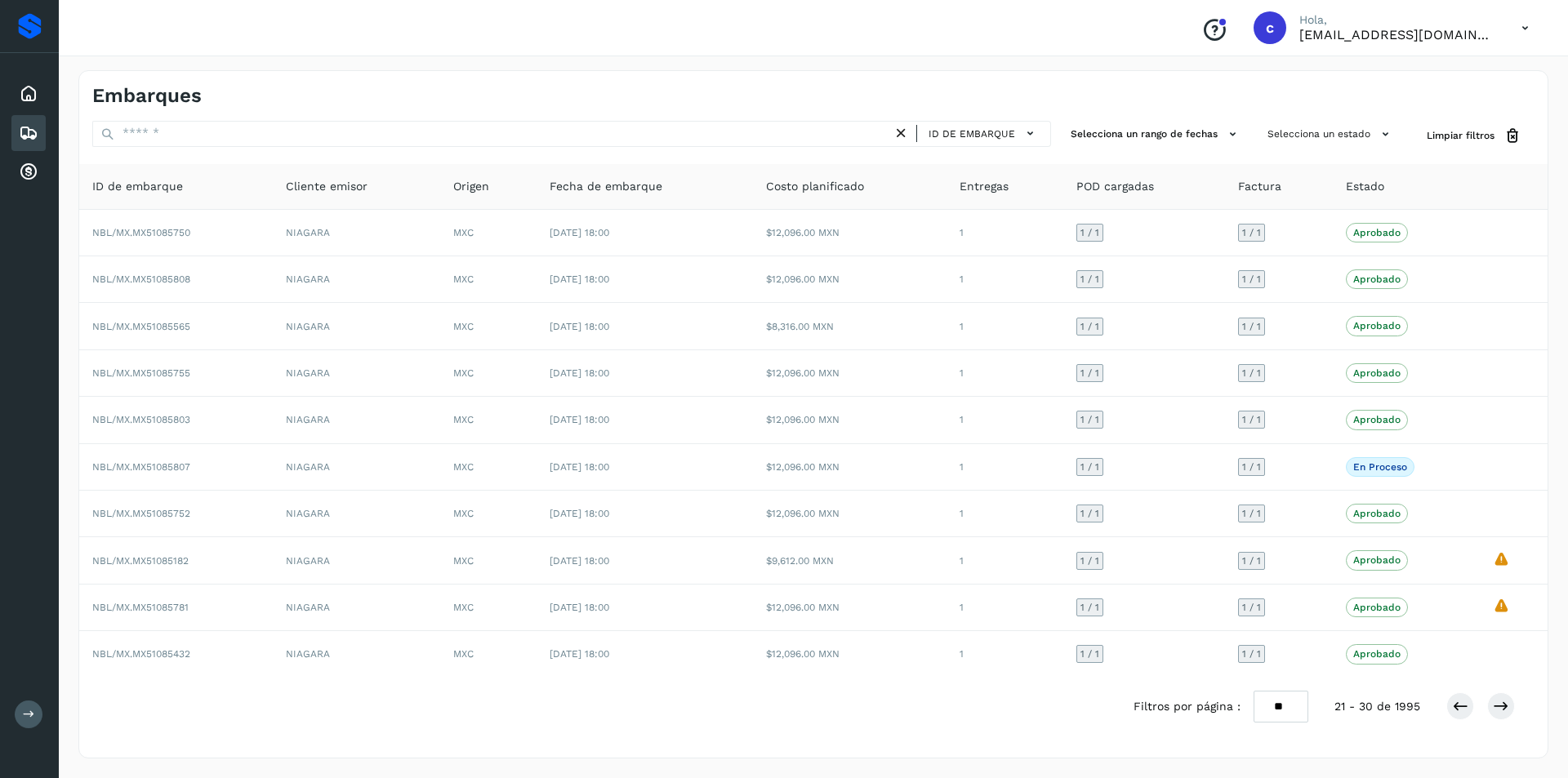
click at [1505, 691] on div "Filtros por página : ** ** ** 21 - 30 de 1995" at bounding box center [1337, 707] width 407 height 32
click at [1504, 696] on button at bounding box center [1500, 706] width 27 height 27
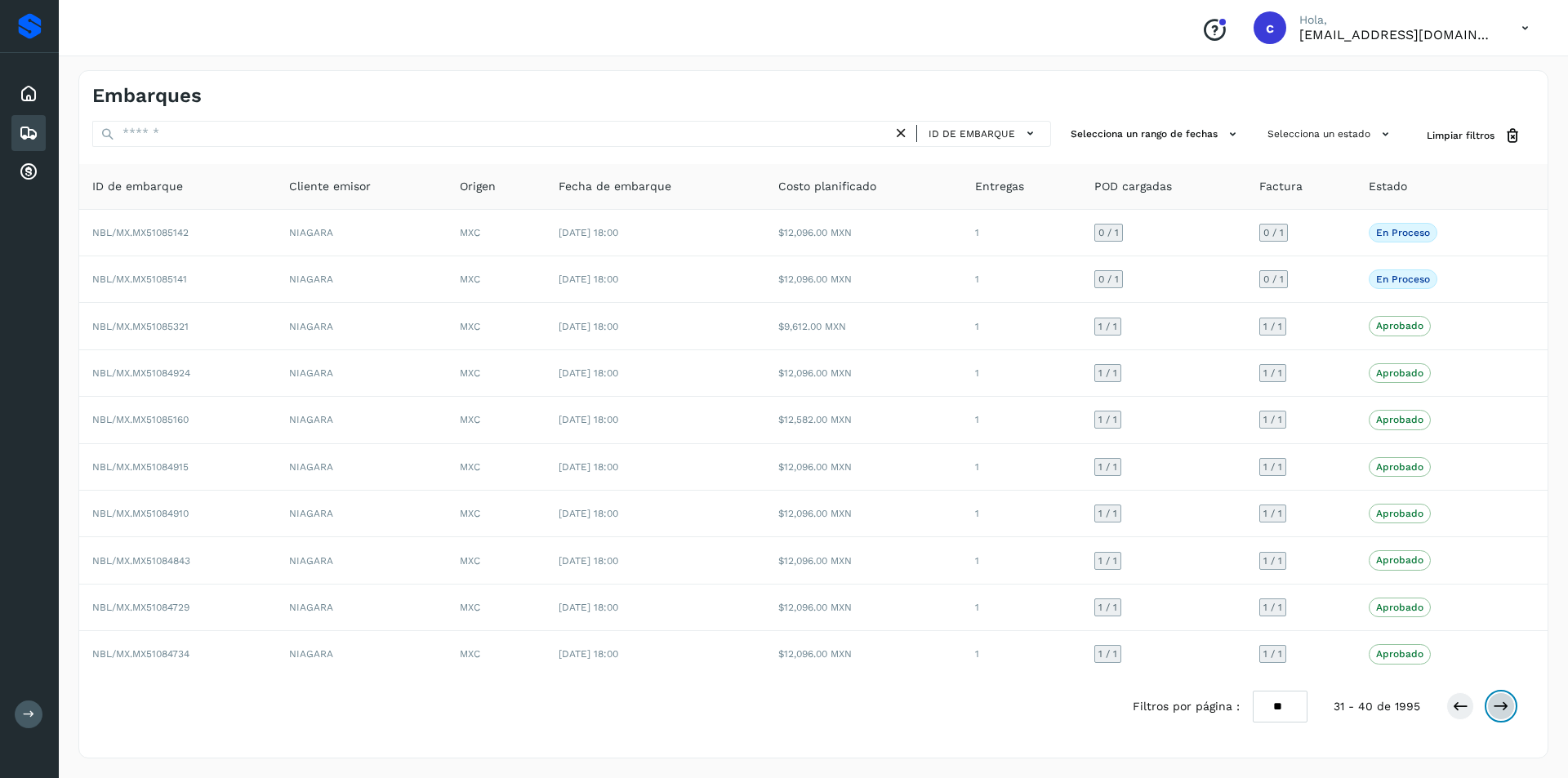
click at [1504, 696] on button at bounding box center [1500, 706] width 27 height 27
click at [1505, 701] on icon at bounding box center [1501, 706] width 17 height 17
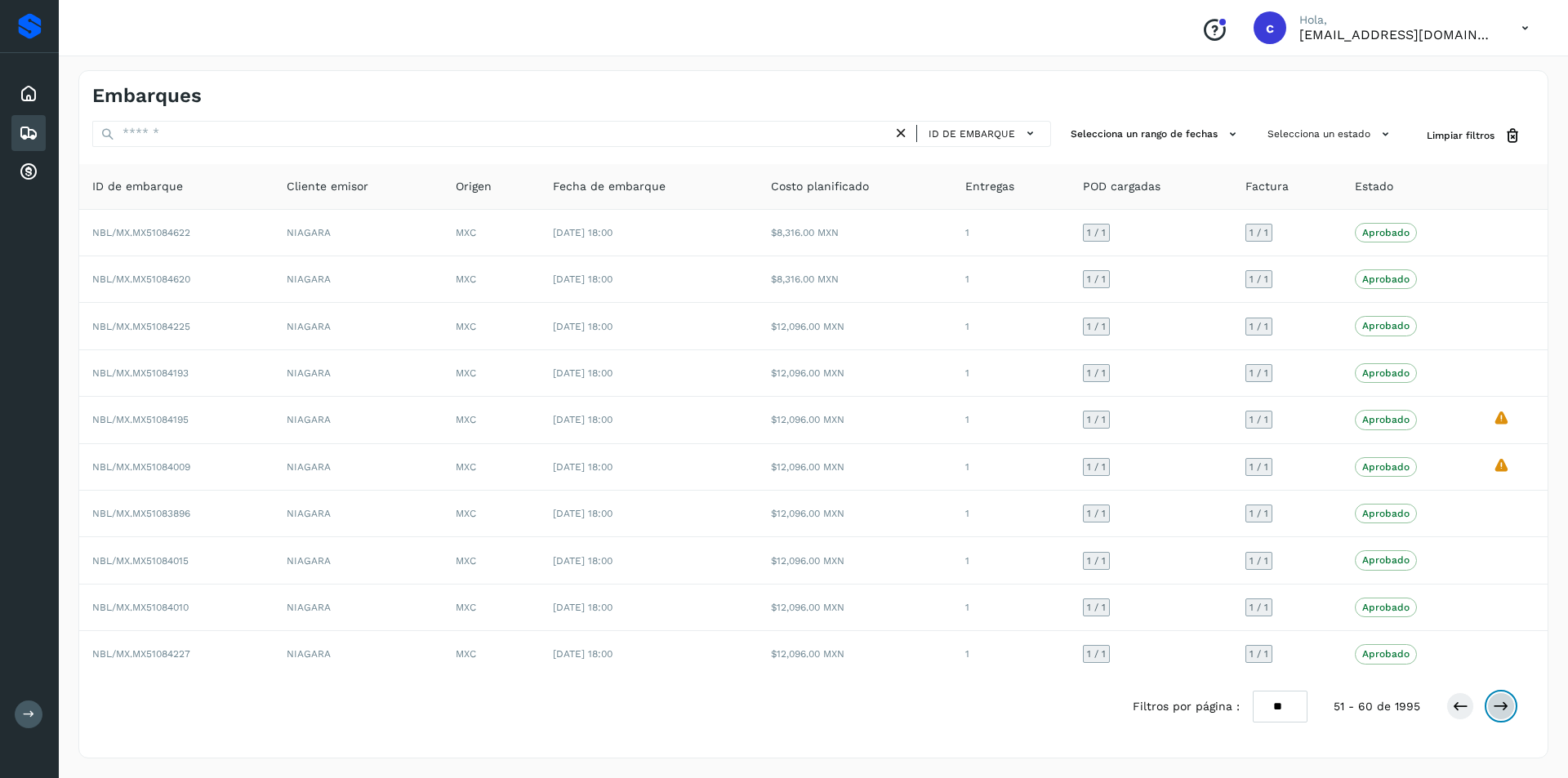
click at [1505, 701] on icon at bounding box center [1501, 706] width 17 height 17
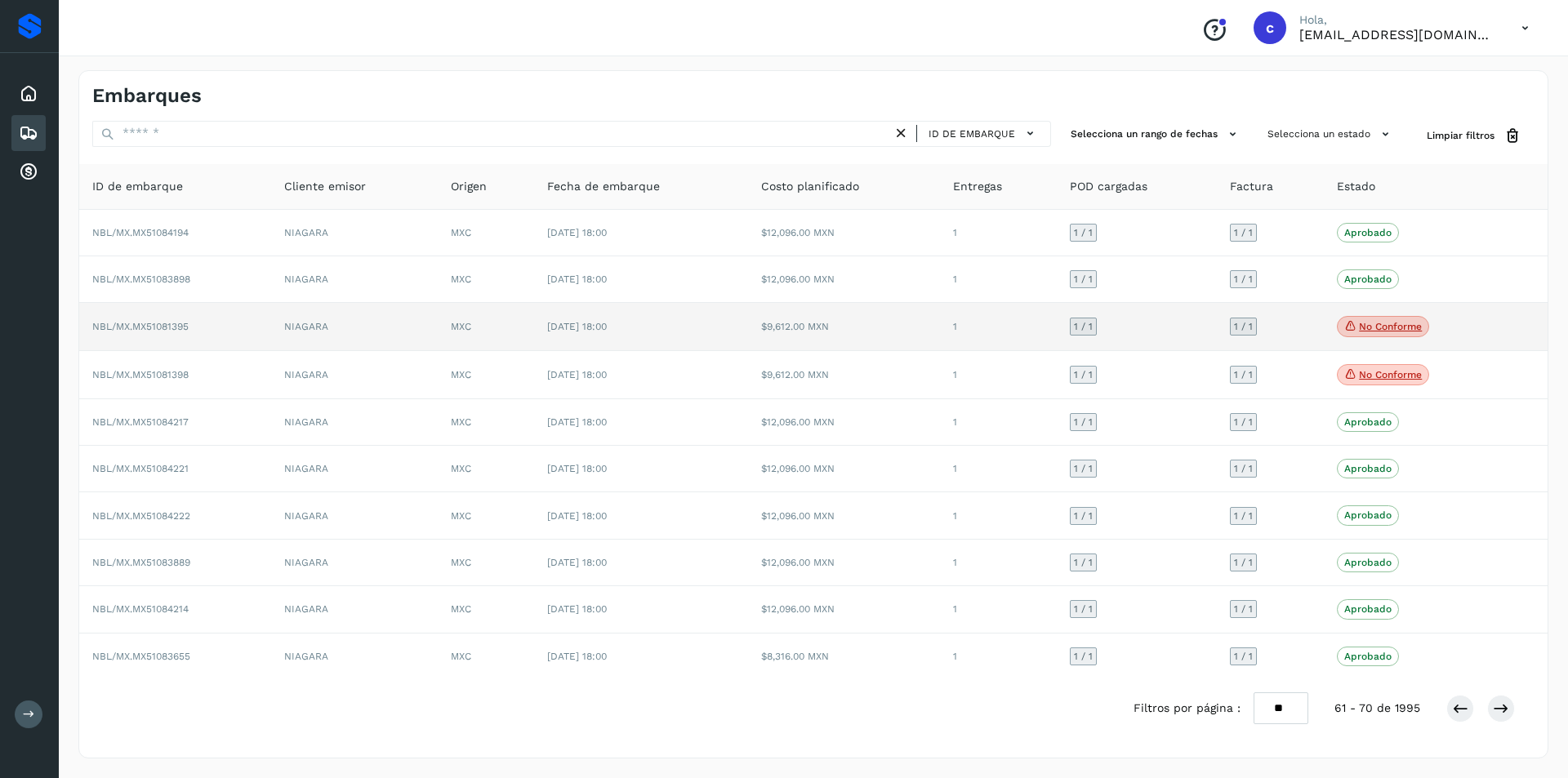
click at [1382, 328] on p "No conforme" at bounding box center [1390, 326] width 63 height 11
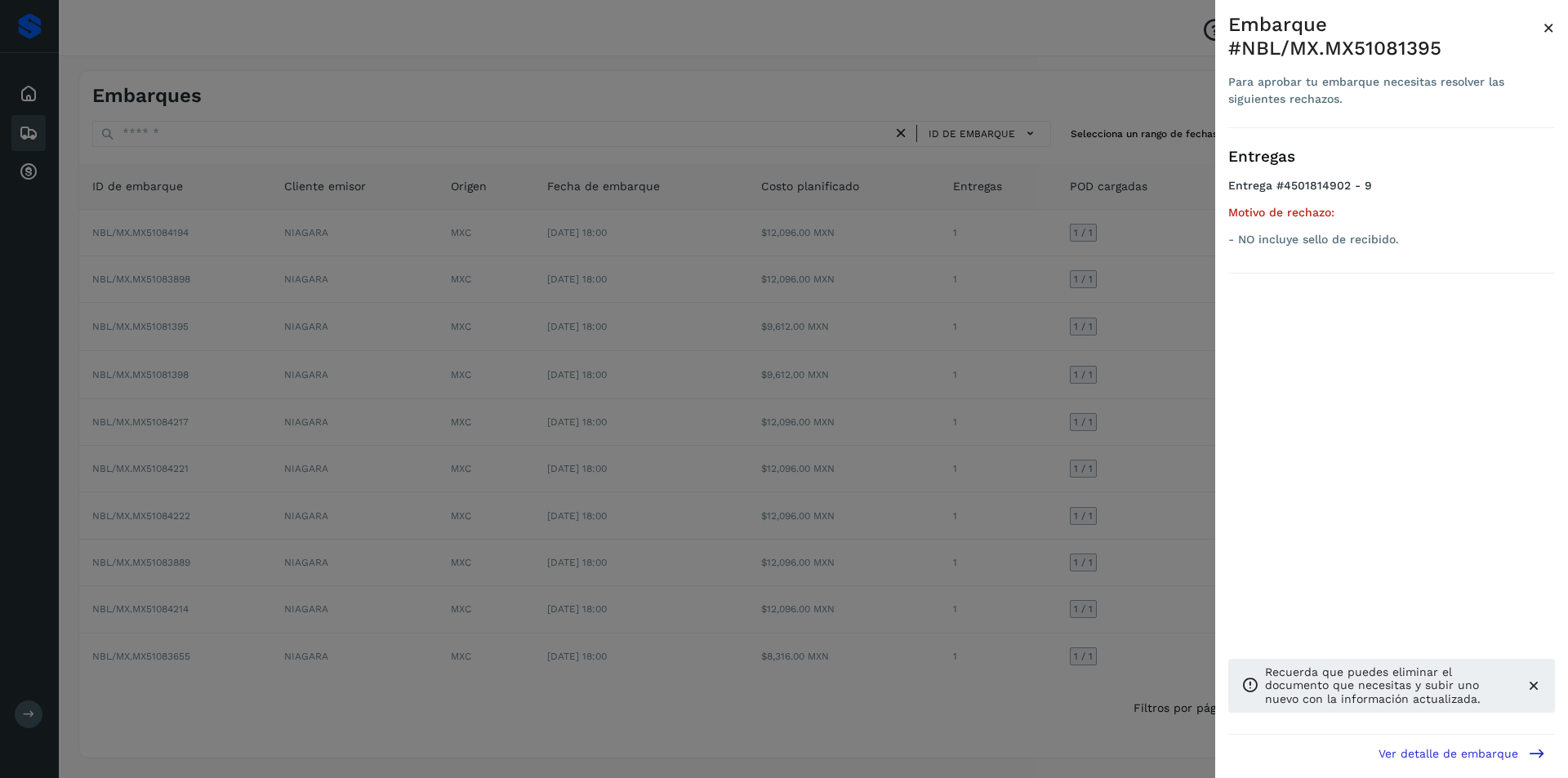
click at [1010, 370] on div at bounding box center [784, 389] width 1568 height 778
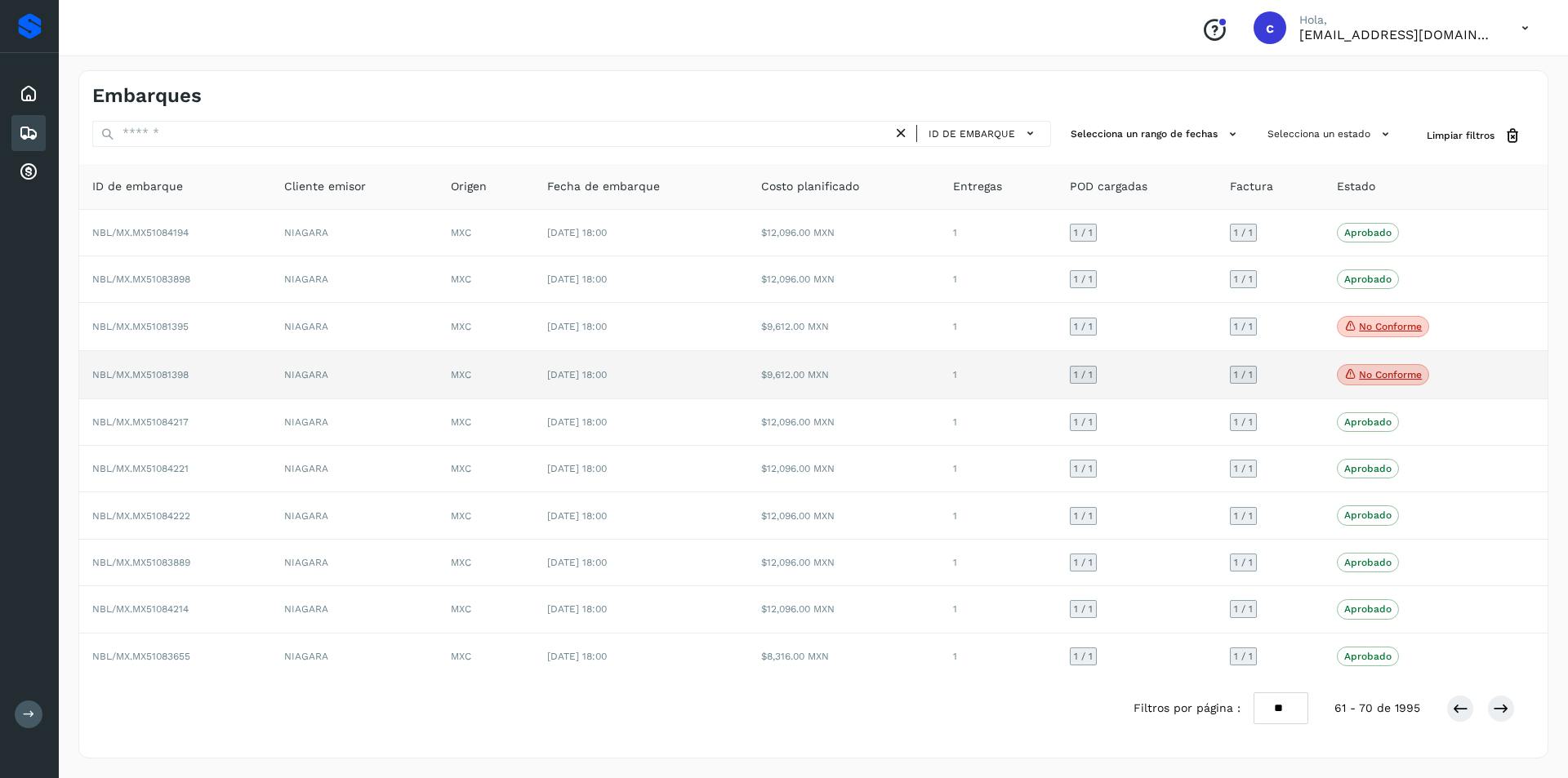
click at [1356, 377] on icon at bounding box center [1350, 374] width 13 height 15
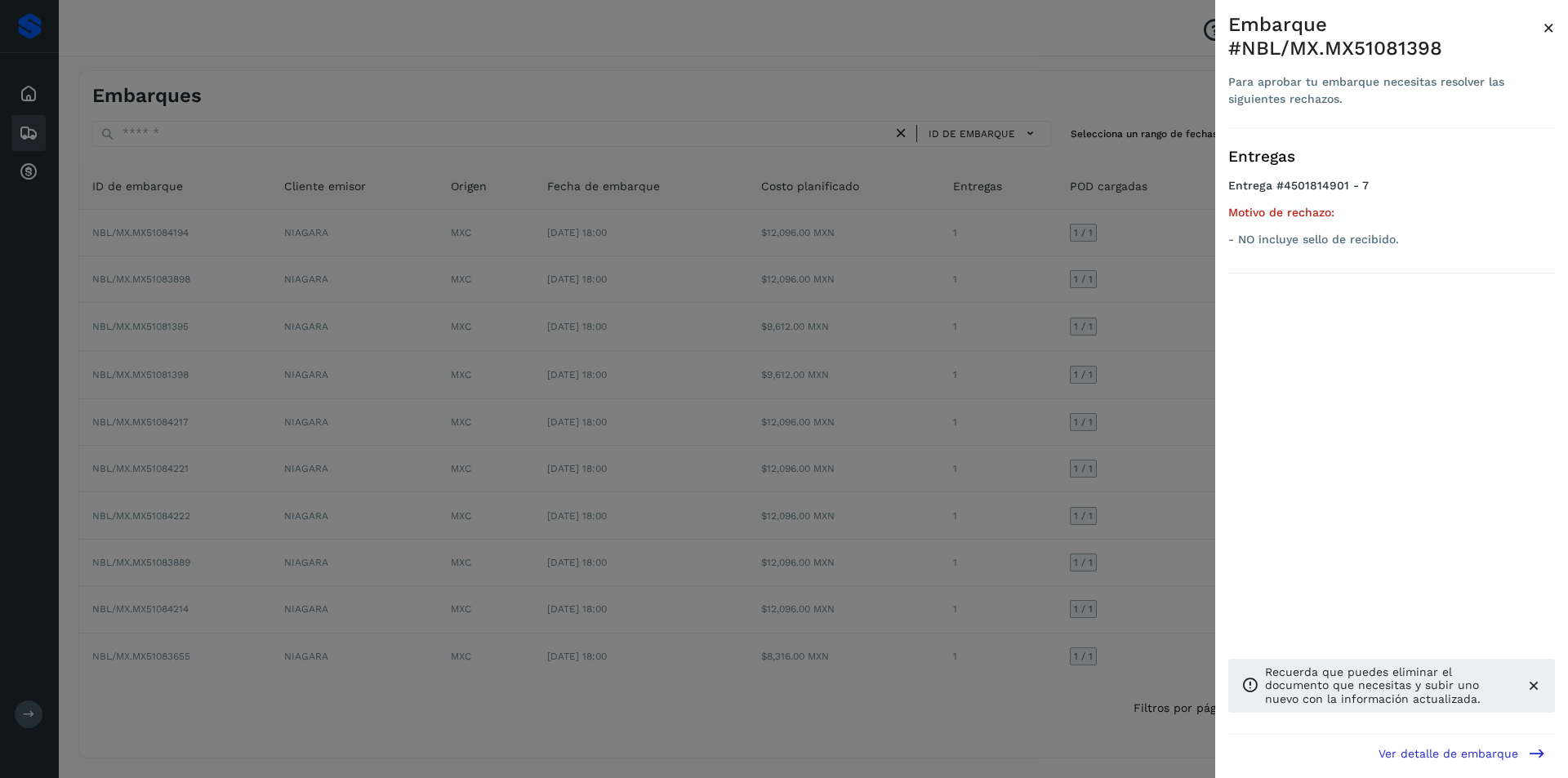
click at [1103, 377] on div at bounding box center [784, 389] width 1568 height 778
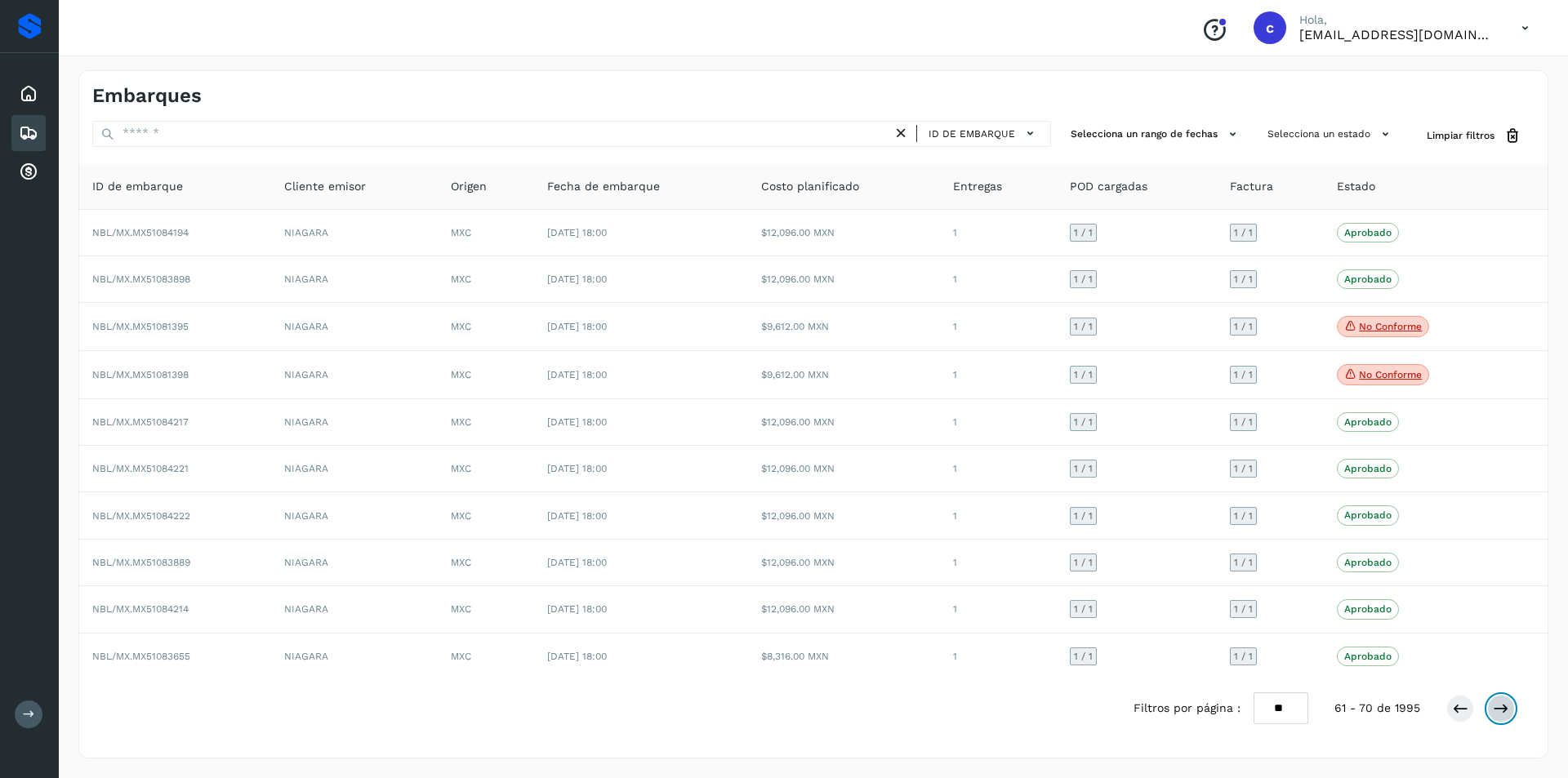
click at [1502, 705] on icon at bounding box center [1501, 708] width 17 height 17
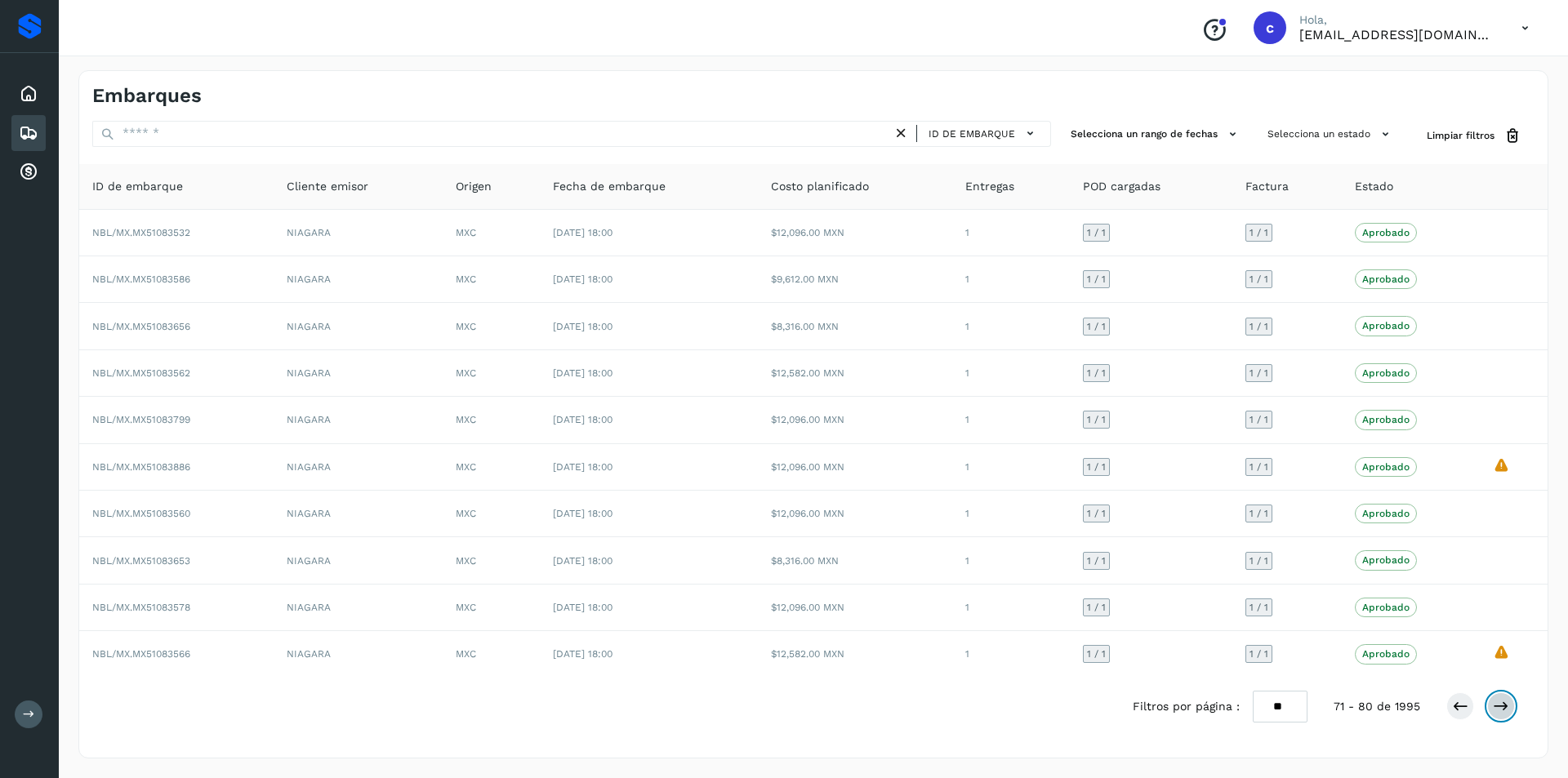
click at [1502, 705] on icon at bounding box center [1501, 706] width 17 height 17
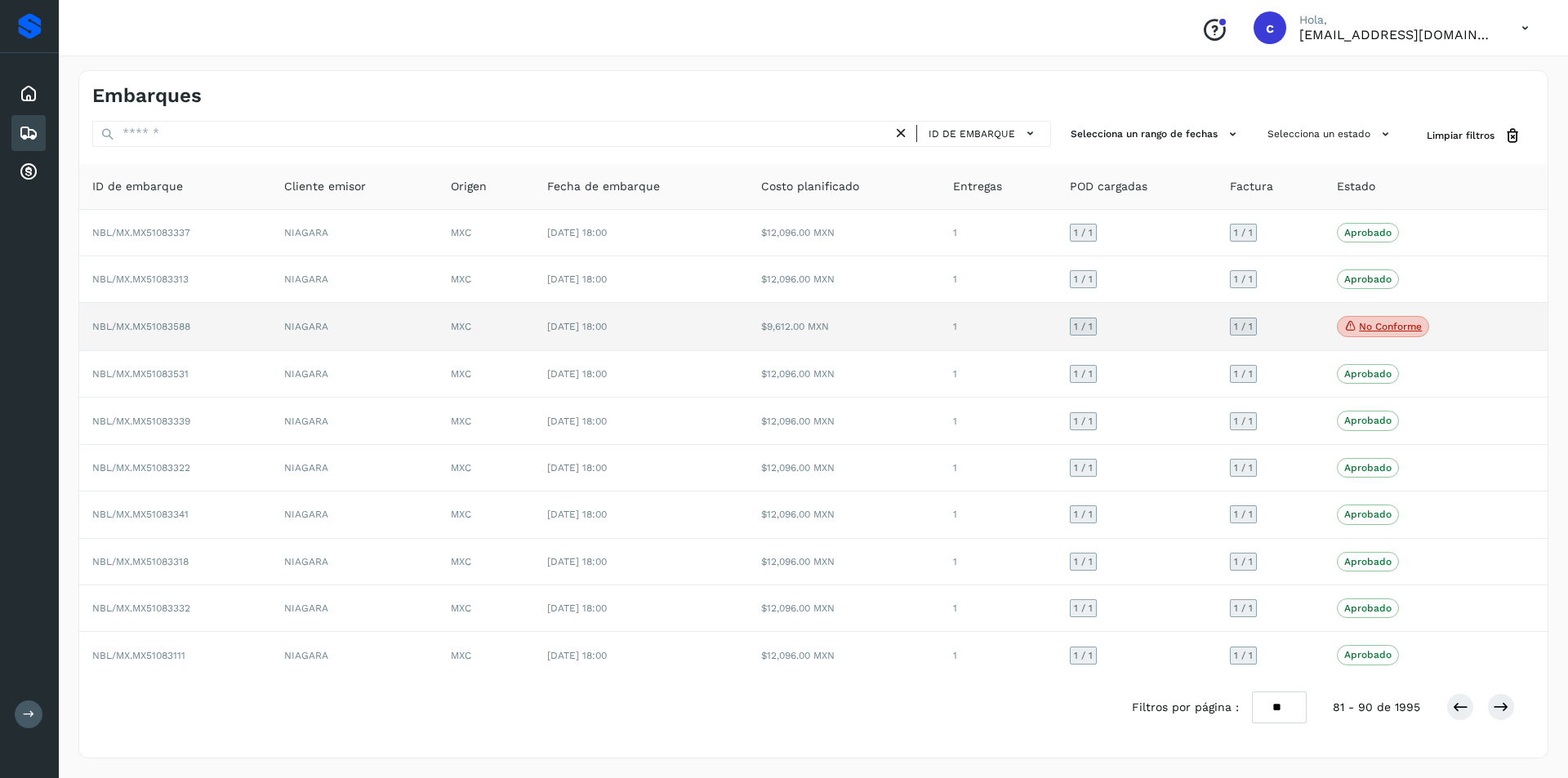
click at [1379, 316] on span "No conforme" at bounding box center [1383, 327] width 93 height 21
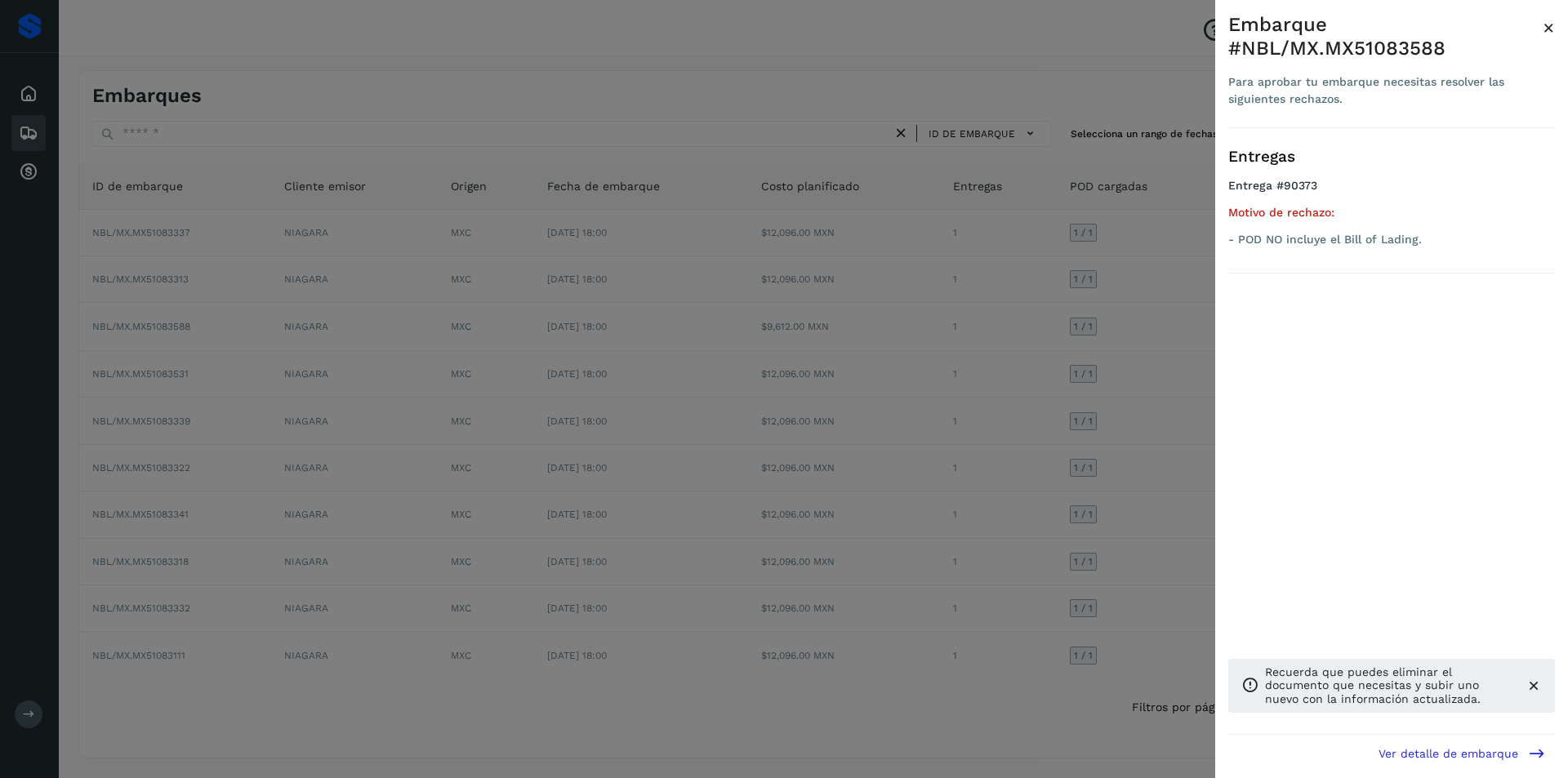
click at [1048, 331] on div at bounding box center [784, 389] width 1568 height 778
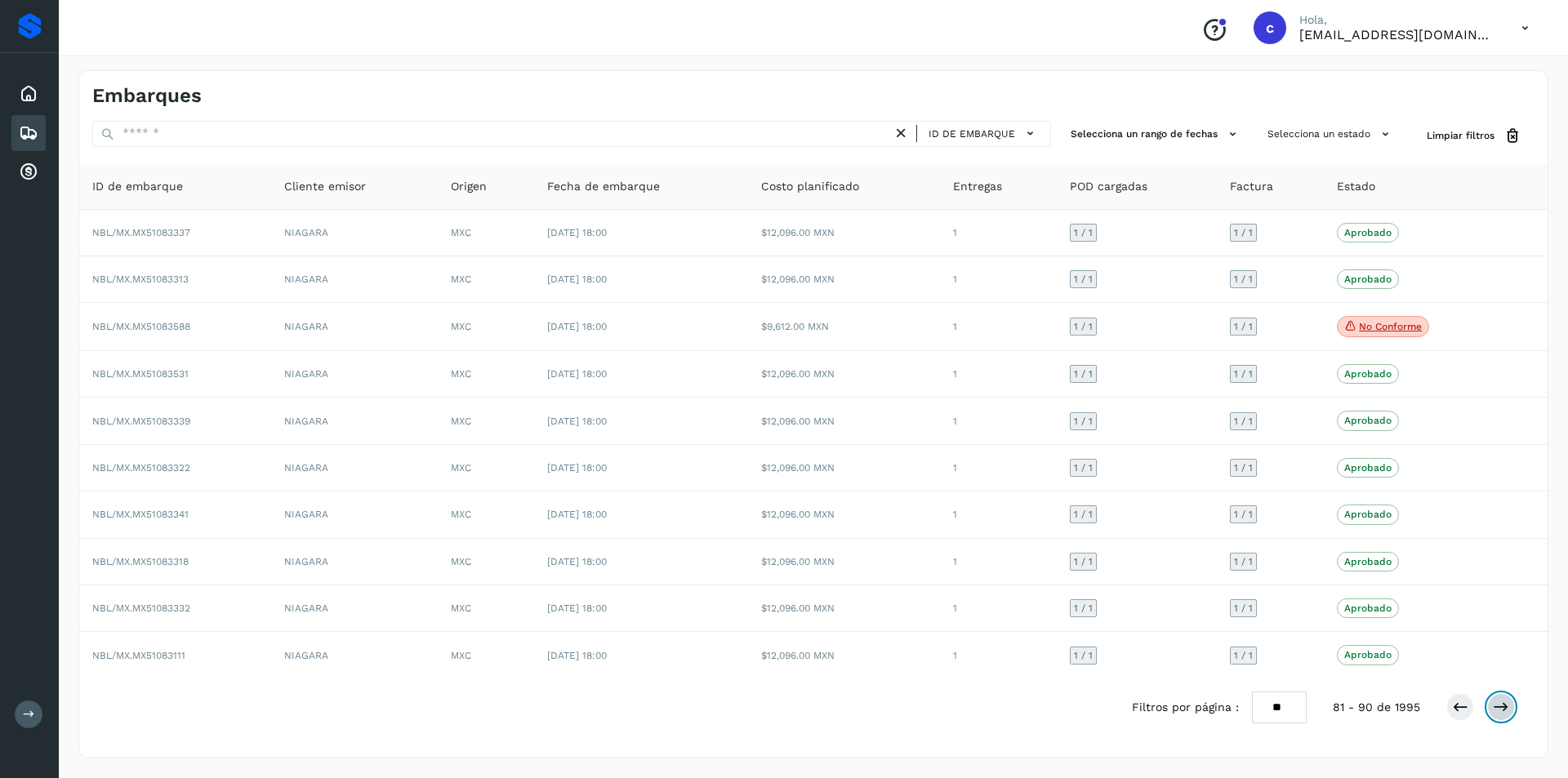
click at [1506, 709] on icon at bounding box center [1501, 707] width 17 height 17
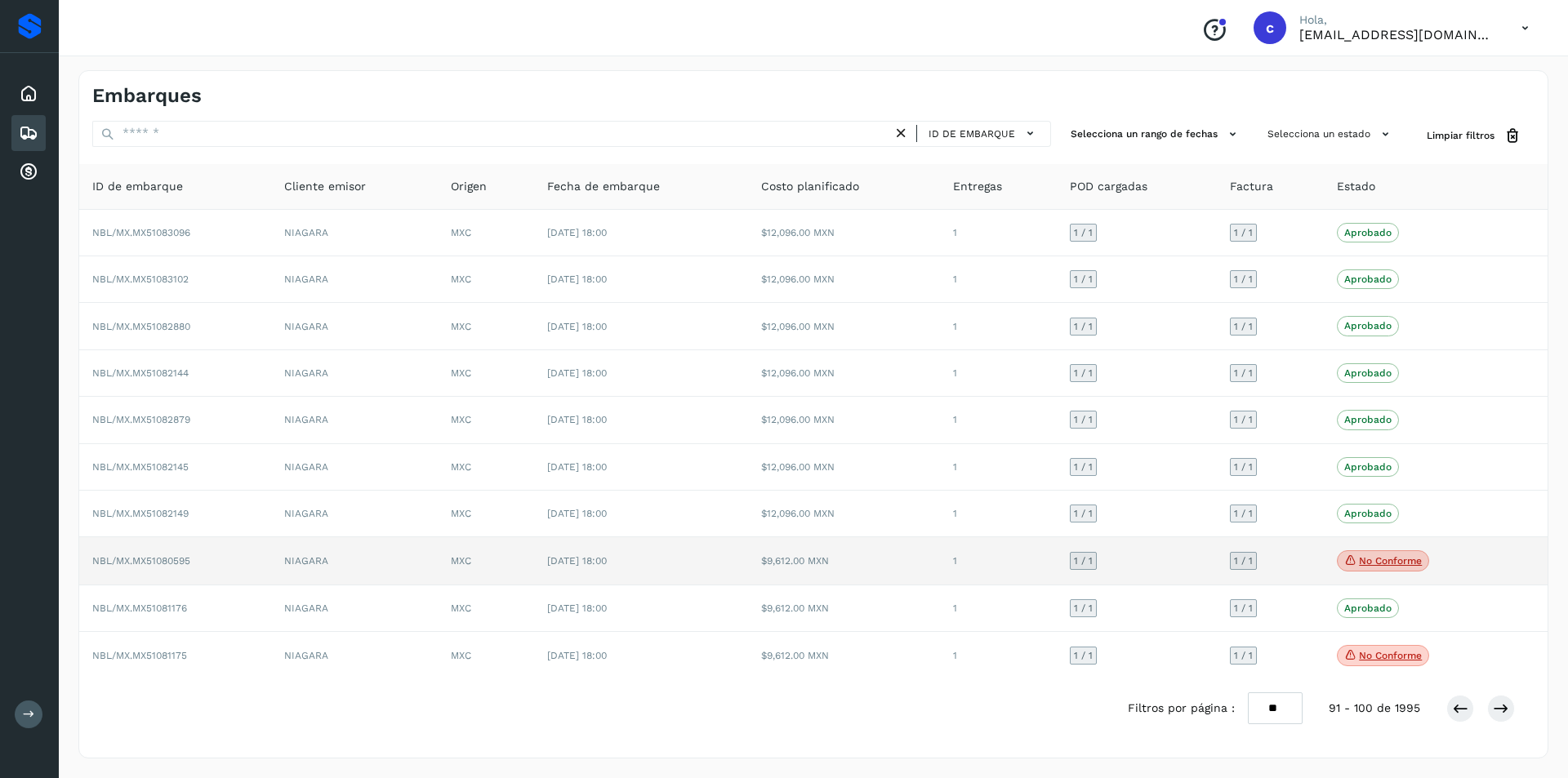
click at [1404, 558] on p "No conforme" at bounding box center [1390, 560] width 63 height 11
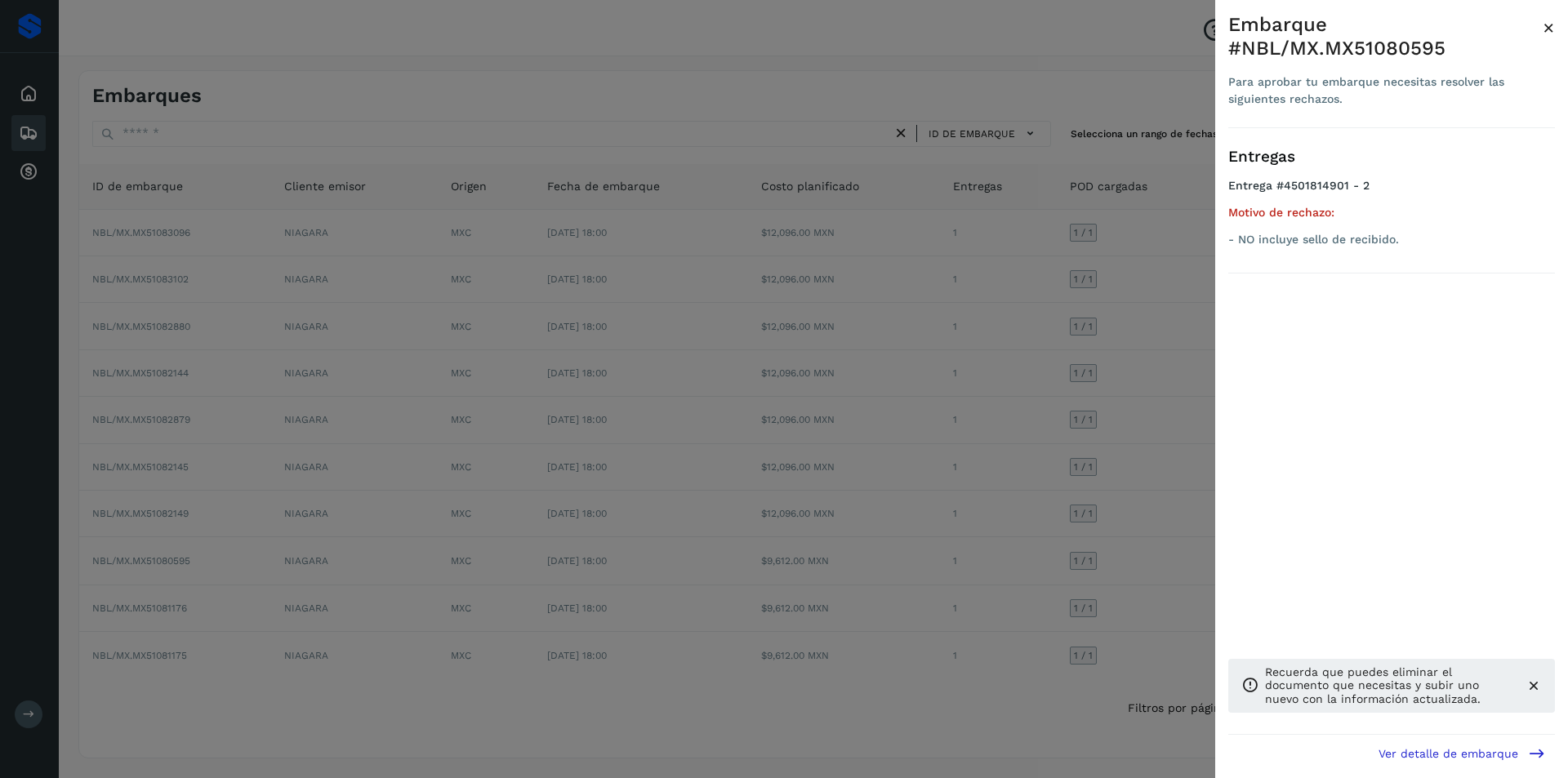
click at [1174, 537] on div at bounding box center [784, 389] width 1568 height 778
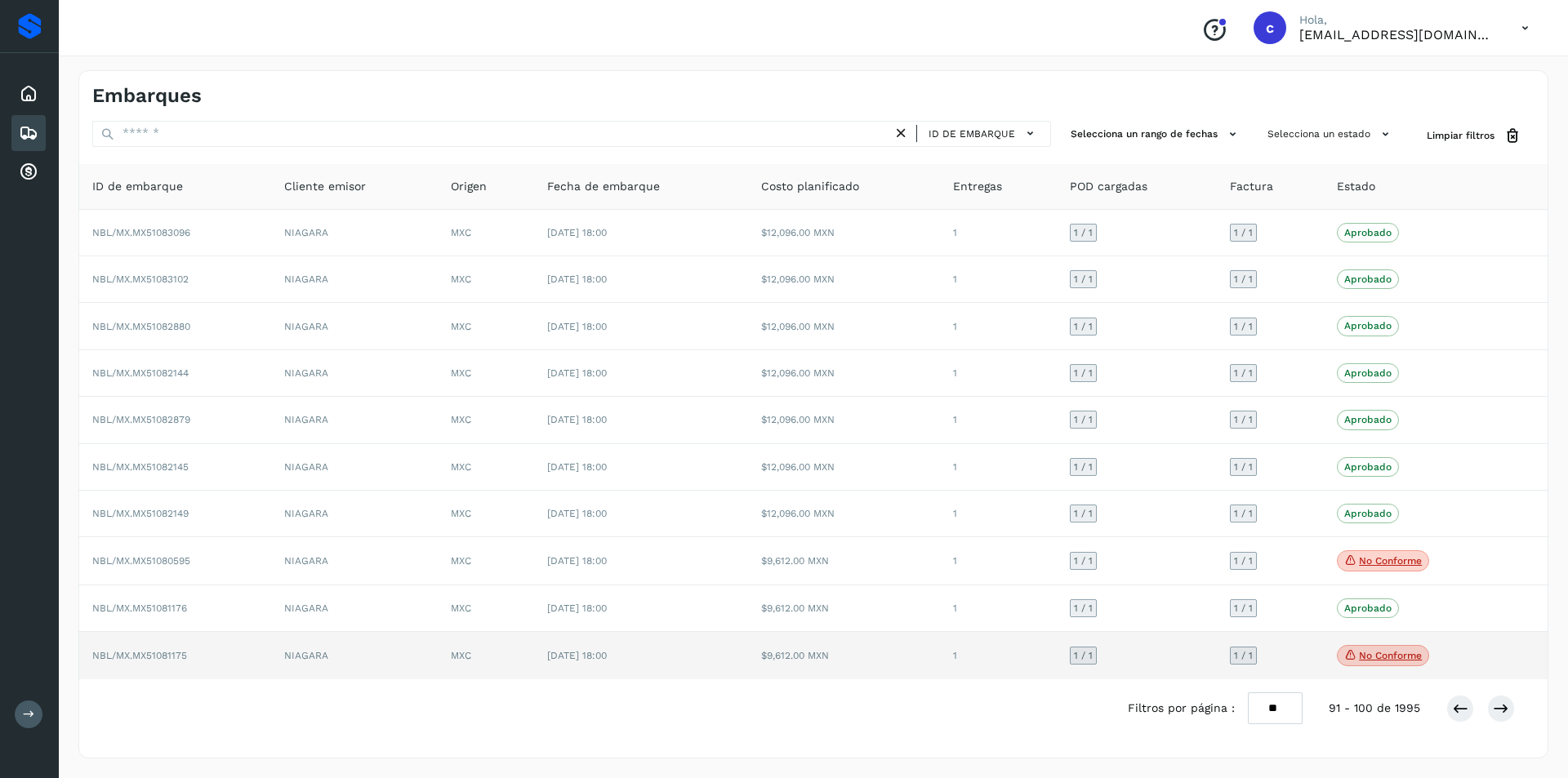
click at [1369, 660] on p "No conforme" at bounding box center [1390, 655] width 63 height 11
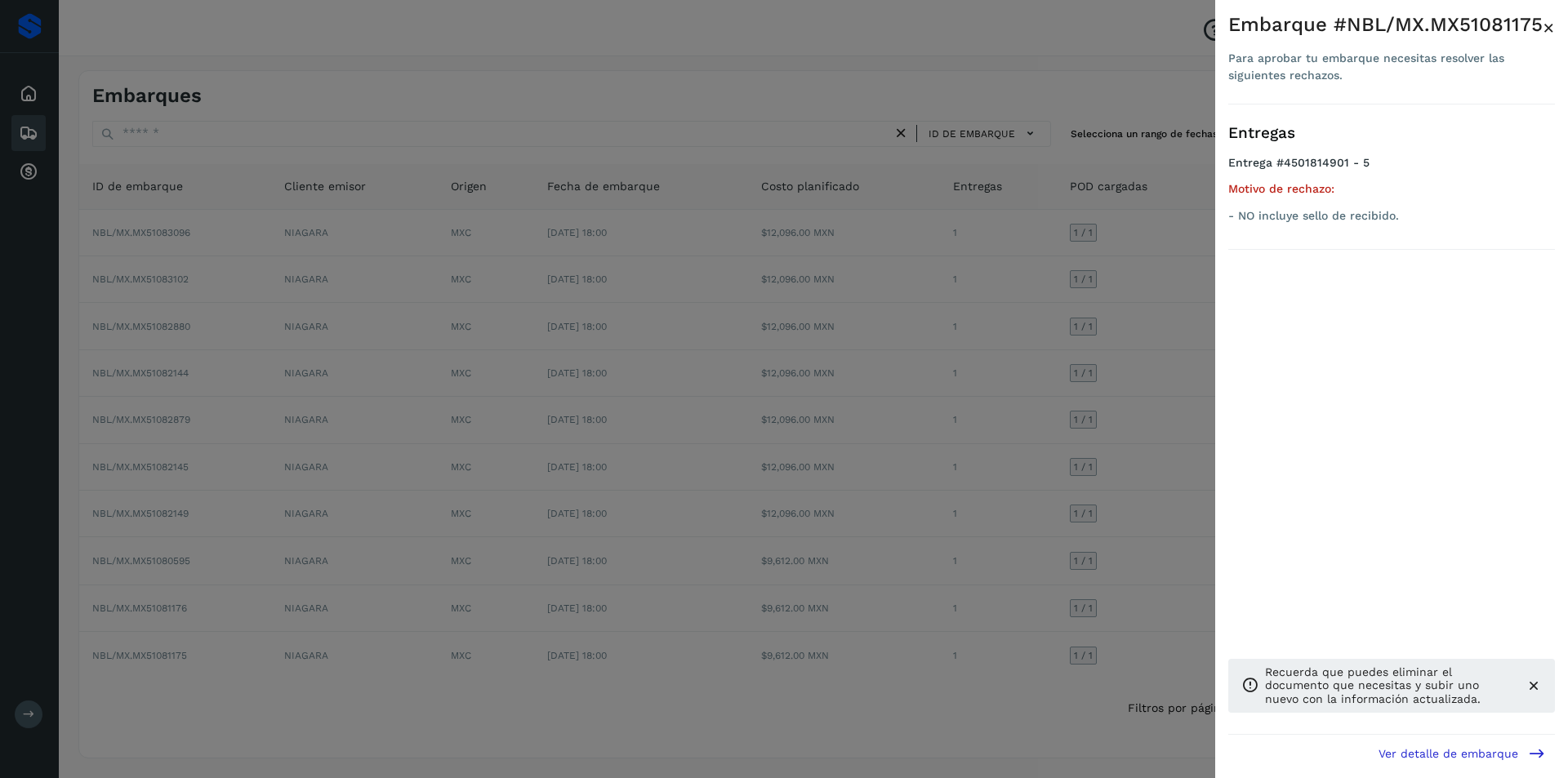
click at [1092, 582] on div at bounding box center [784, 389] width 1568 height 778
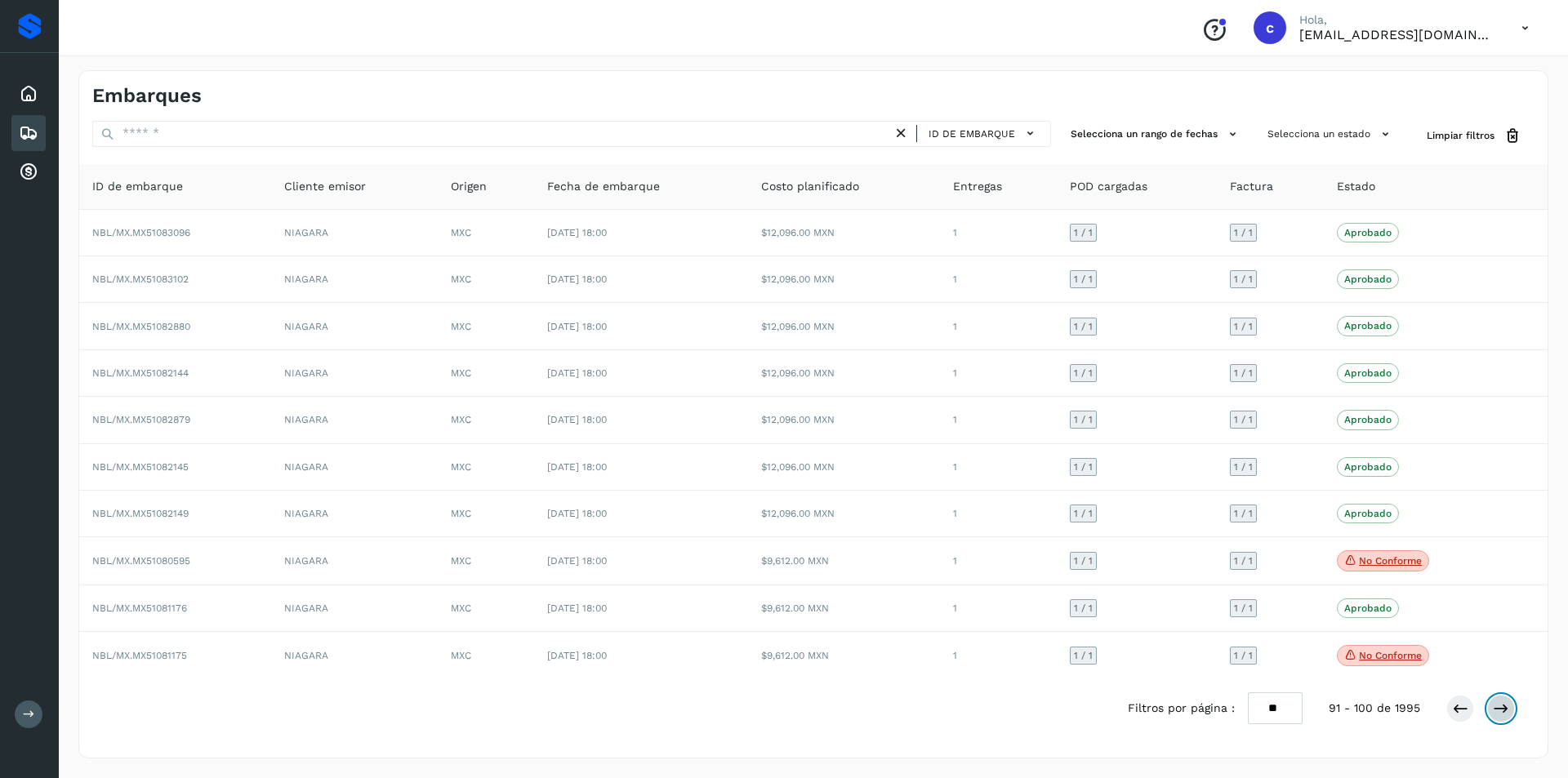
click at [1491, 717] on button at bounding box center [1500, 708] width 27 height 27
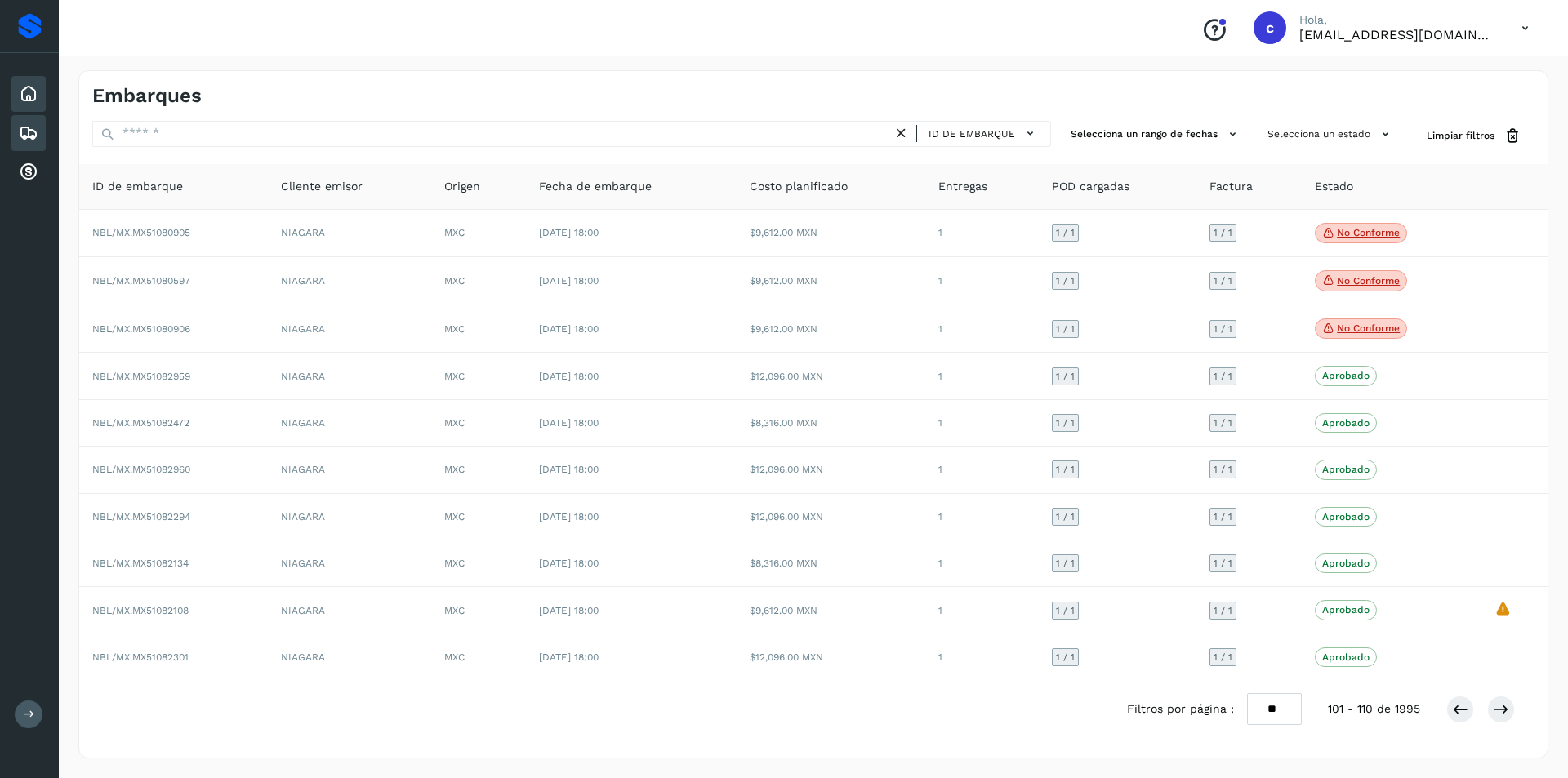
click at [17, 95] on div "Inicio" at bounding box center [28, 93] width 34 height 36
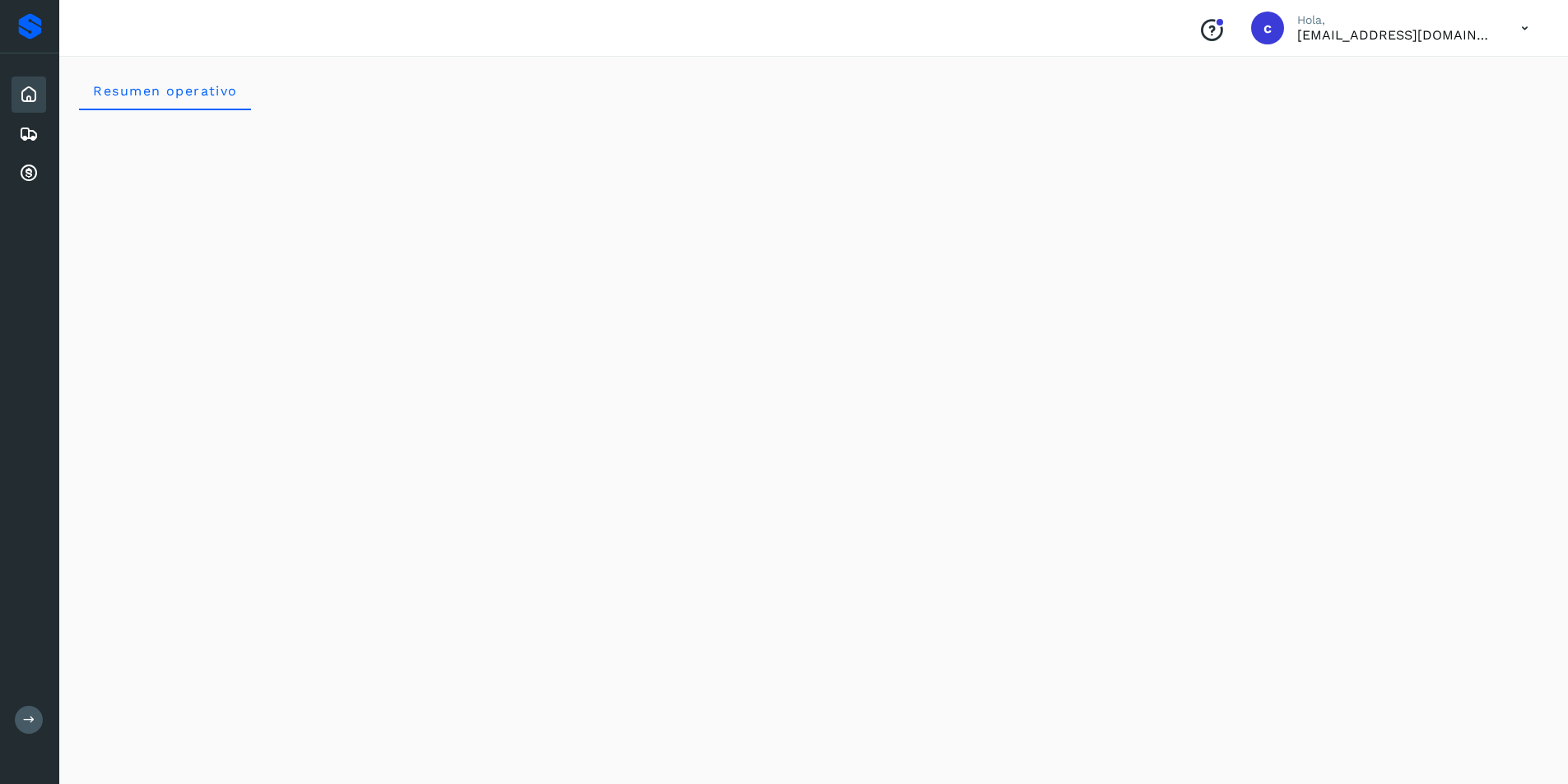
click at [35, 99] on icon at bounding box center [28, 94] width 20 height 20
click at [36, 123] on div "Embarques" at bounding box center [28, 134] width 35 height 36
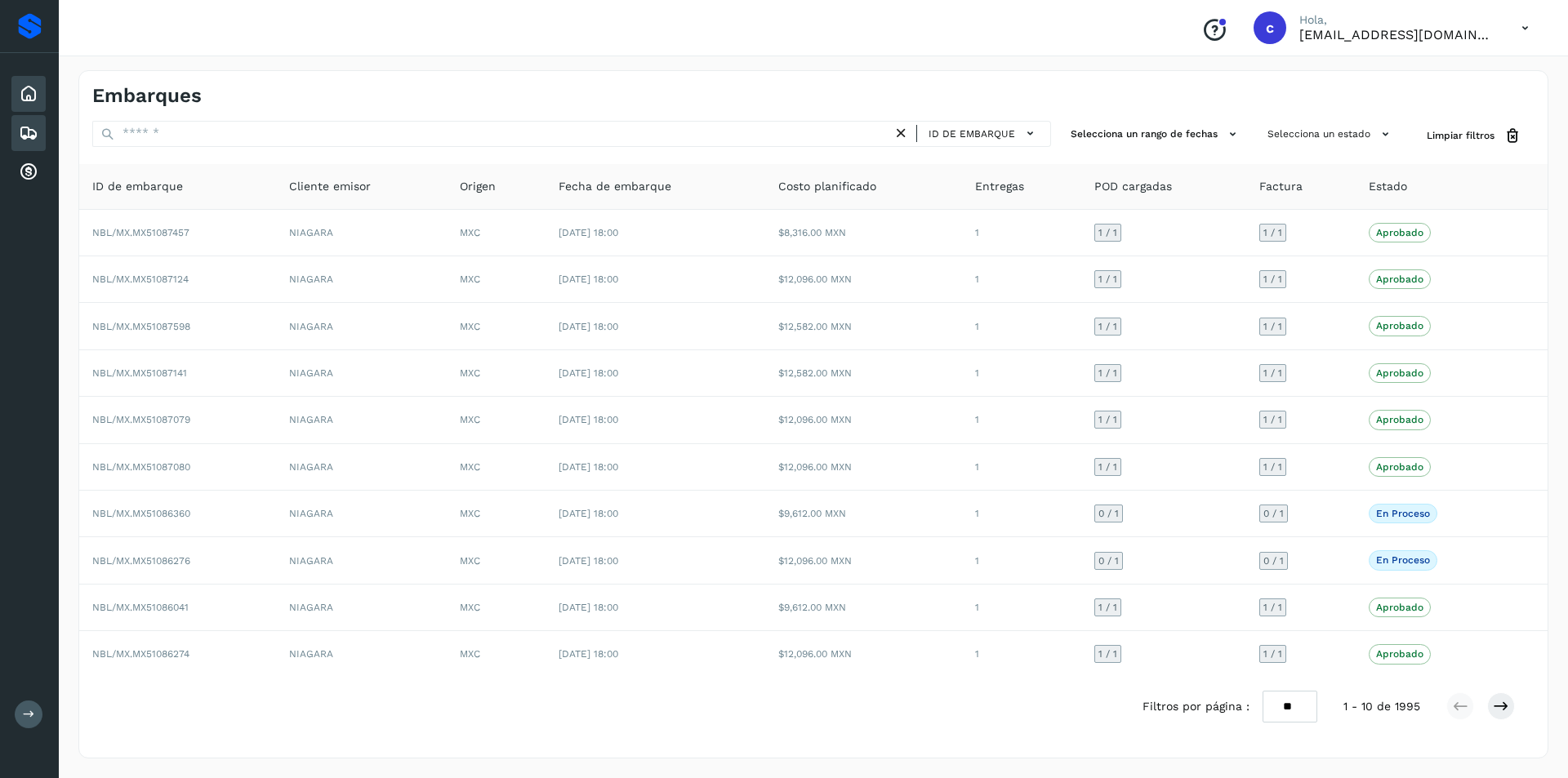
click at [35, 104] on div "Inicio" at bounding box center [28, 93] width 34 height 36
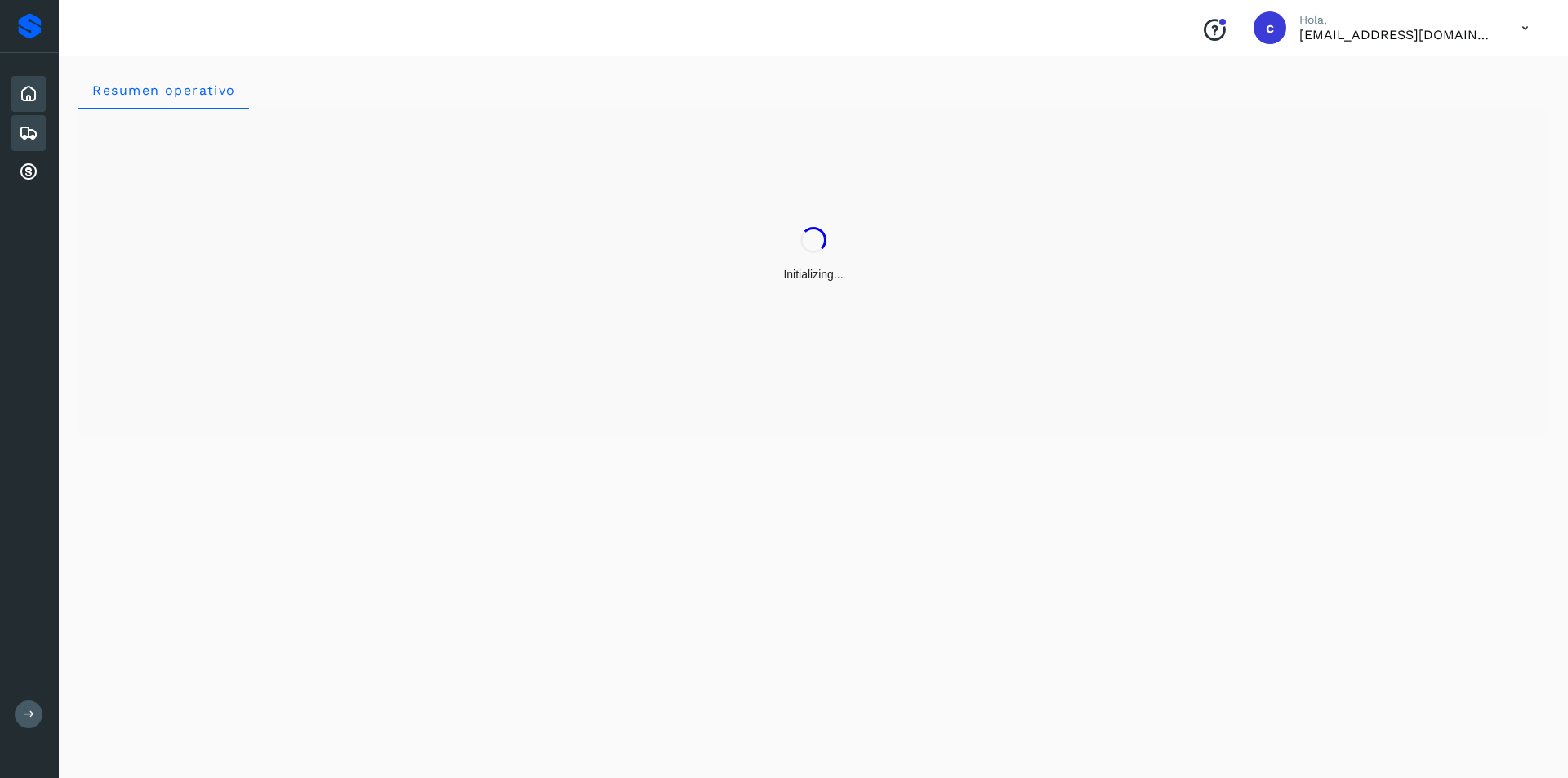
click at [39, 134] on div "Embarques" at bounding box center [28, 133] width 34 height 36
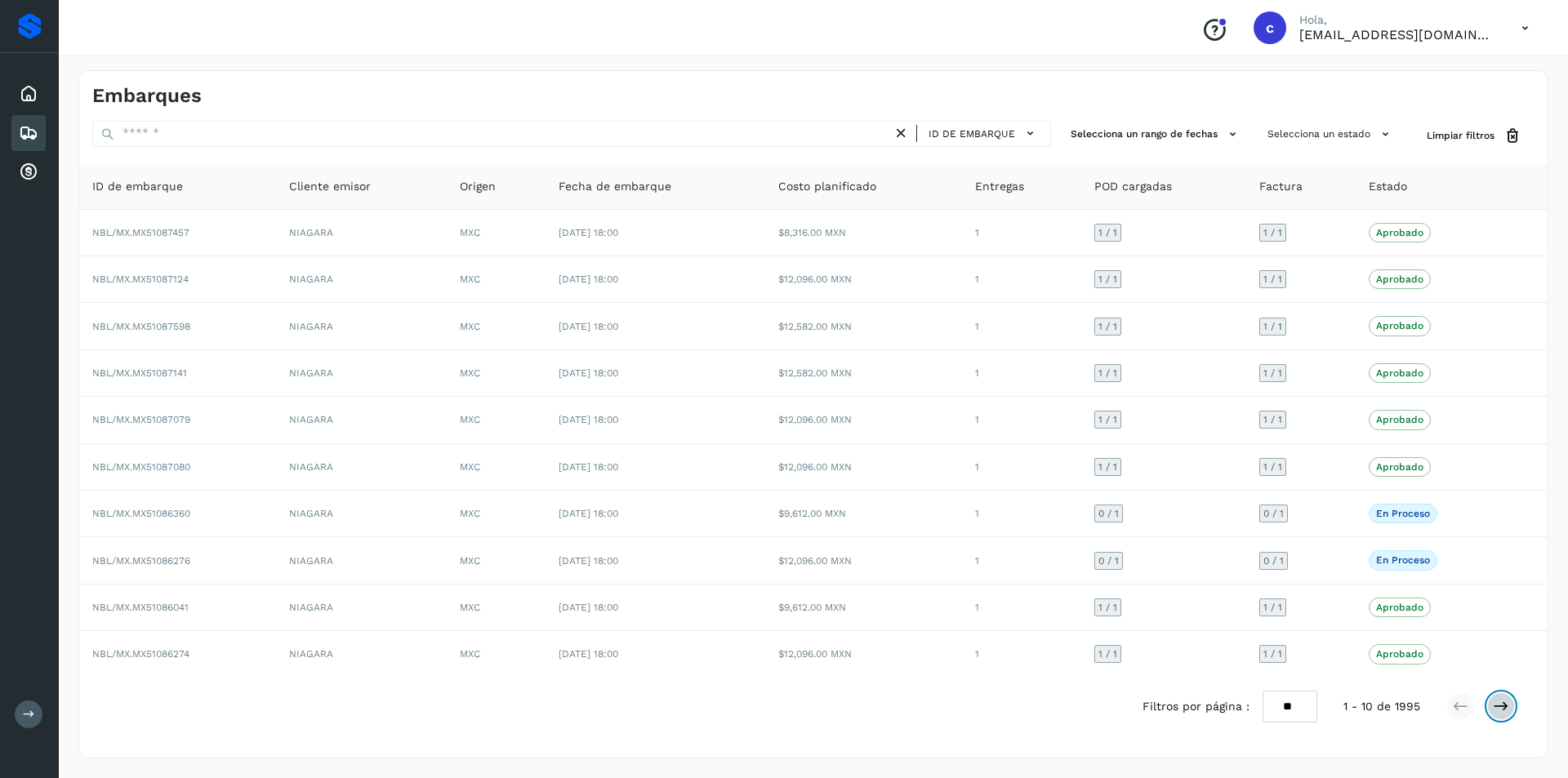
click at [1498, 705] on icon at bounding box center [1501, 706] width 17 height 17
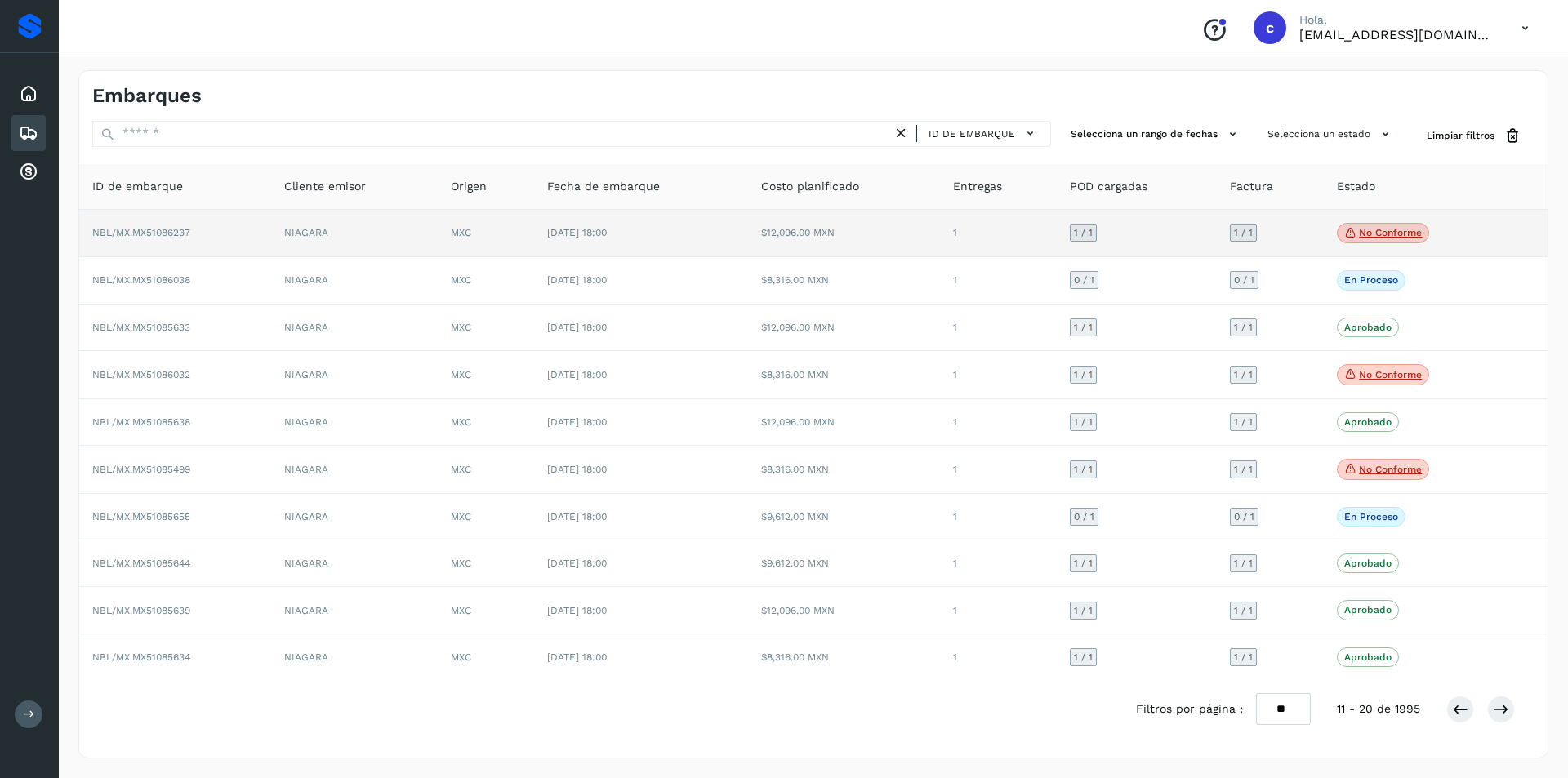
click at [1356, 240] on span "No conforme" at bounding box center [1383, 233] width 93 height 21
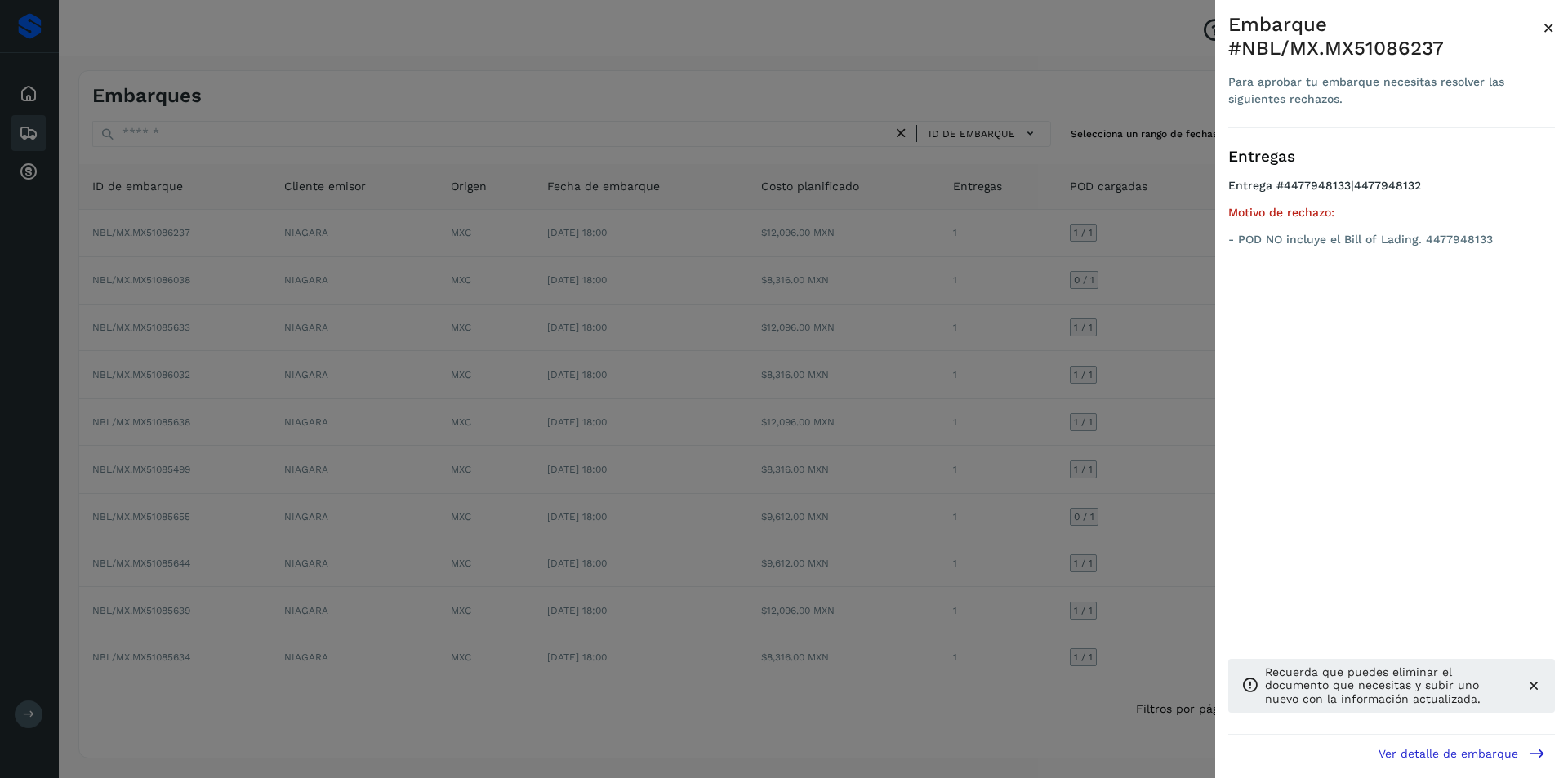
click at [1071, 287] on div at bounding box center [784, 389] width 1568 height 778
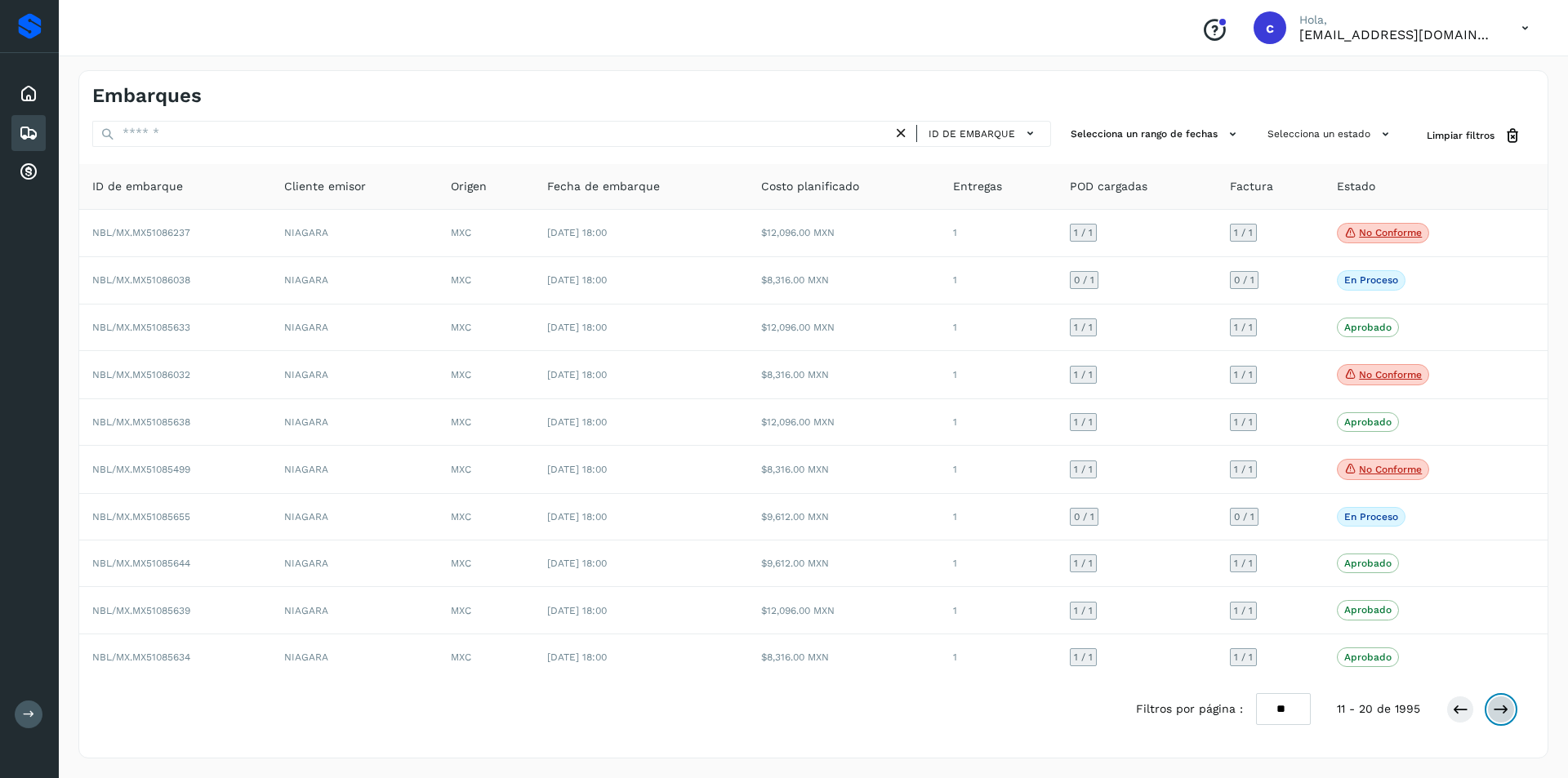
click at [1492, 714] on button at bounding box center [1500, 708] width 27 height 27
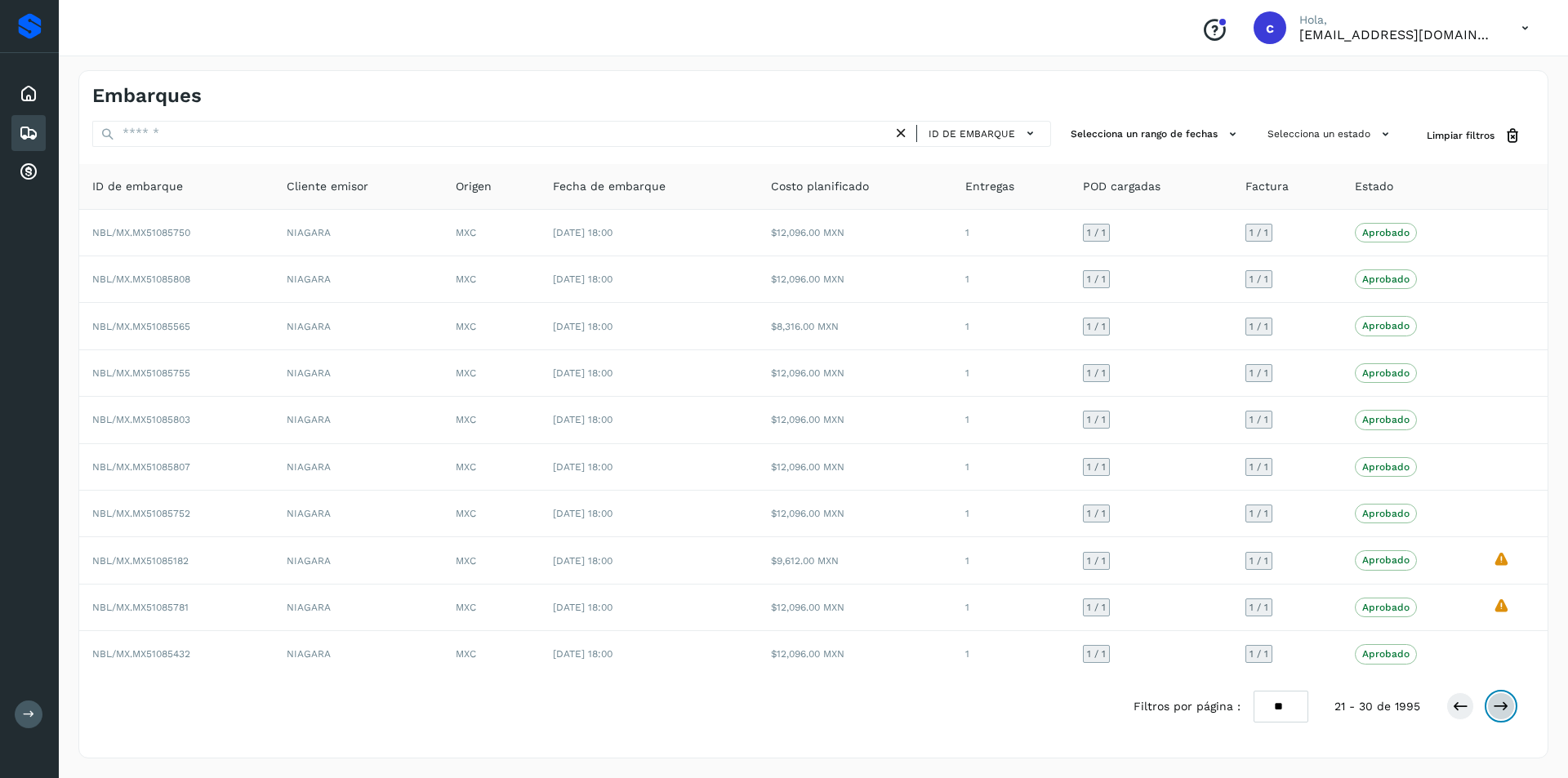
click at [1508, 708] on icon at bounding box center [1501, 706] width 17 height 17
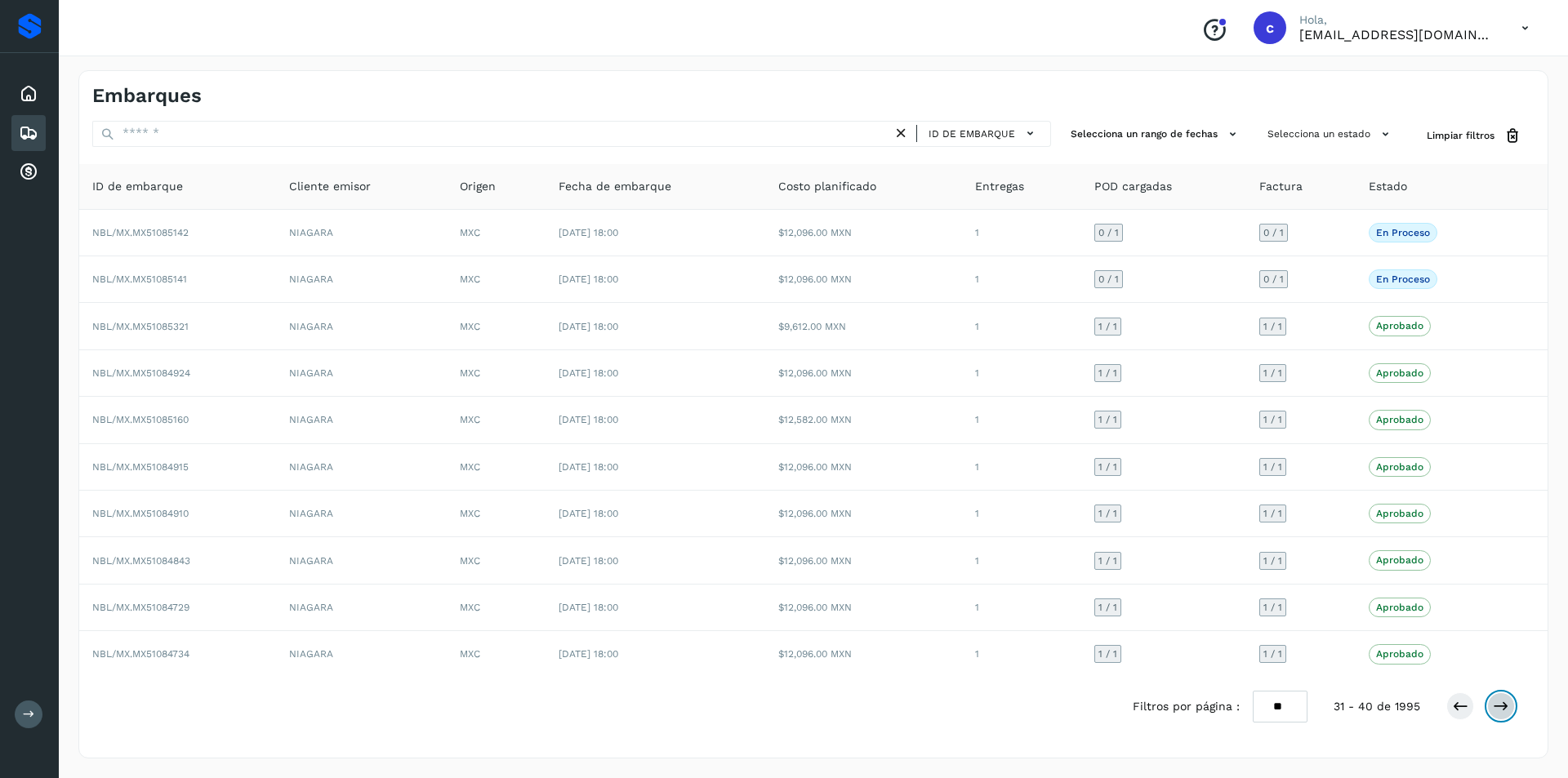
click at [1510, 700] on button at bounding box center [1500, 706] width 27 height 27
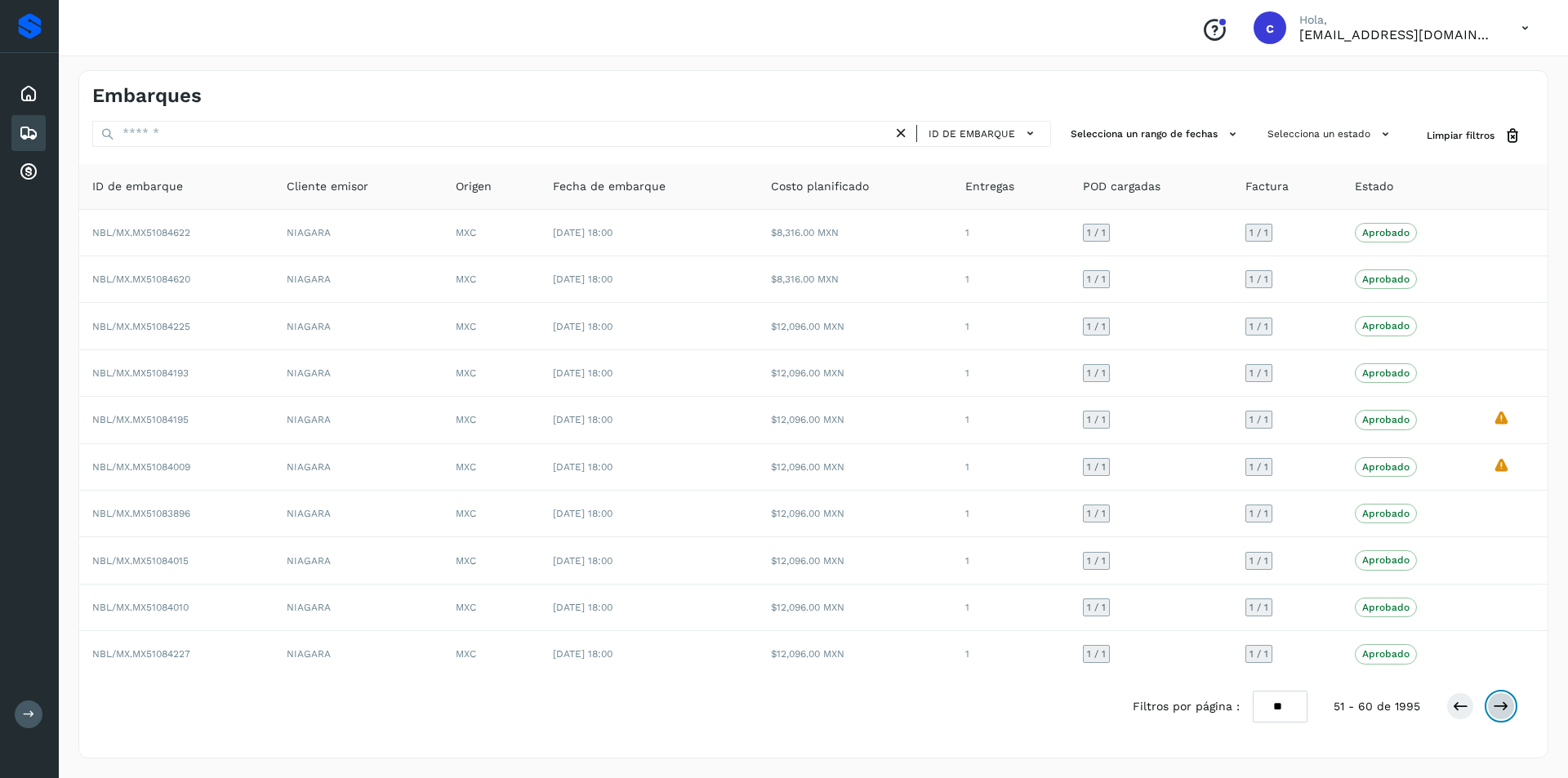
click at [1510, 700] on button at bounding box center [1500, 706] width 27 height 27
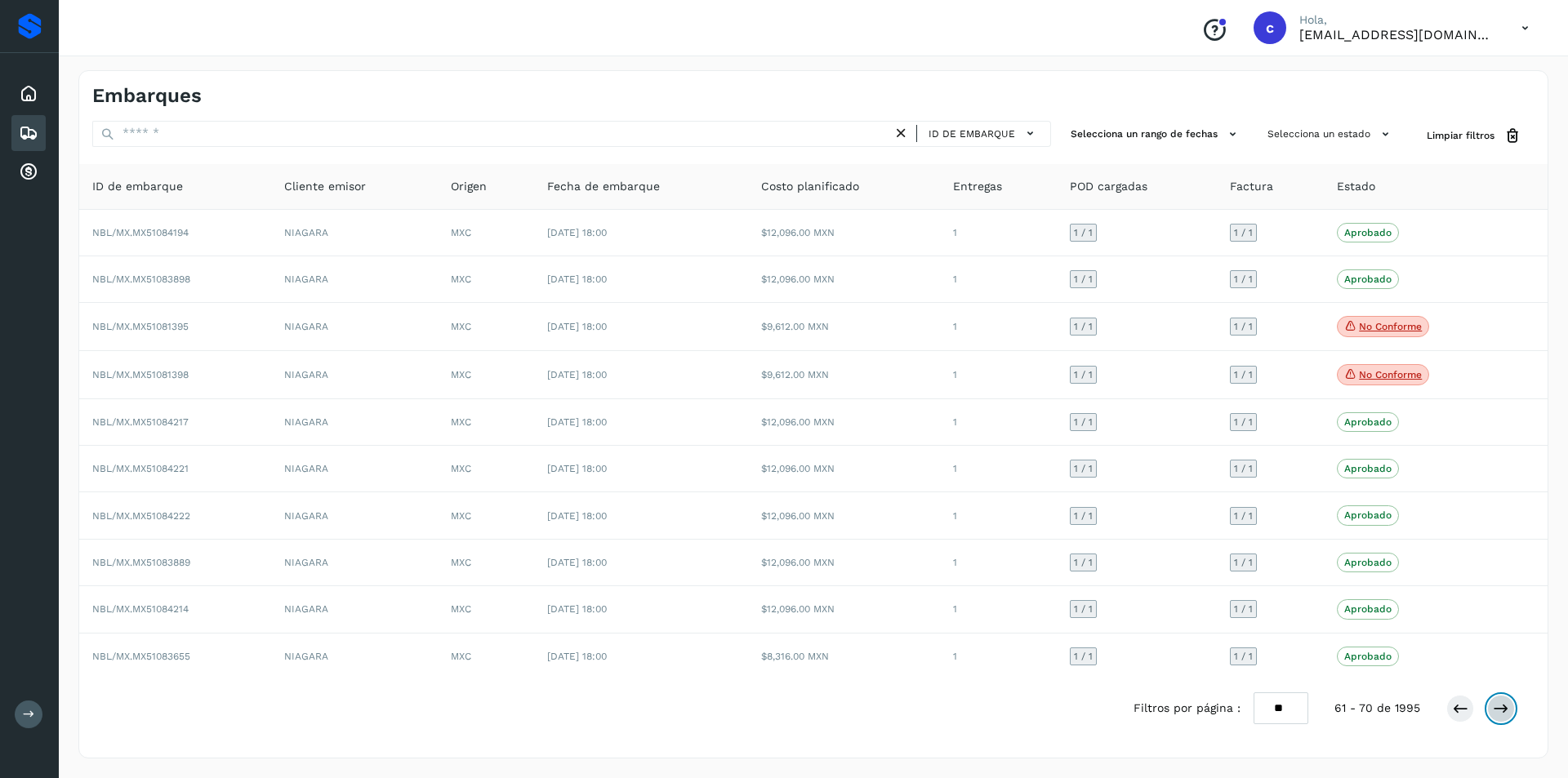
click at [1510, 700] on button at bounding box center [1500, 708] width 27 height 27
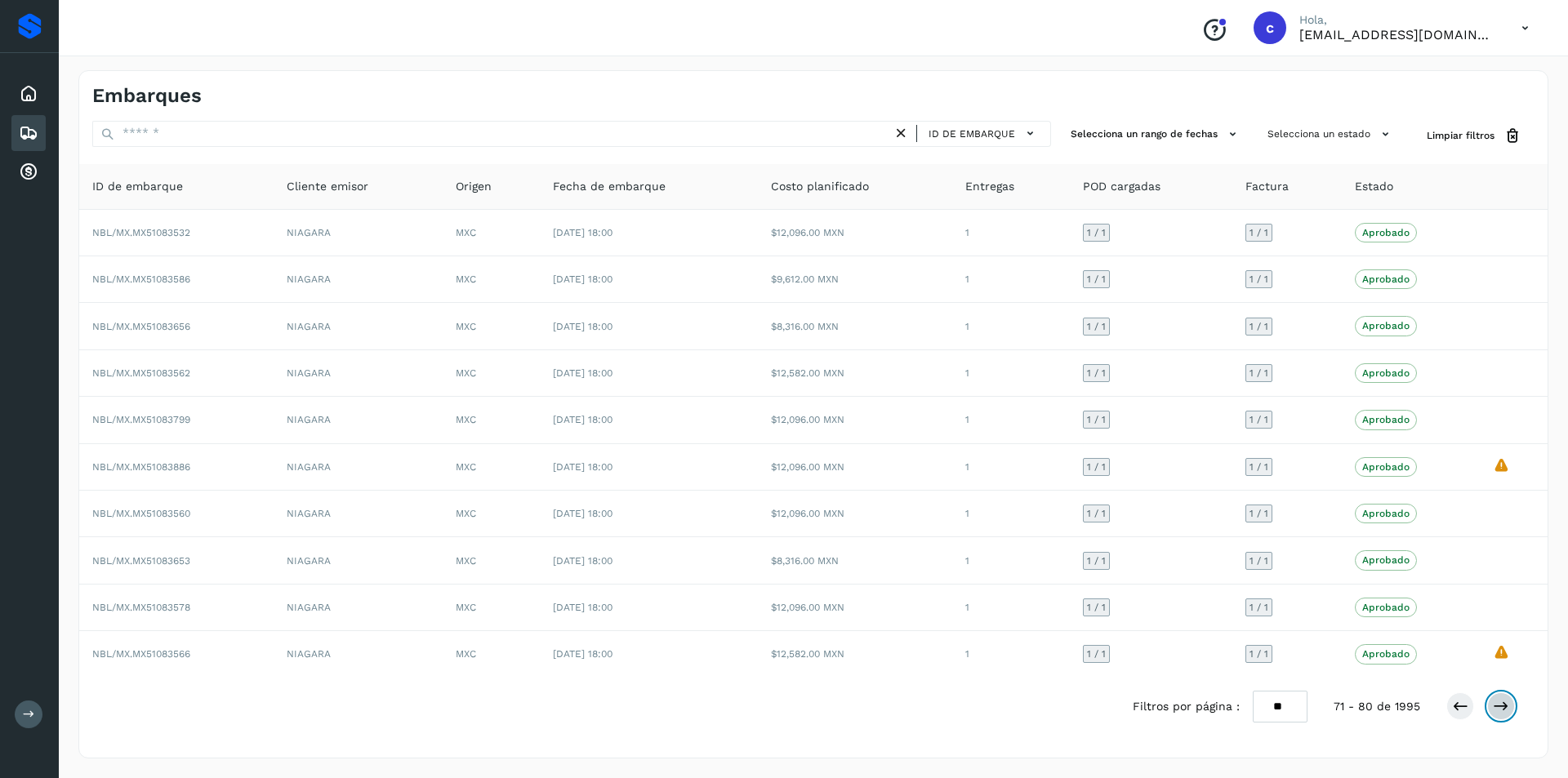
click at [1510, 700] on button at bounding box center [1500, 706] width 27 height 27
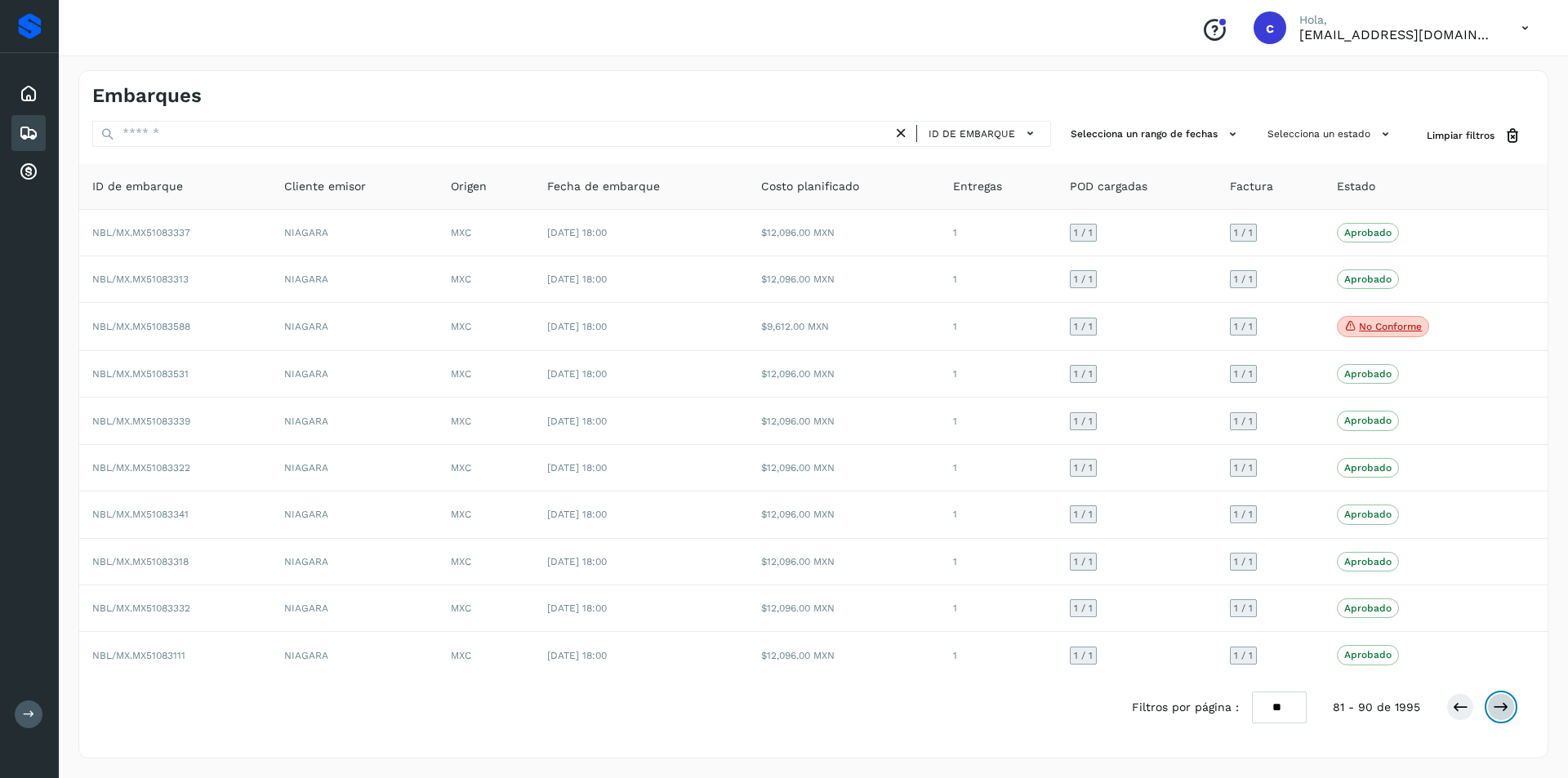
click at [1510, 700] on button at bounding box center [1500, 707] width 27 height 27
click at [1510, 700] on button at bounding box center [1500, 708] width 27 height 27
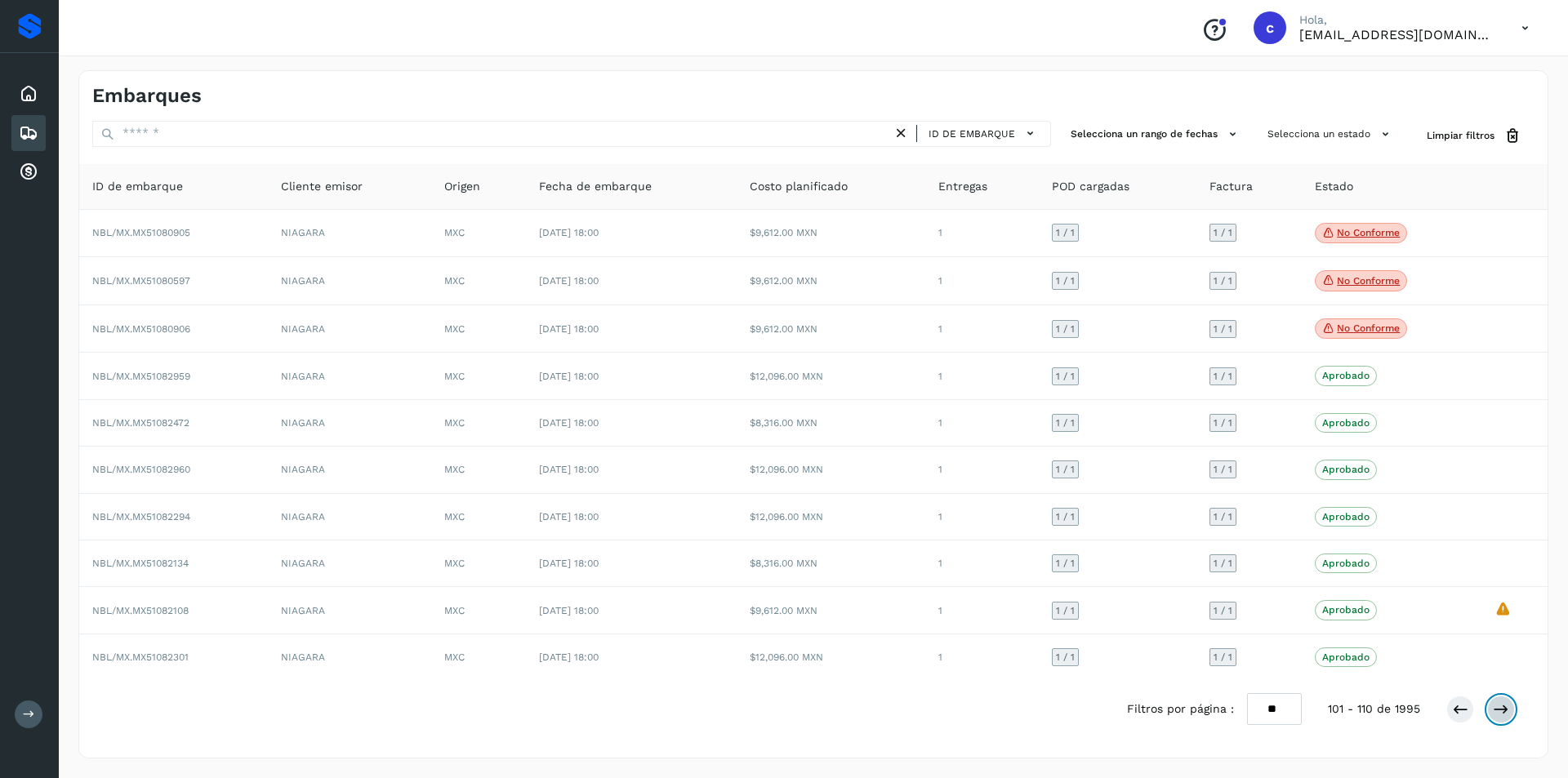
click at [1510, 700] on button at bounding box center [1500, 708] width 27 height 27
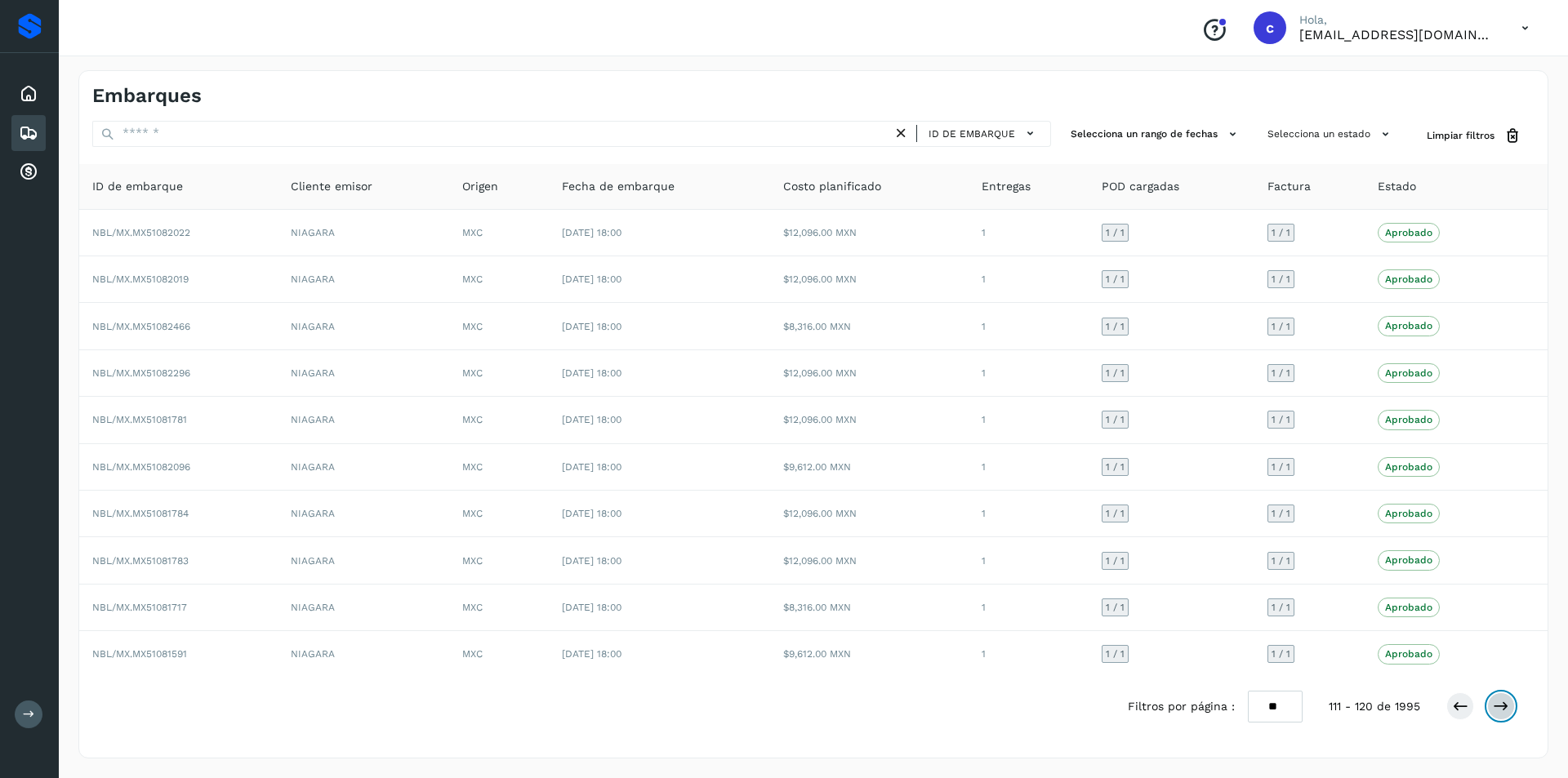
click at [1510, 700] on button at bounding box center [1500, 706] width 27 height 27
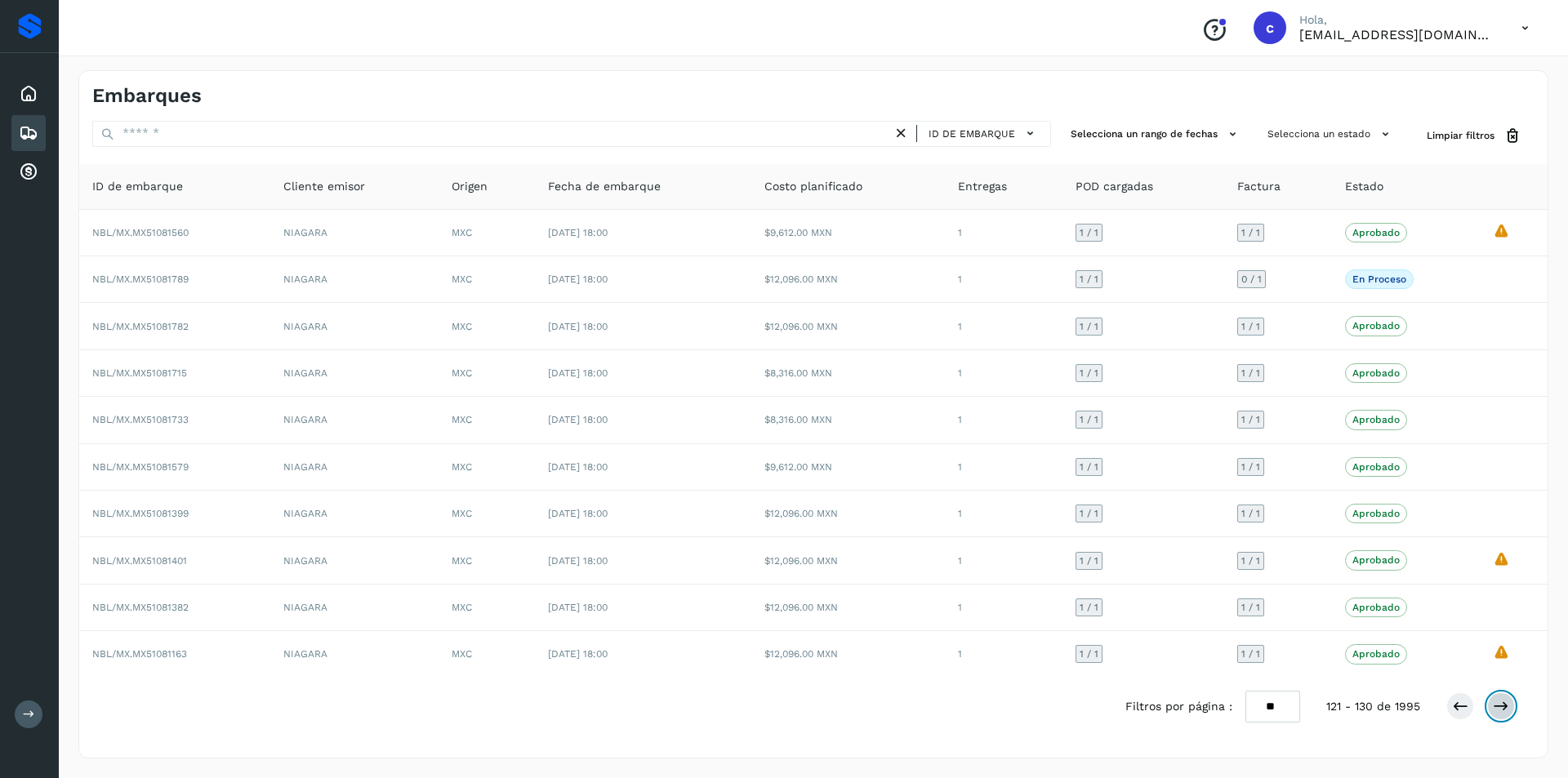
click at [1510, 700] on button at bounding box center [1500, 706] width 27 height 27
click at [1453, 700] on icon at bounding box center [1460, 706] width 17 height 17
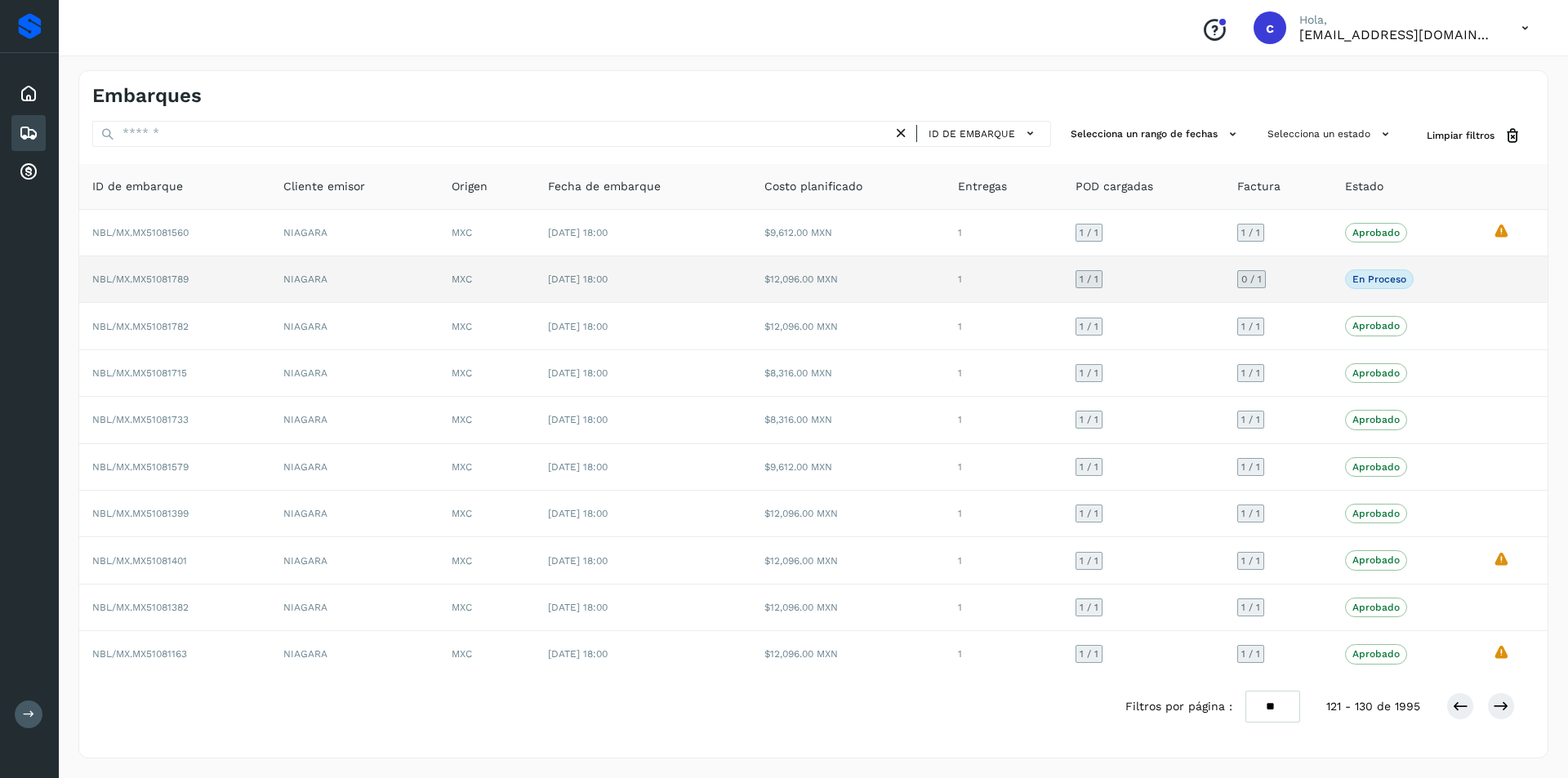
click at [1289, 297] on td "0 / 1" at bounding box center [1278, 279] width 108 height 47
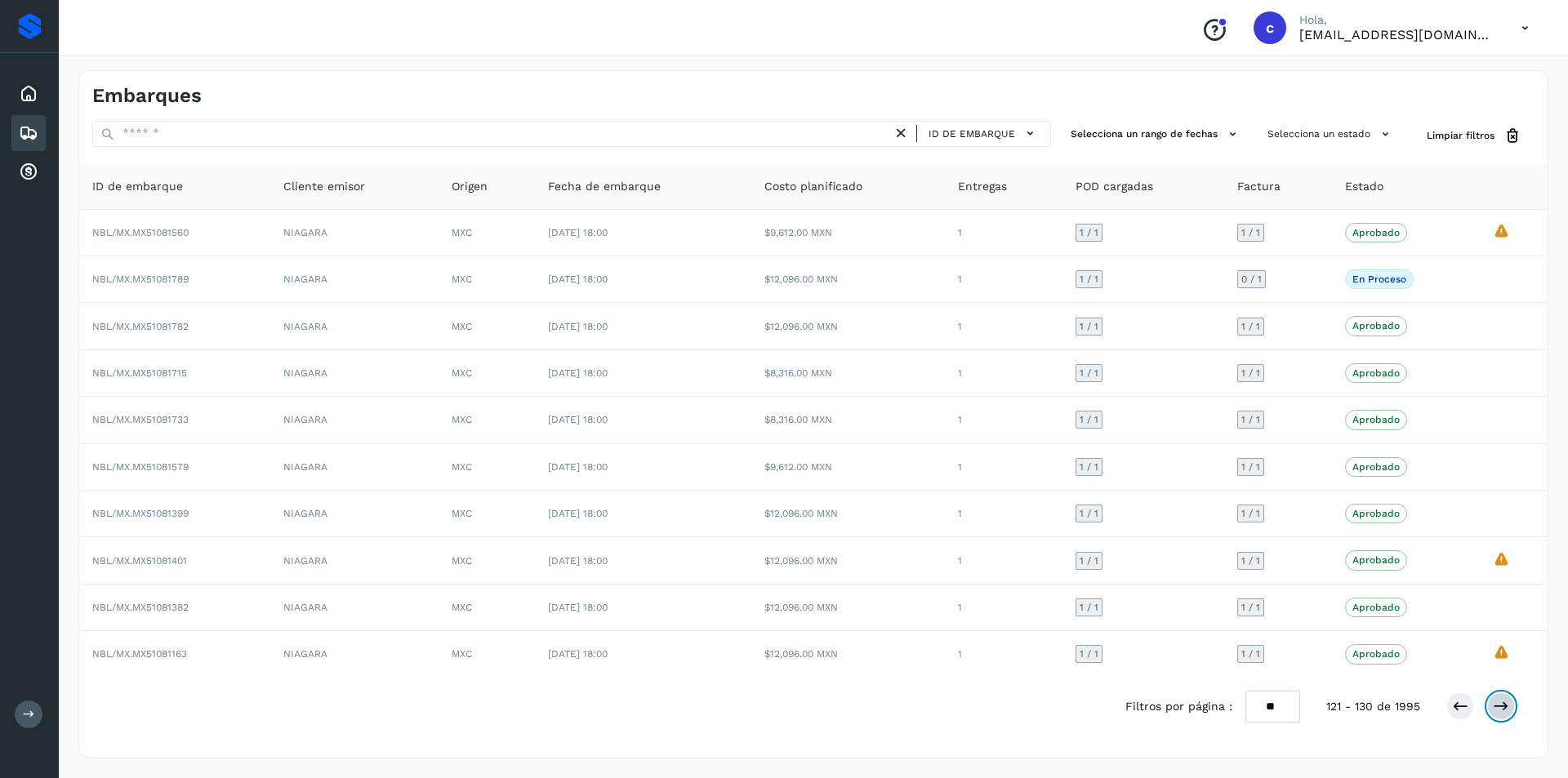
click at [1498, 713] on icon at bounding box center [1501, 706] width 17 height 17
click at [1466, 701] on icon at bounding box center [1460, 706] width 17 height 17
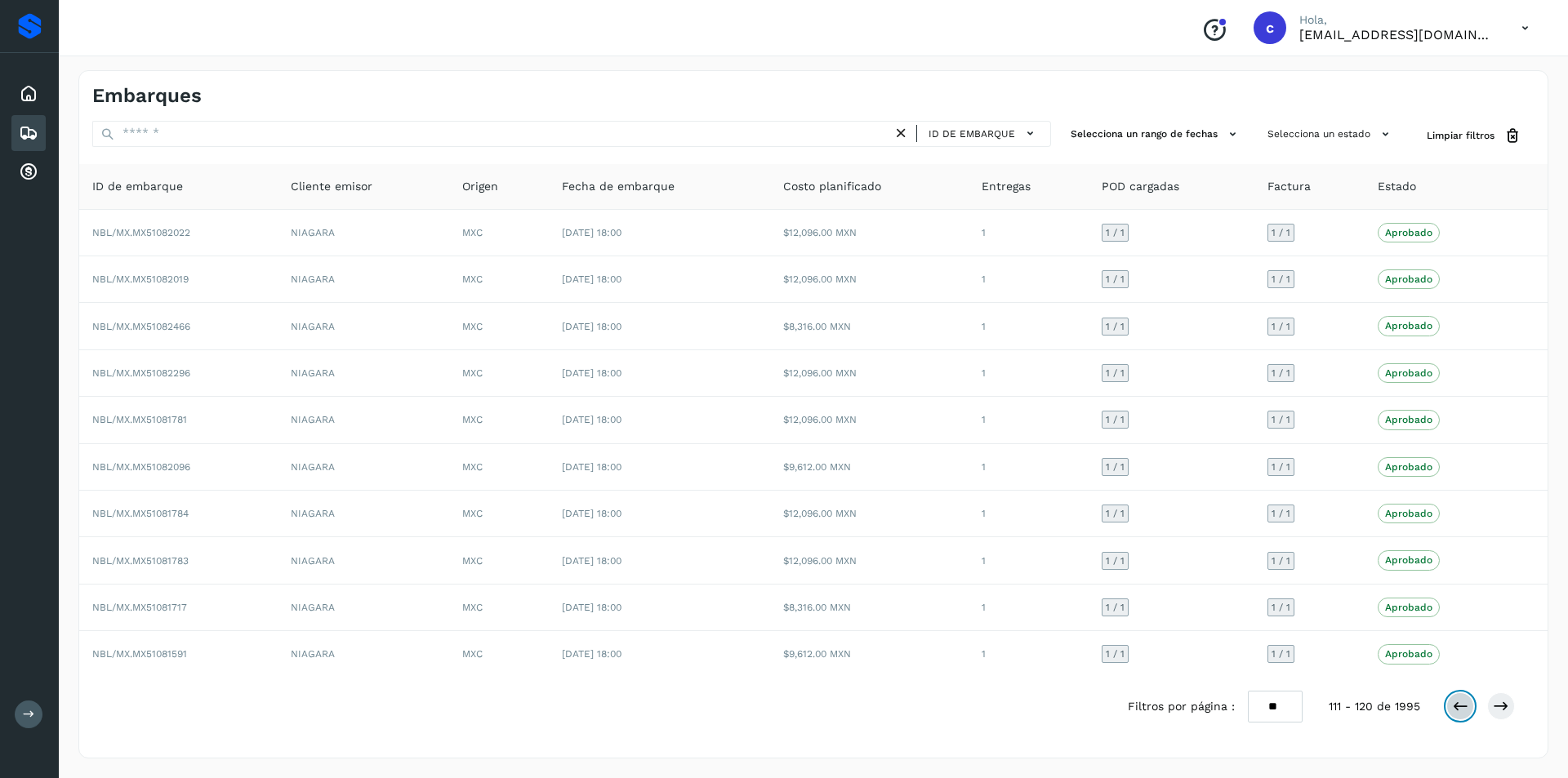
click at [1466, 701] on icon at bounding box center [1460, 706] width 17 height 17
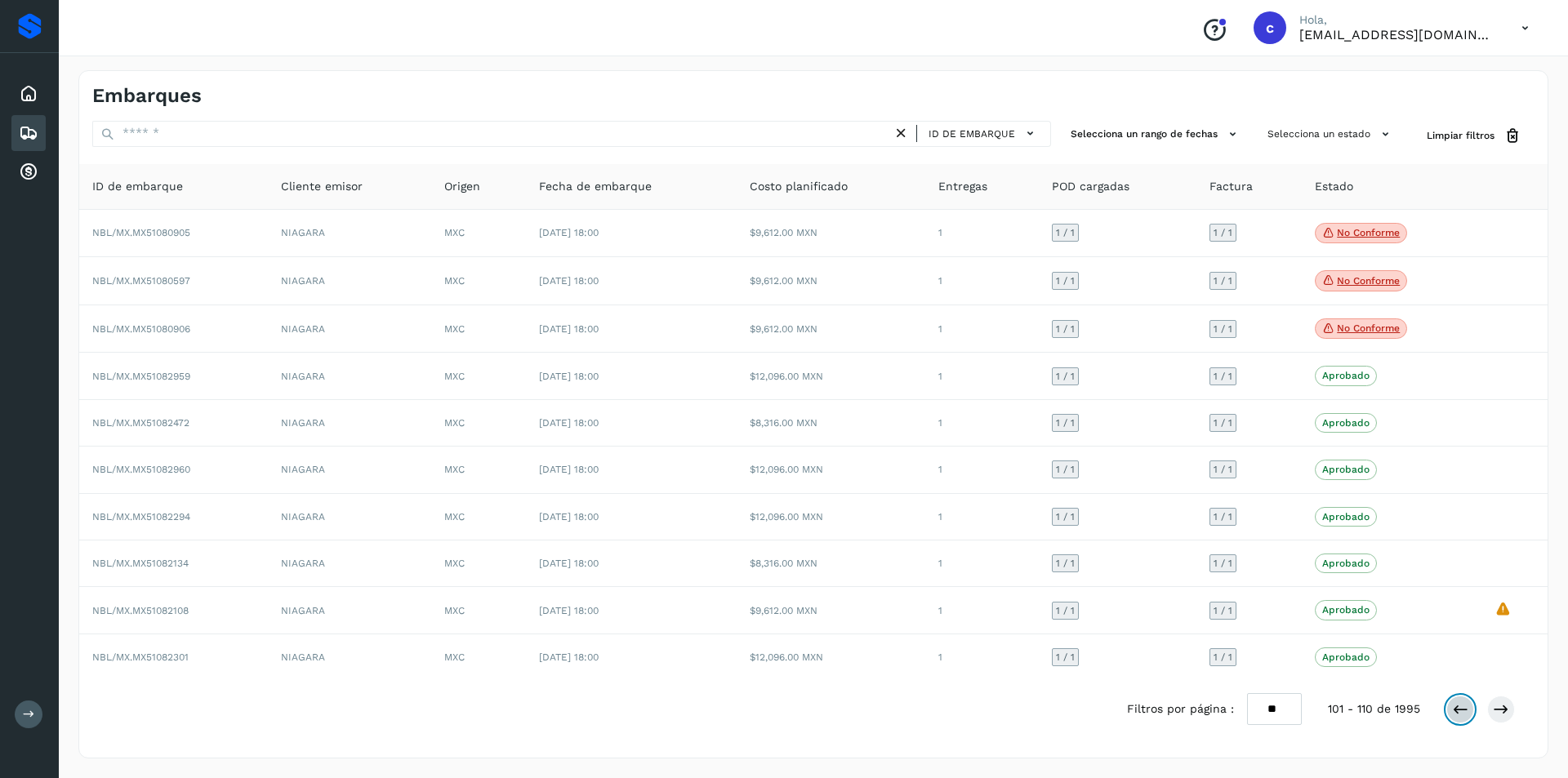
click at [1464, 698] on button at bounding box center [1460, 708] width 27 height 27
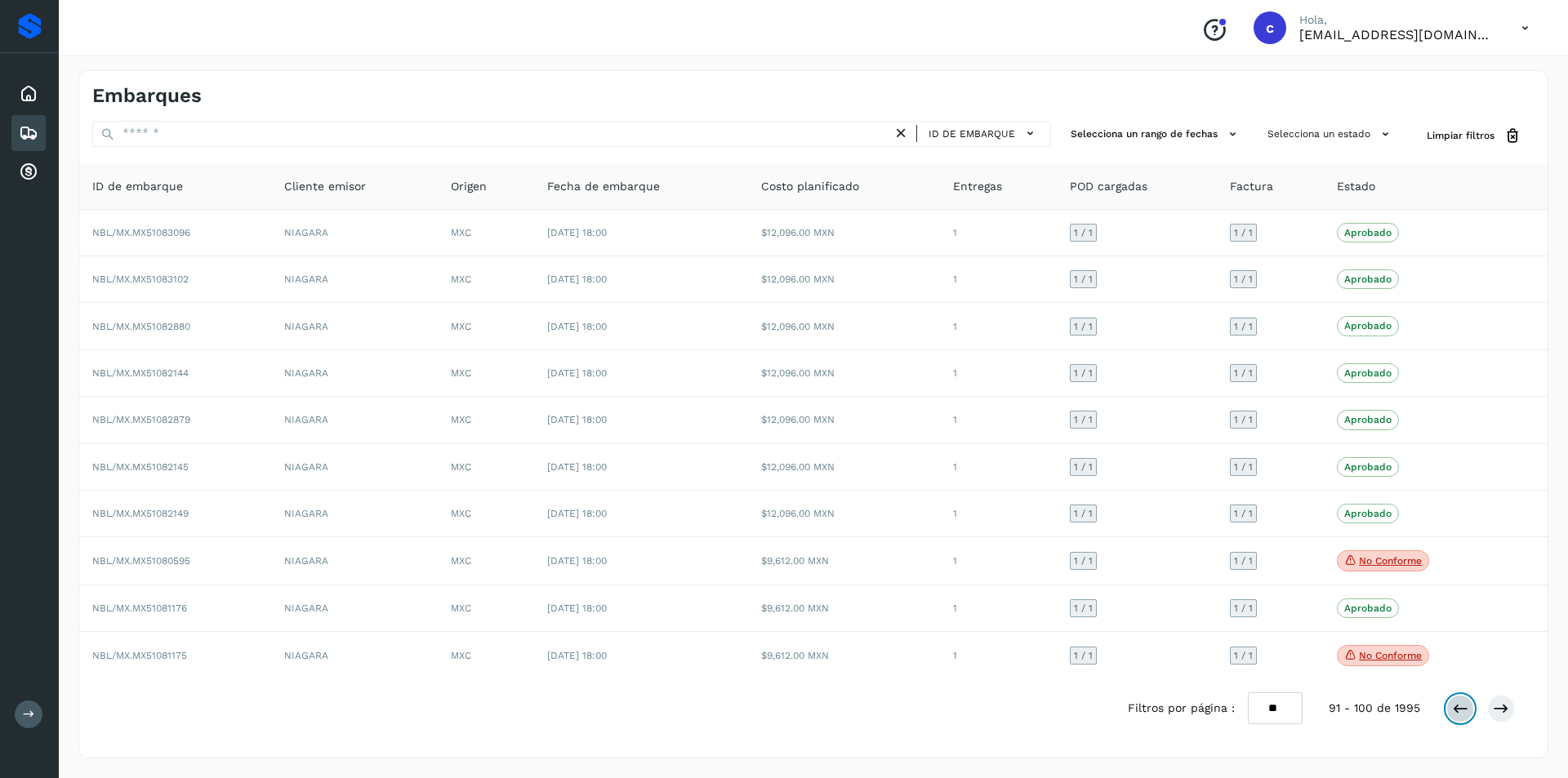
click at [1463, 698] on button at bounding box center [1460, 708] width 27 height 27
click at [1463, 697] on button at bounding box center [1460, 707] width 27 height 27
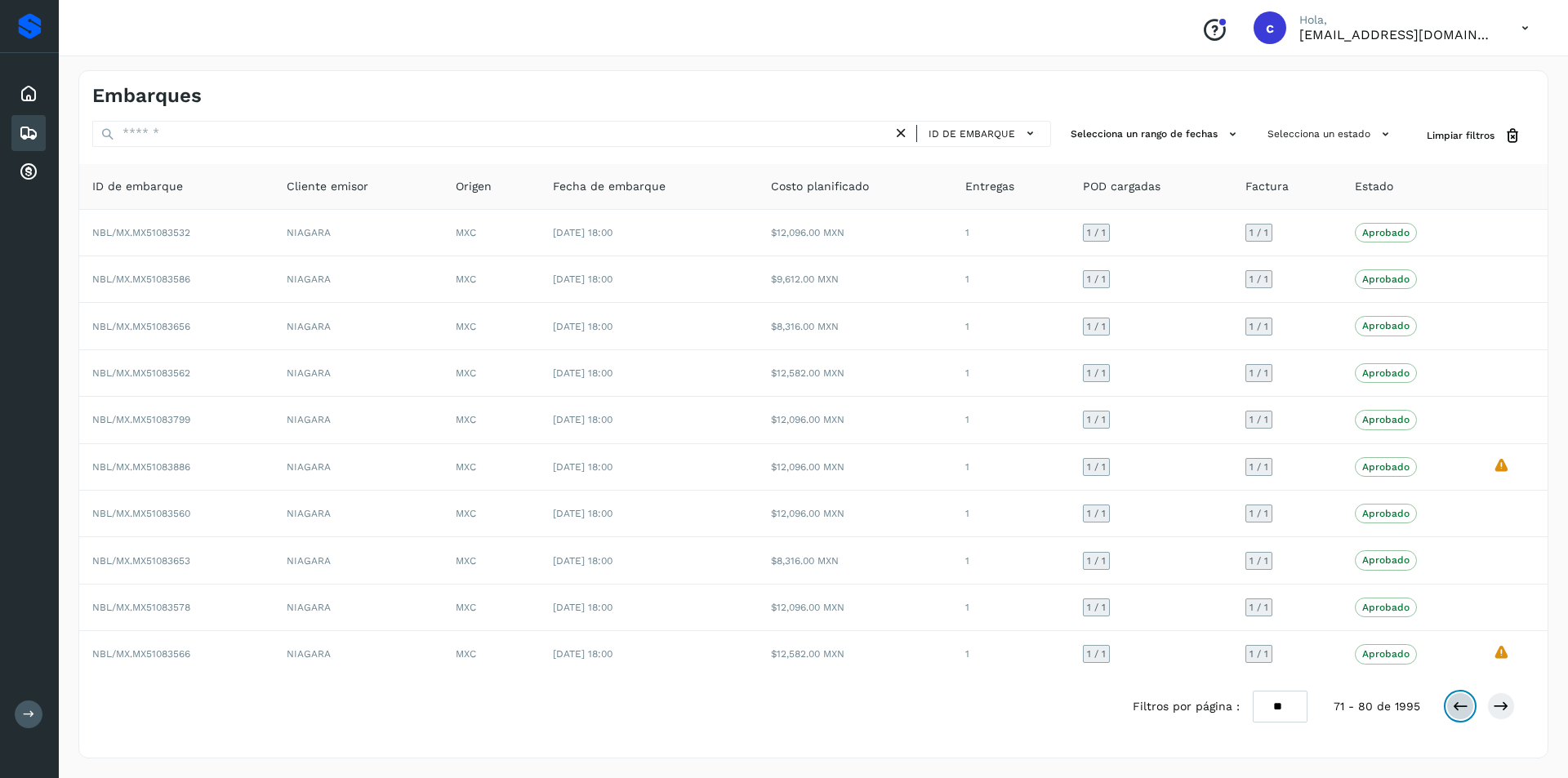
click at [1457, 706] on icon at bounding box center [1460, 706] width 17 height 17
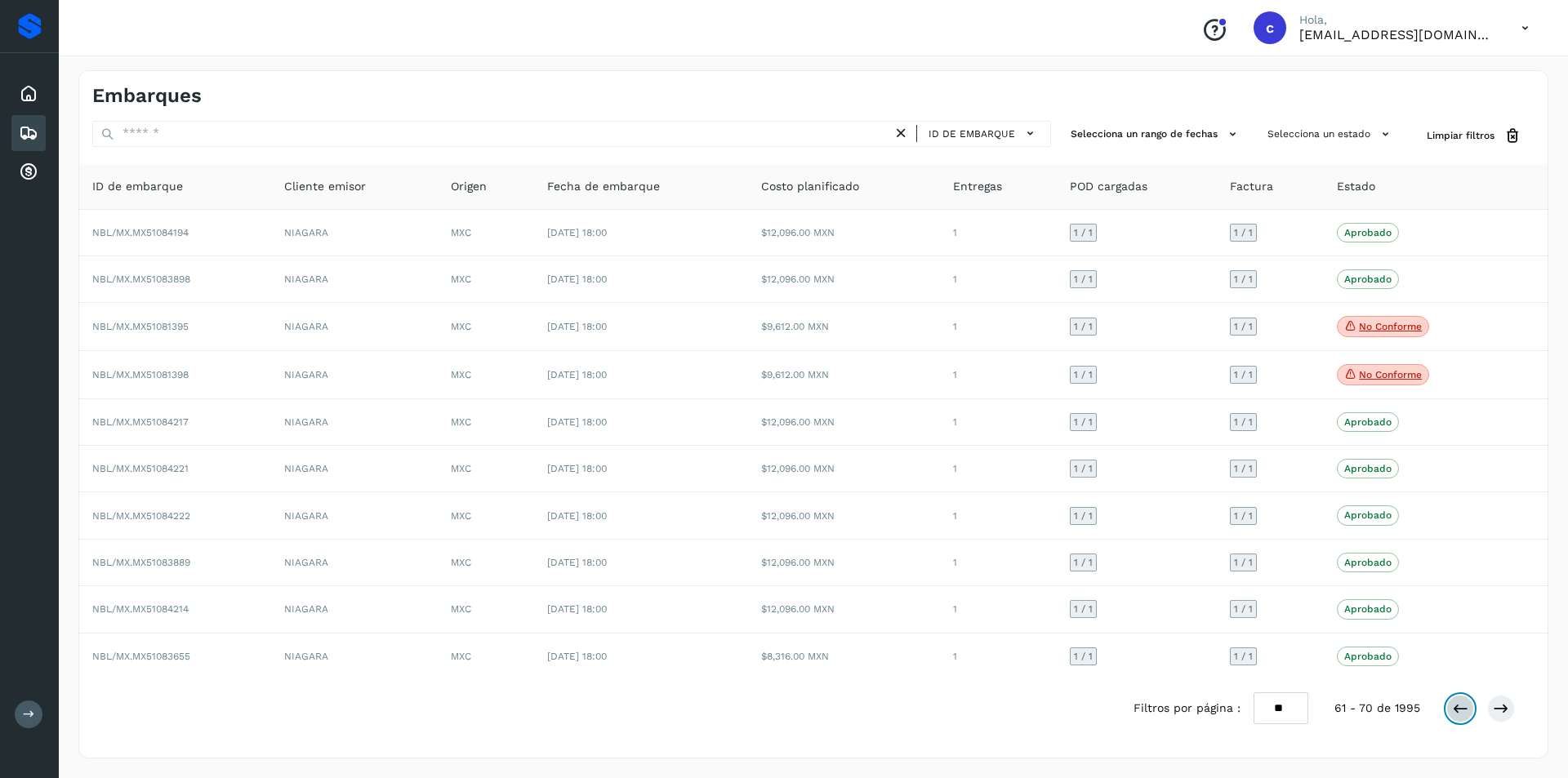
click at [1457, 706] on icon at bounding box center [1460, 708] width 17 height 17
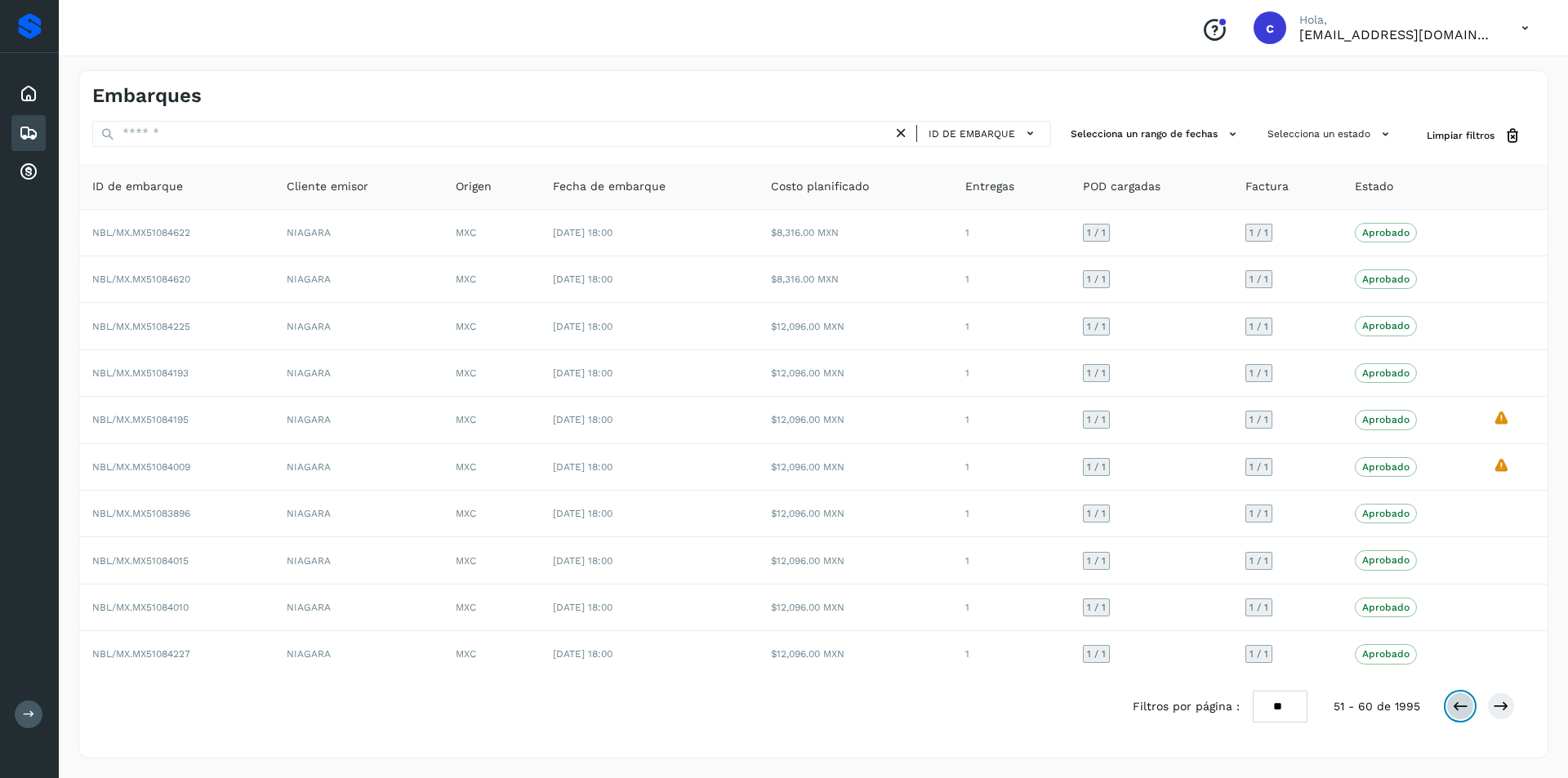
click at [1457, 706] on icon at bounding box center [1460, 706] width 17 height 17
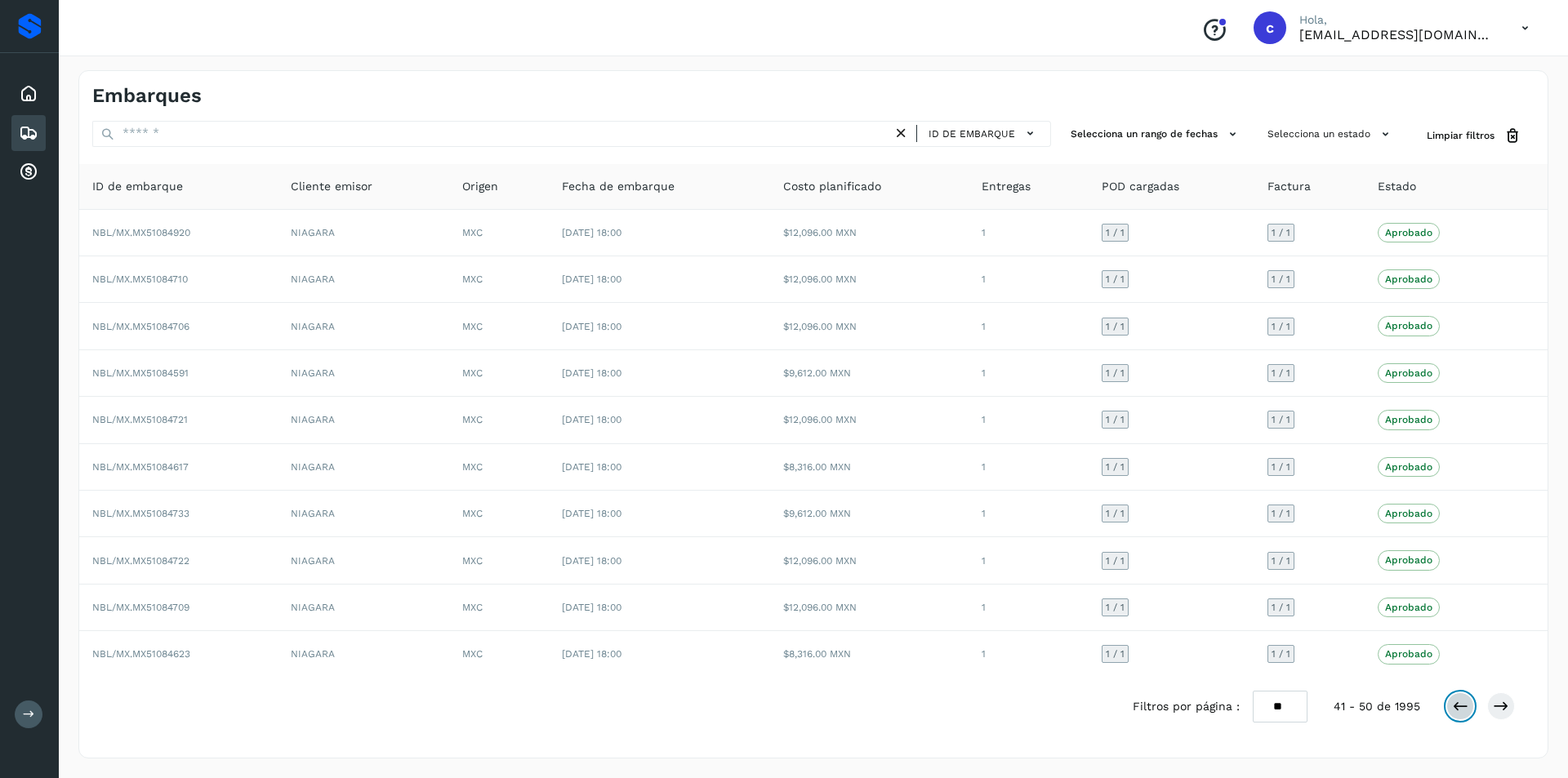
click at [1457, 706] on icon at bounding box center [1460, 706] width 17 height 17
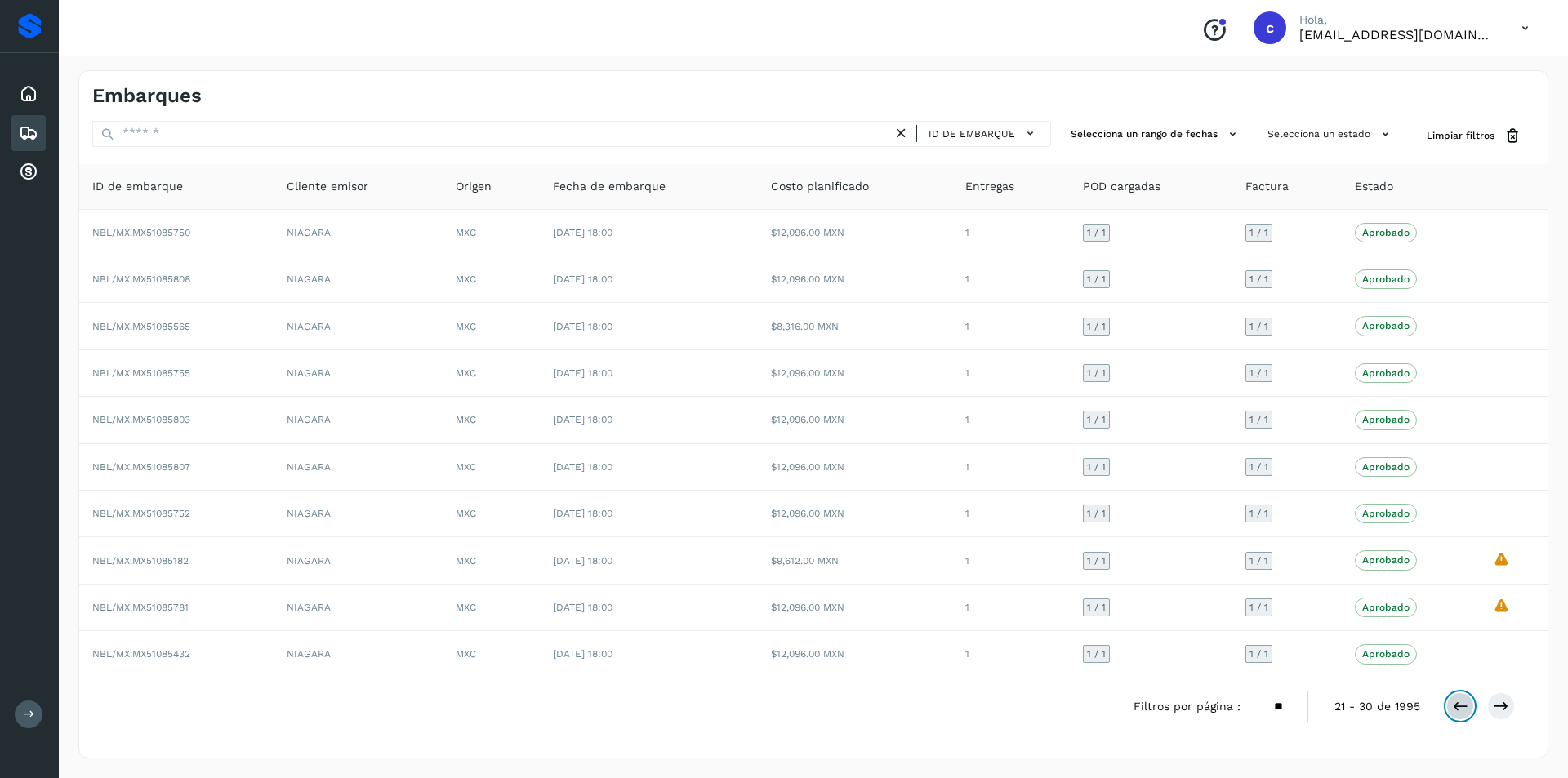
click at [1457, 706] on icon at bounding box center [1460, 706] width 17 height 17
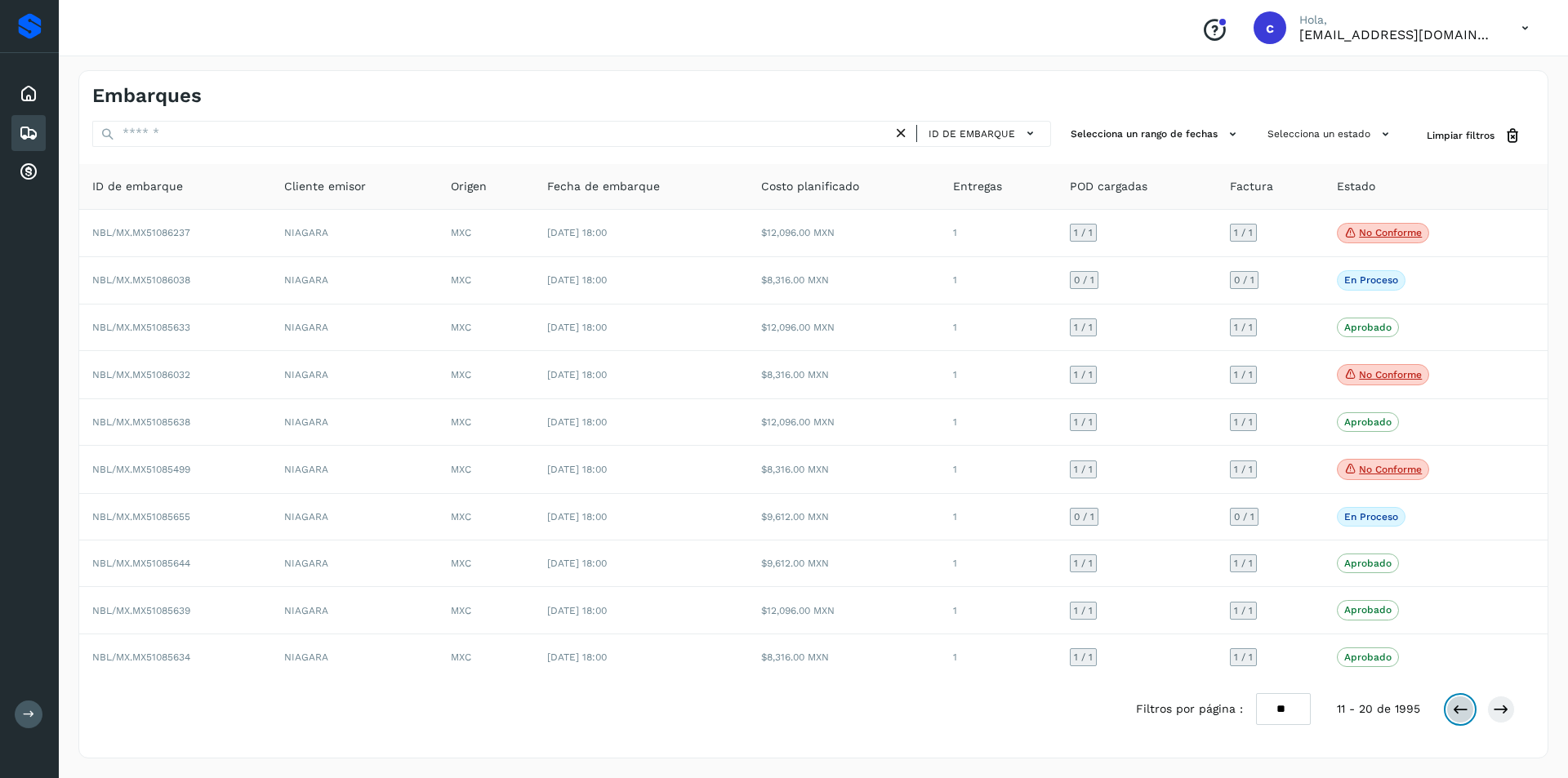
click at [1457, 706] on icon at bounding box center [1460, 709] width 17 height 17
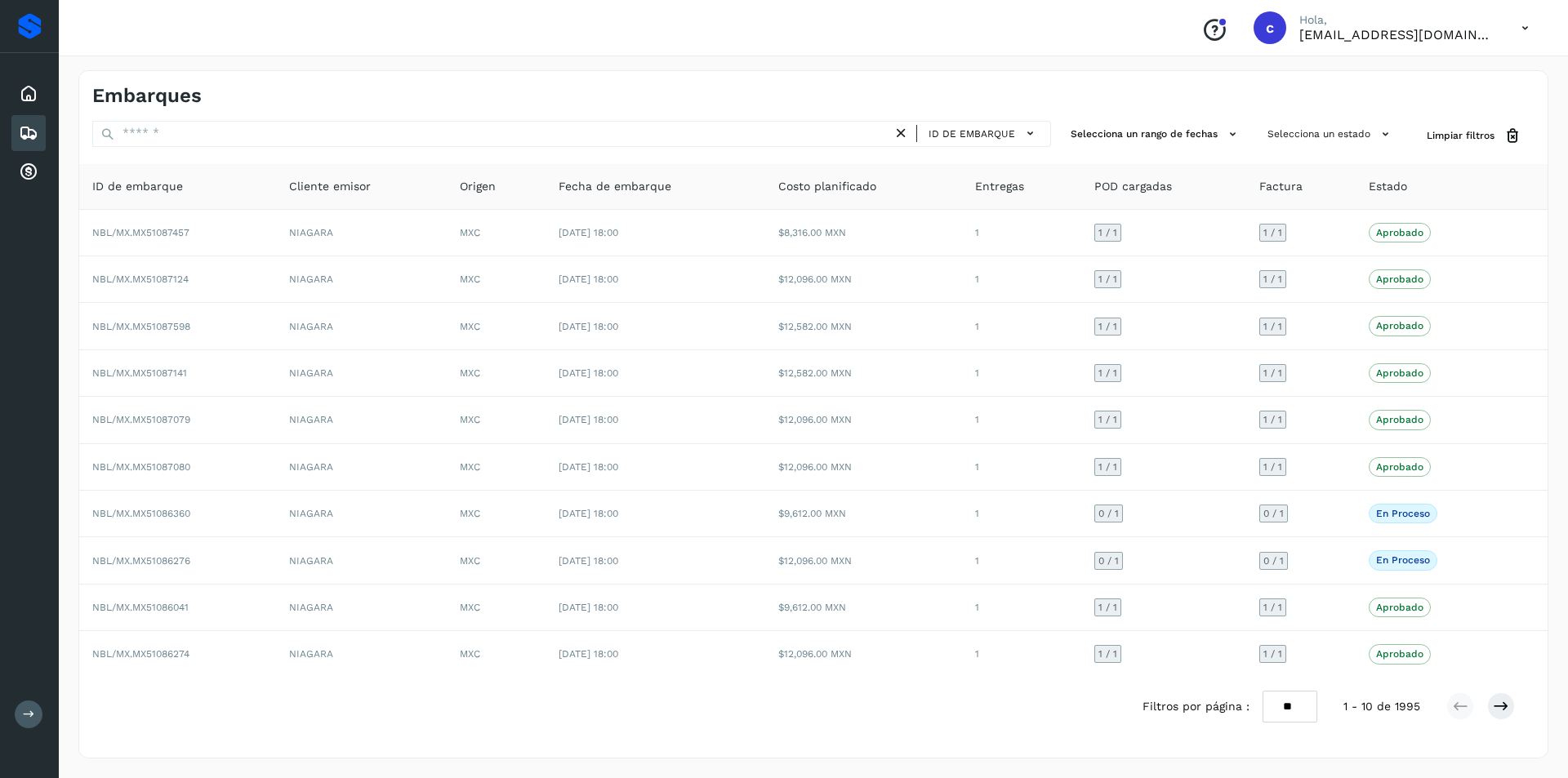
click at [1515, 14] on icon at bounding box center [1525, 28] width 33 height 33
click at [1469, 78] on div "Cerrar sesión" at bounding box center [1444, 73] width 194 height 31
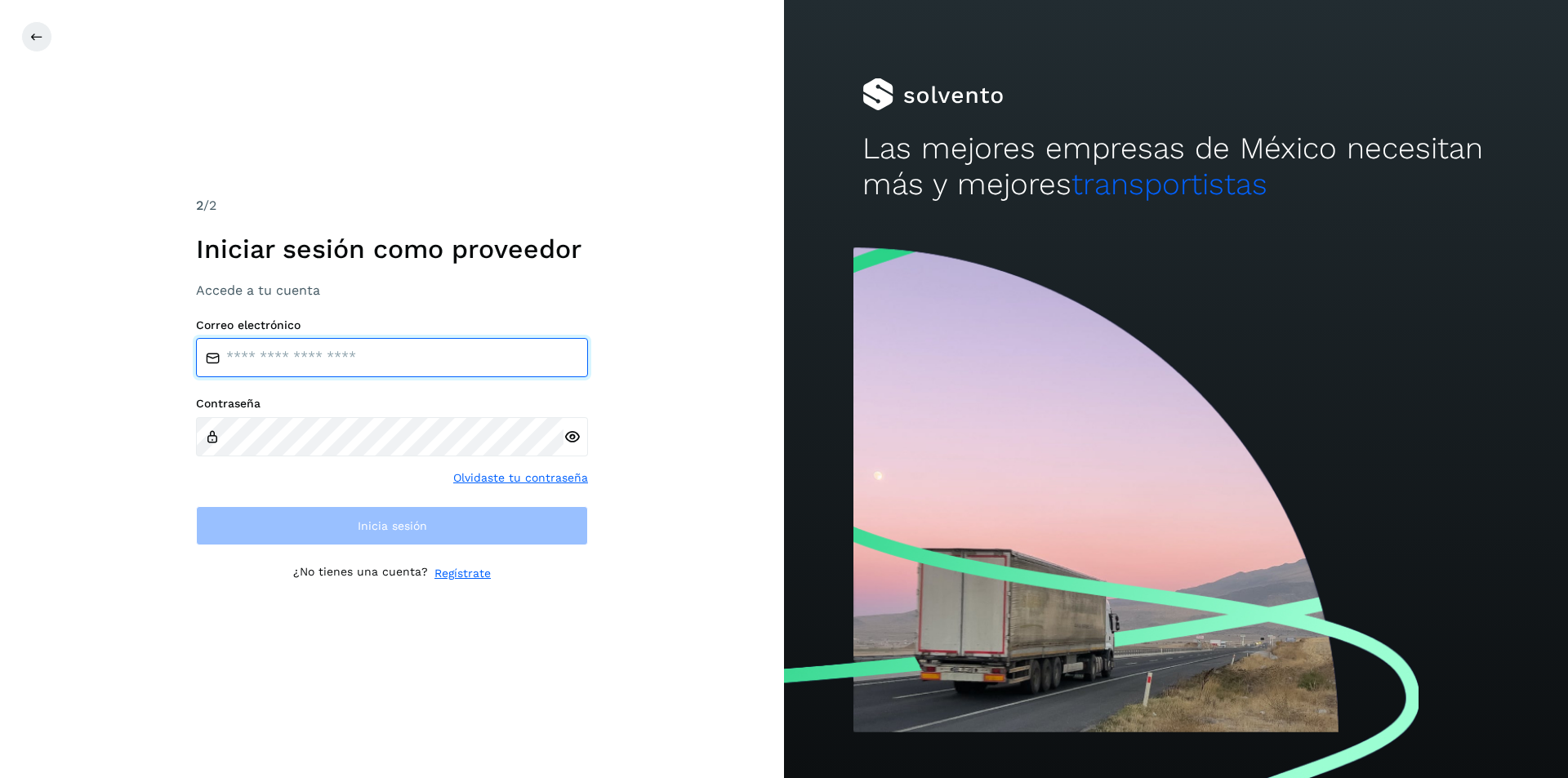
type input "**********"
